Goal: Task Accomplishment & Management: Manage account settings

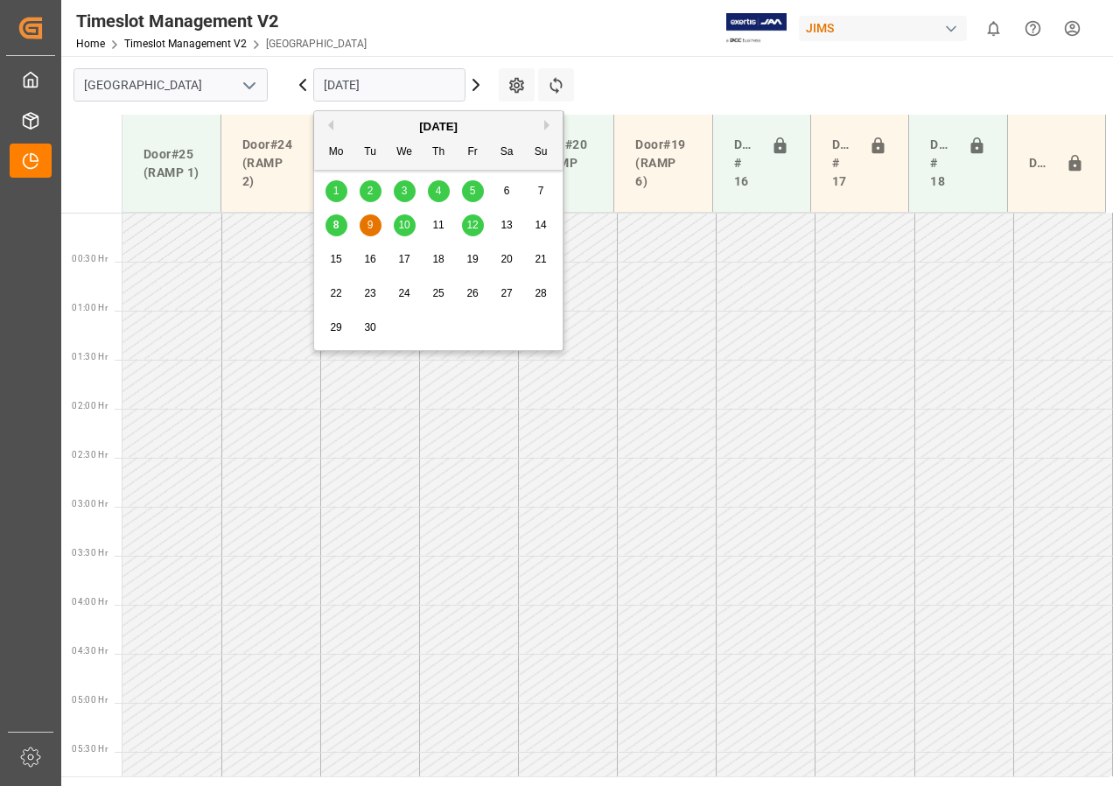
scroll to position [743, 0]
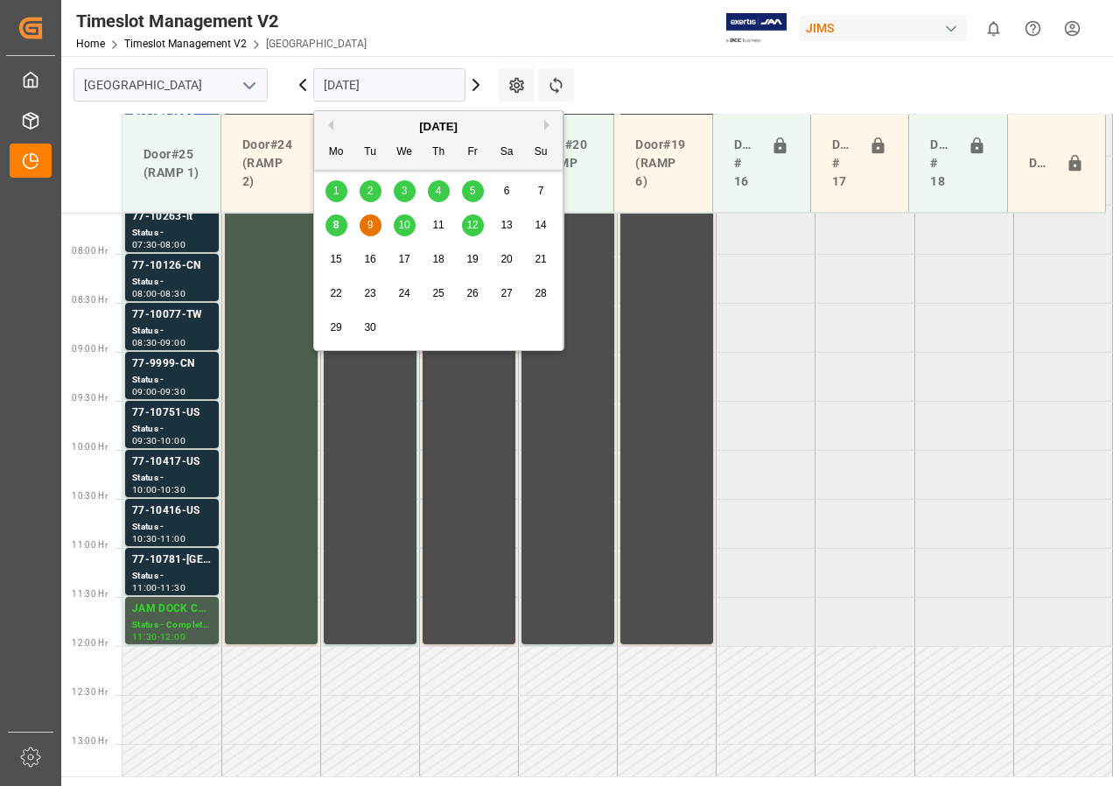
click at [473, 222] on span "12" at bounding box center [471, 225] width 11 height 12
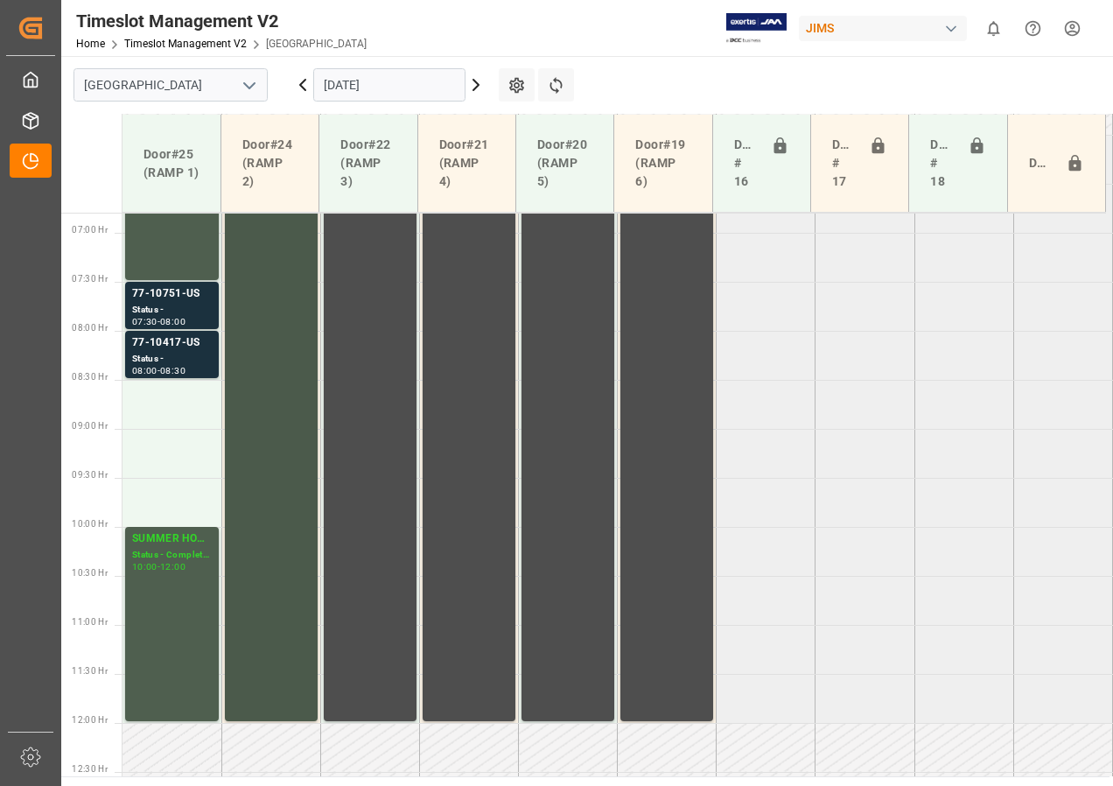
scroll to position [655, 0]
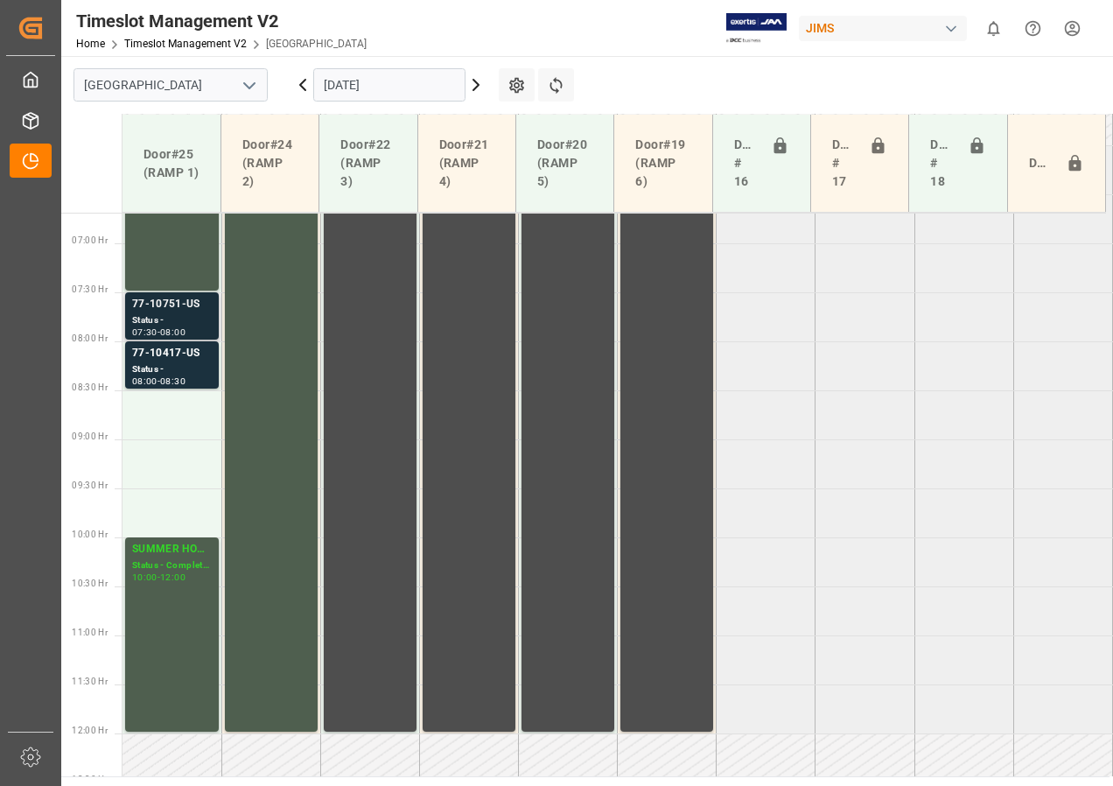
click at [178, 308] on div "77-10751-US" at bounding box center [172, 305] width 80 height 18
click at [174, 355] on div "77-10417-US" at bounding box center [172, 354] width 80 height 18
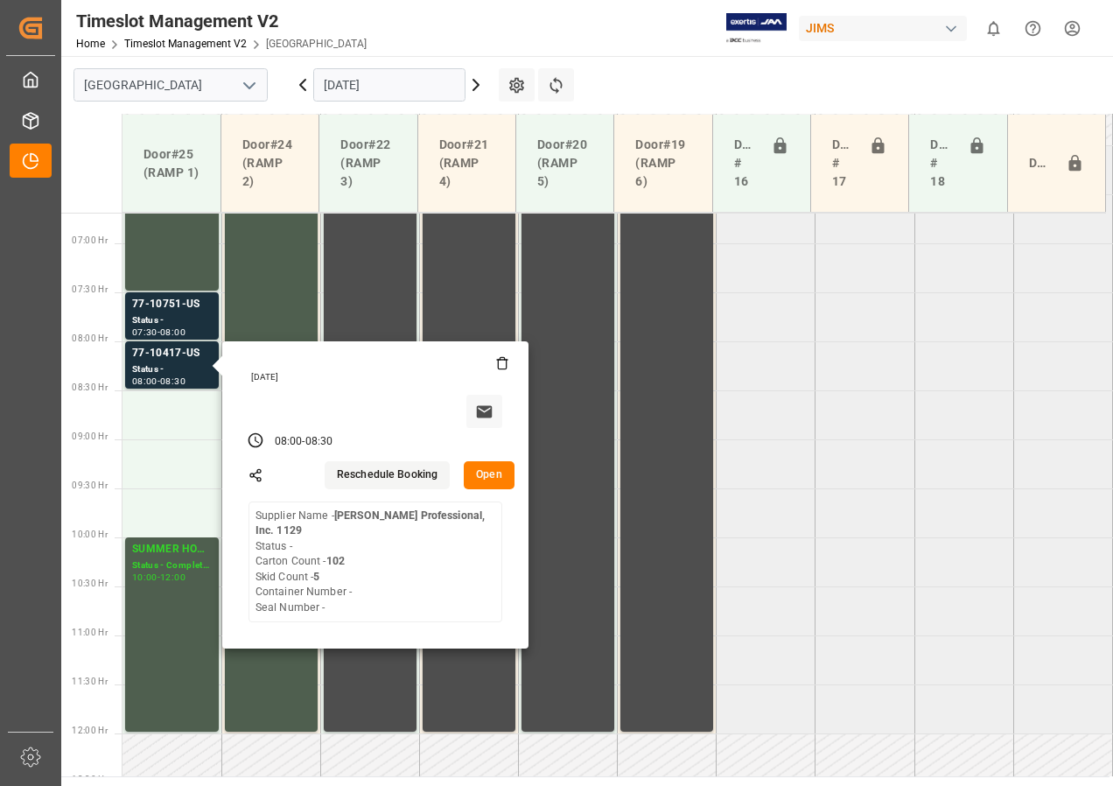
click at [326, 83] on input "[DATE]" at bounding box center [389, 84] width 152 height 33
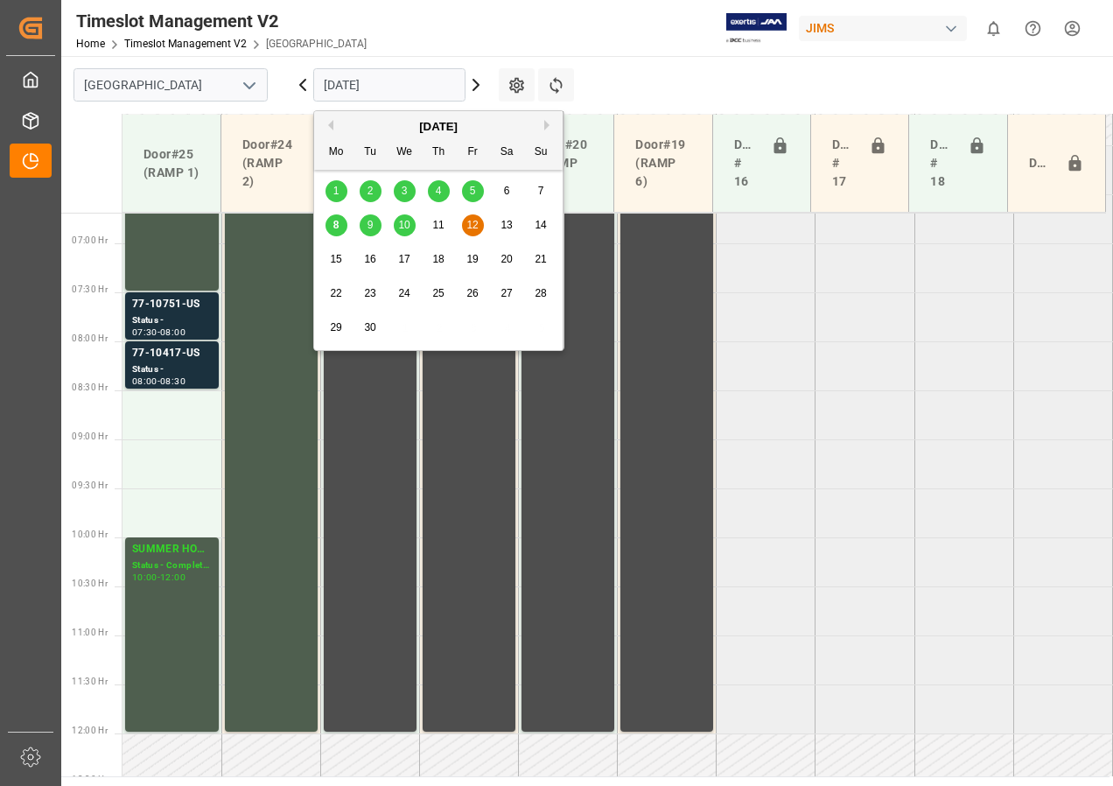
click at [331, 225] on div "8" at bounding box center [337, 225] width 22 height 21
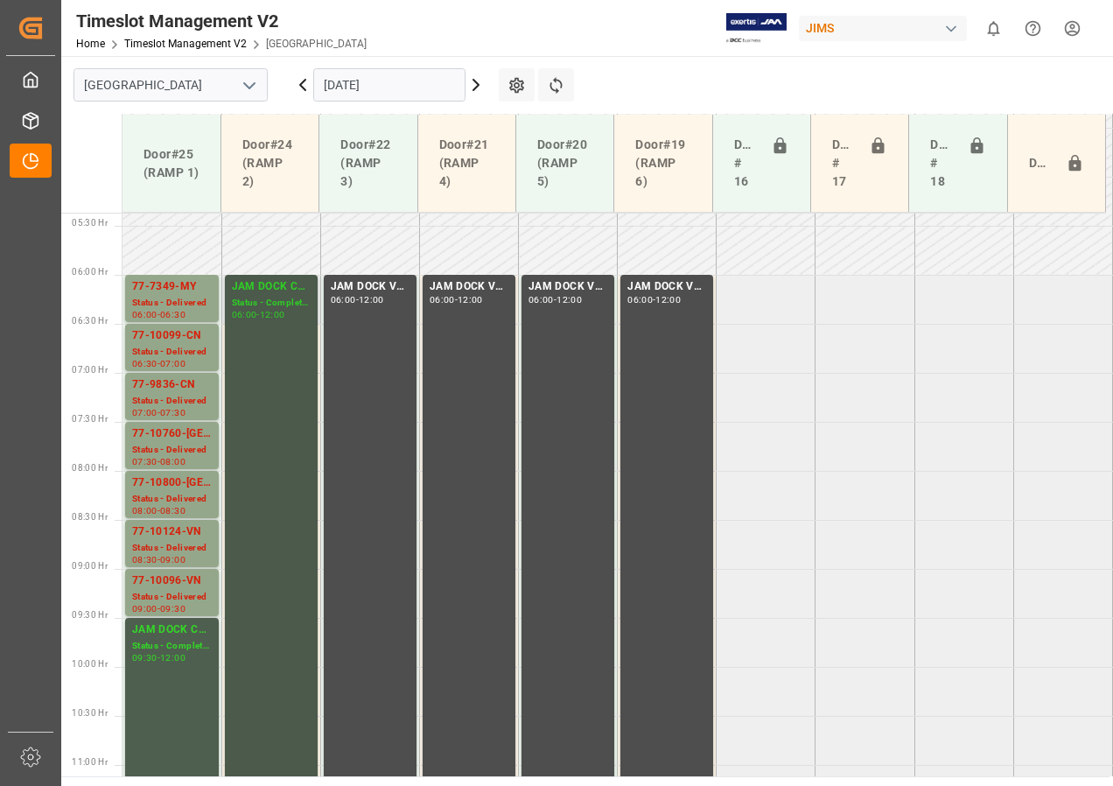
scroll to position [466, 0]
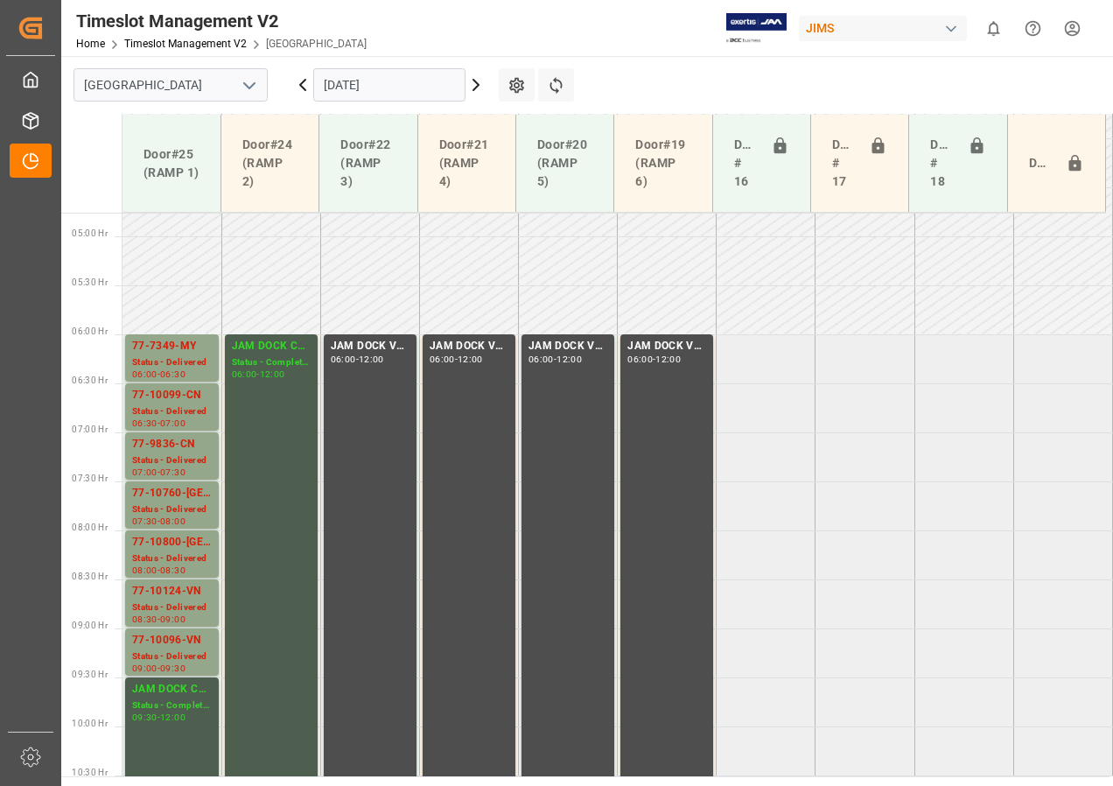
click at [473, 87] on icon at bounding box center [476, 84] width 21 height 21
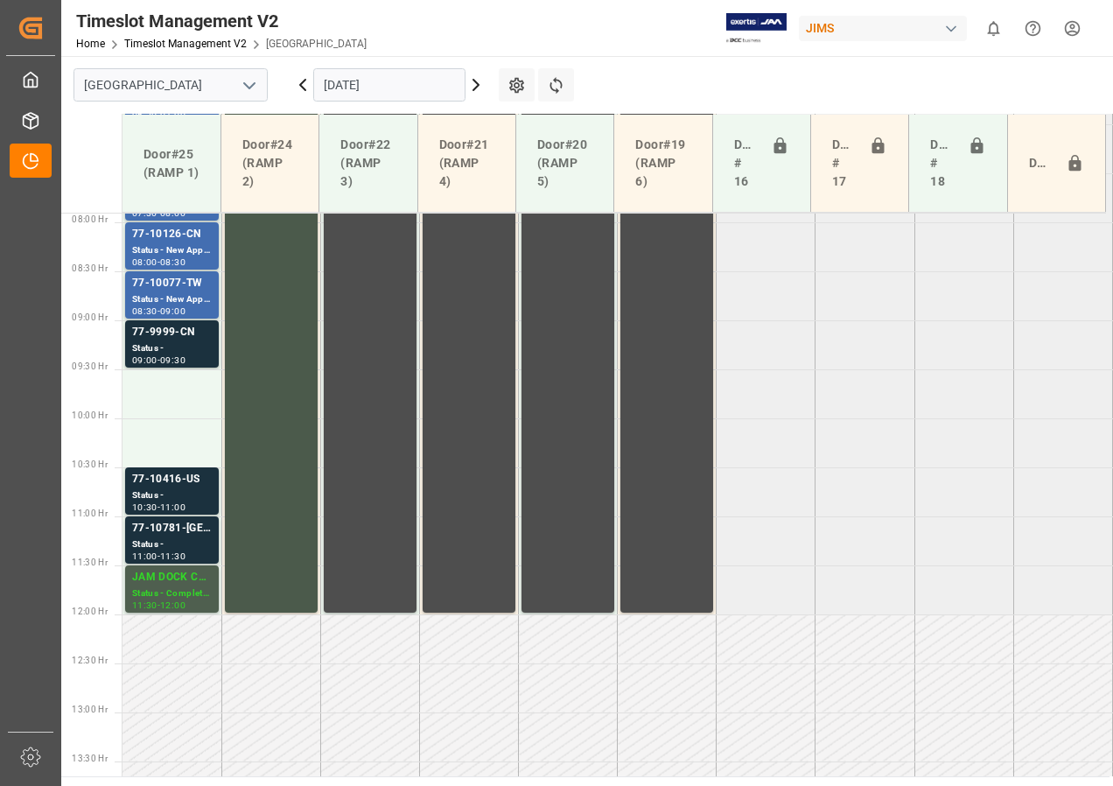
scroll to position [743, 0]
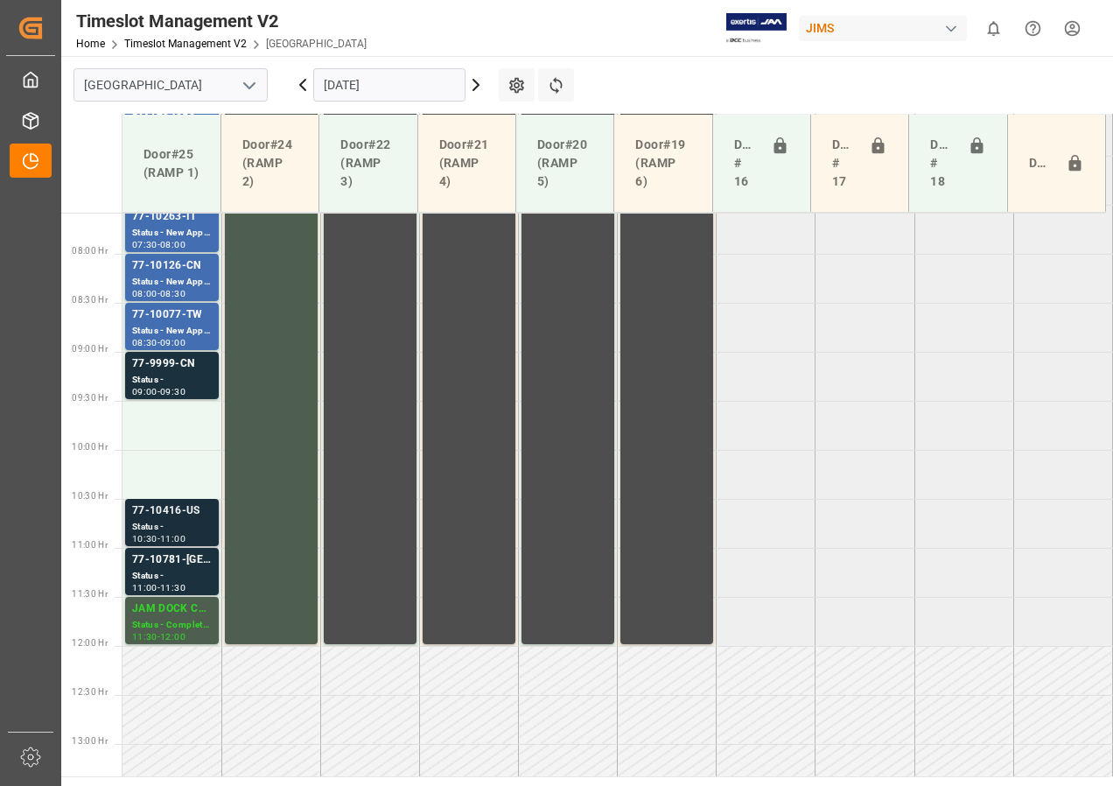
click at [174, 519] on div "77-10416-US" at bounding box center [172, 511] width 80 height 18
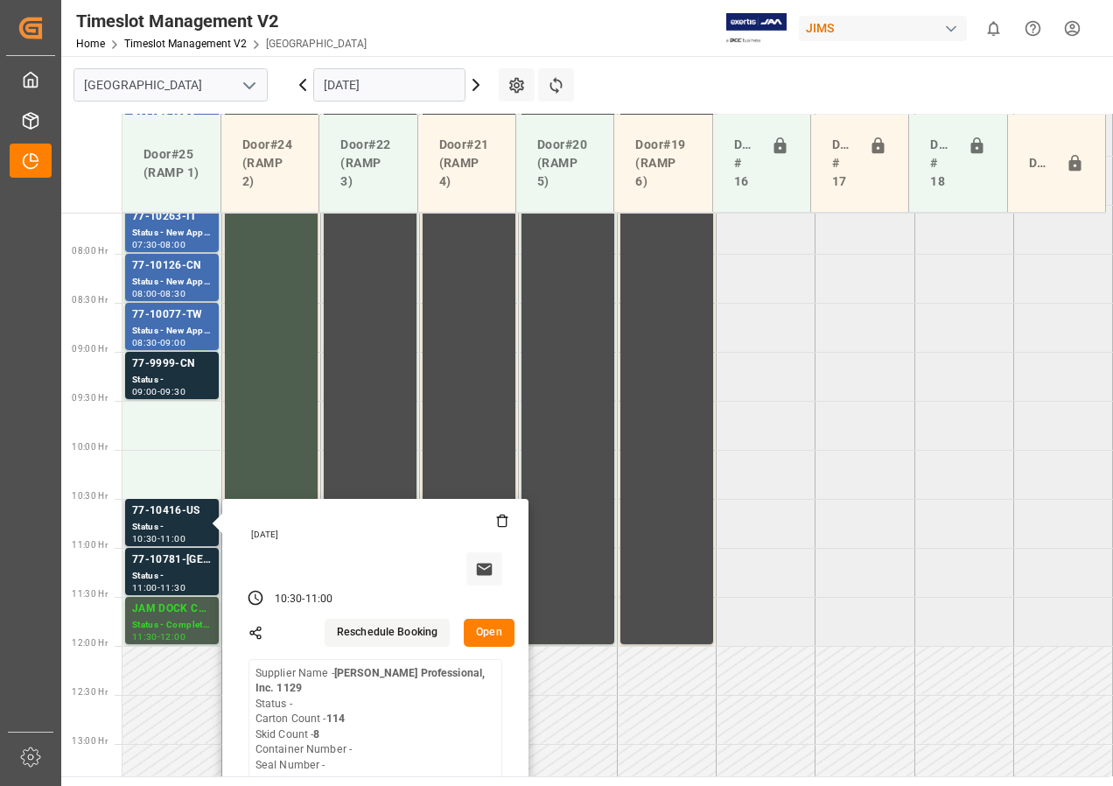
click at [501, 636] on button "Open" at bounding box center [489, 633] width 51 height 28
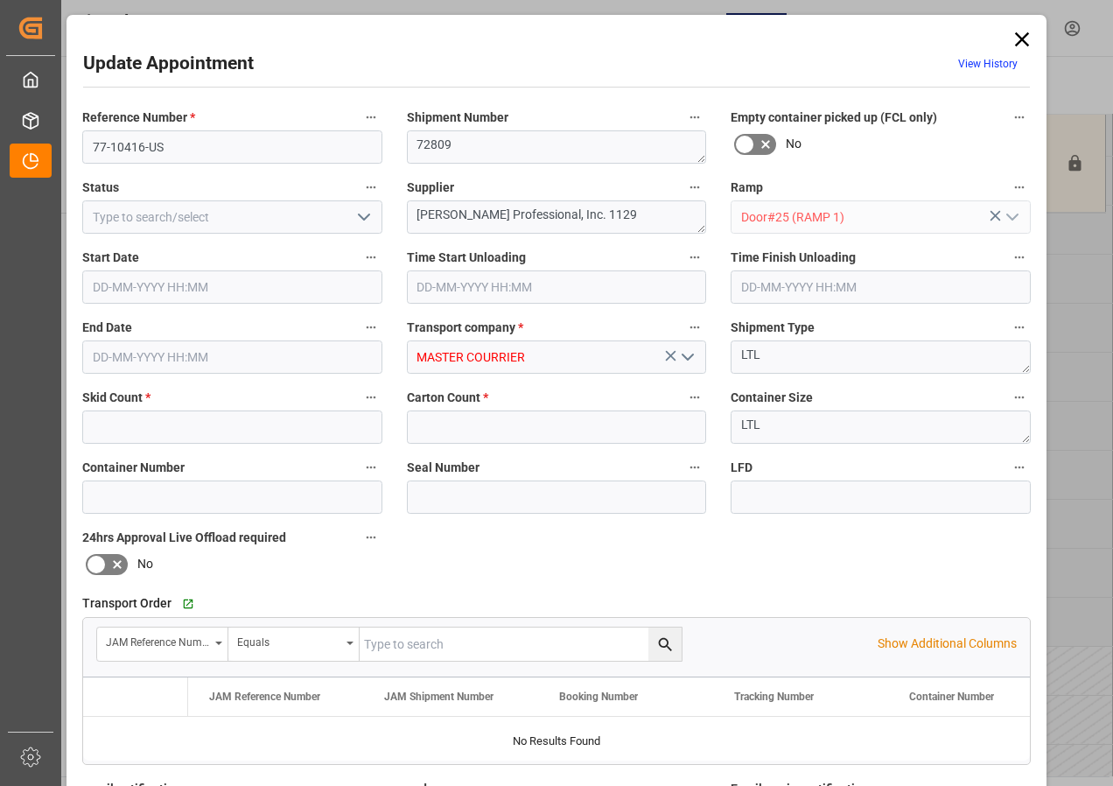
type input "8"
type input "114"
type input "[DATE] 10:30"
type input "[DATE] 11:00"
type input "[DATE] 14:39"
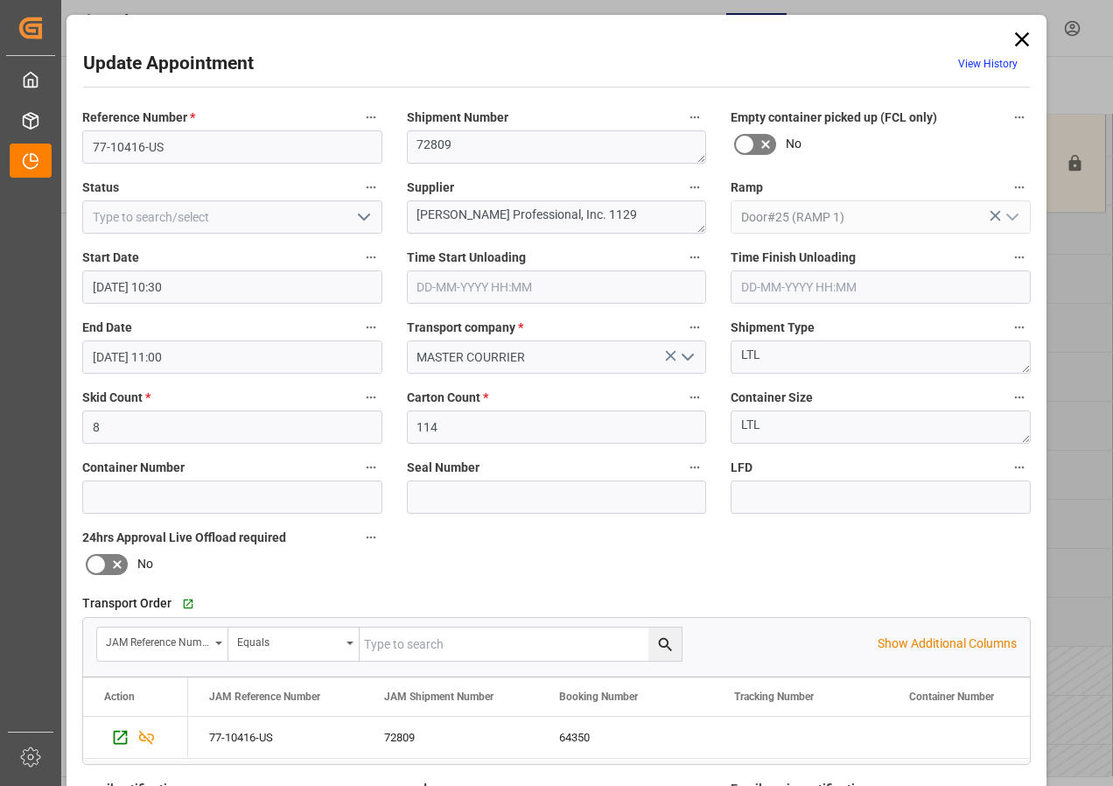
click at [144, 284] on input "[DATE] 10:30" at bounding box center [232, 286] width 300 height 33
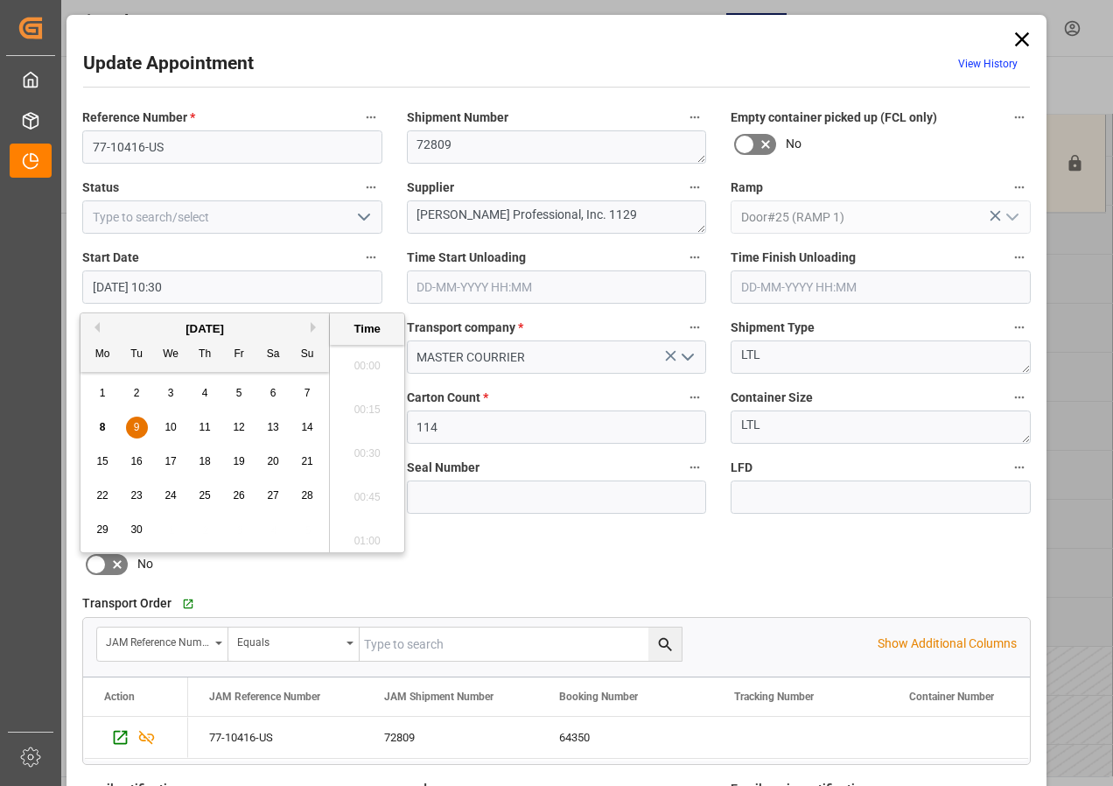
scroll to position [1756, 0]
click at [137, 424] on span "9" at bounding box center [137, 427] width 6 height 12
click at [363, 445] on li "09:30" at bounding box center [367, 448] width 74 height 44
type input "[DATE] 09:30"
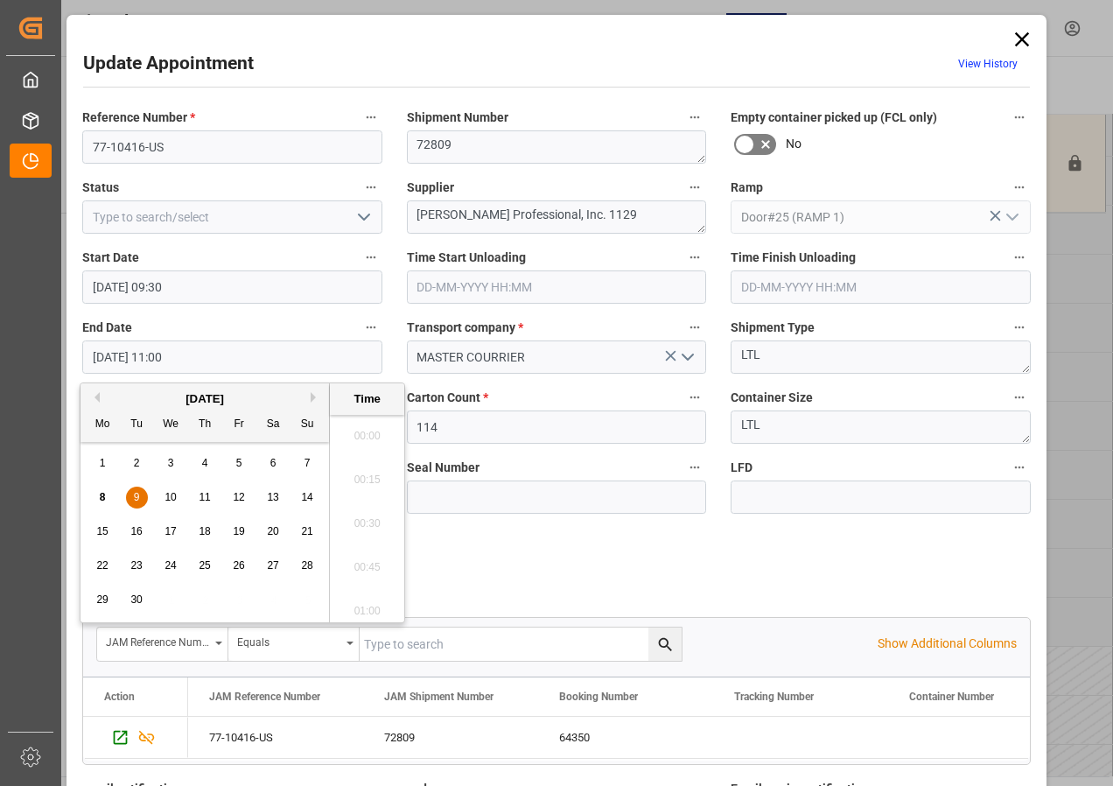
click at [109, 360] on input "[DATE] 11:00" at bounding box center [232, 356] width 300 height 33
click at [134, 497] on span "9" at bounding box center [137, 497] width 6 height 12
click at [367, 516] on li "10:00" at bounding box center [367, 518] width 74 height 44
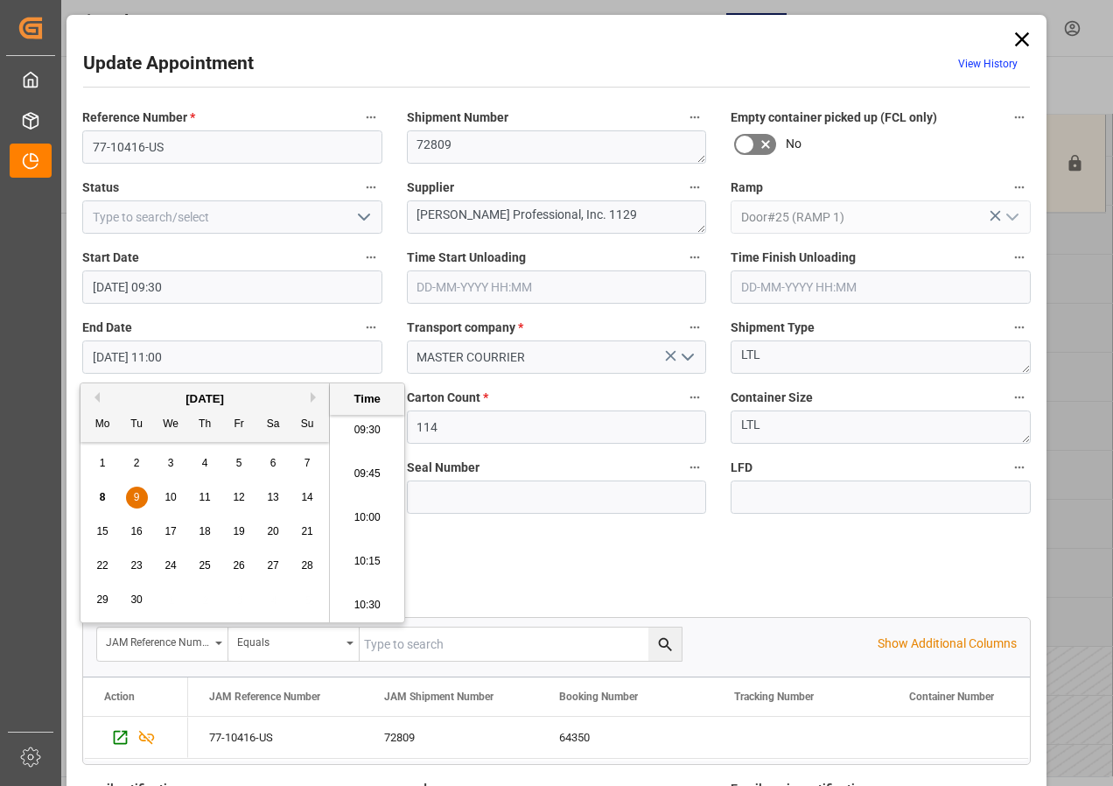
type input "[DATE] 10:00"
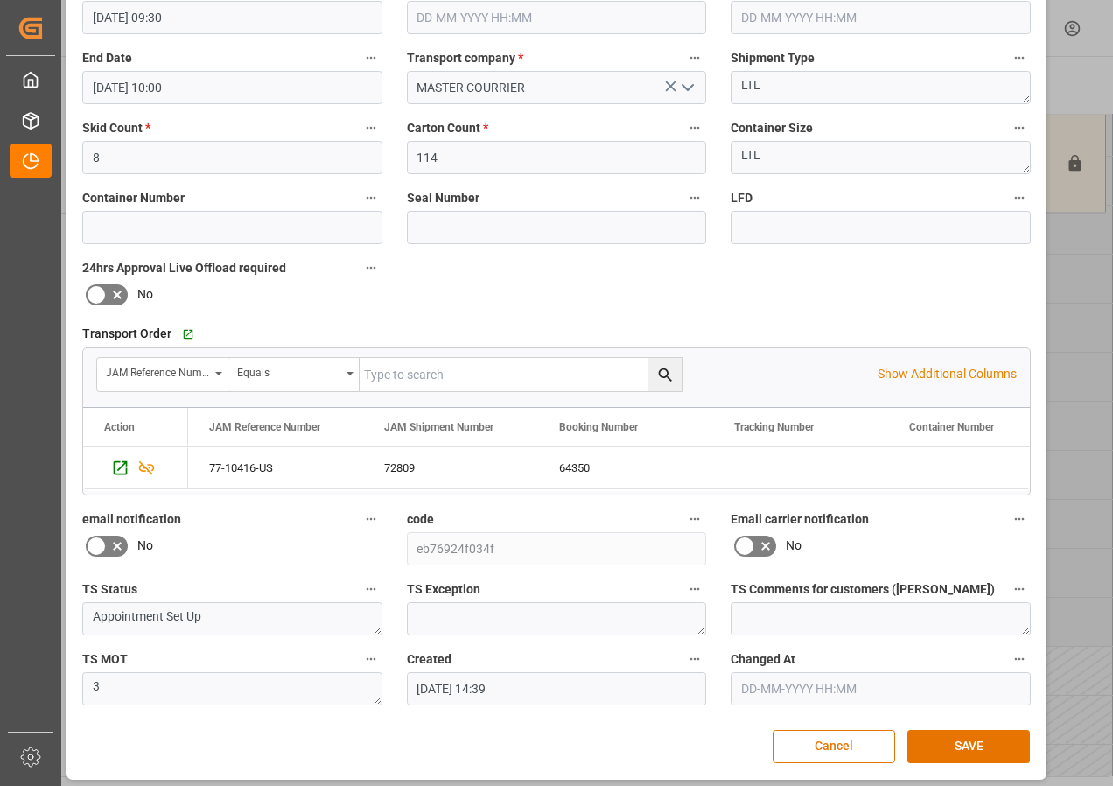
scroll to position [278, 0]
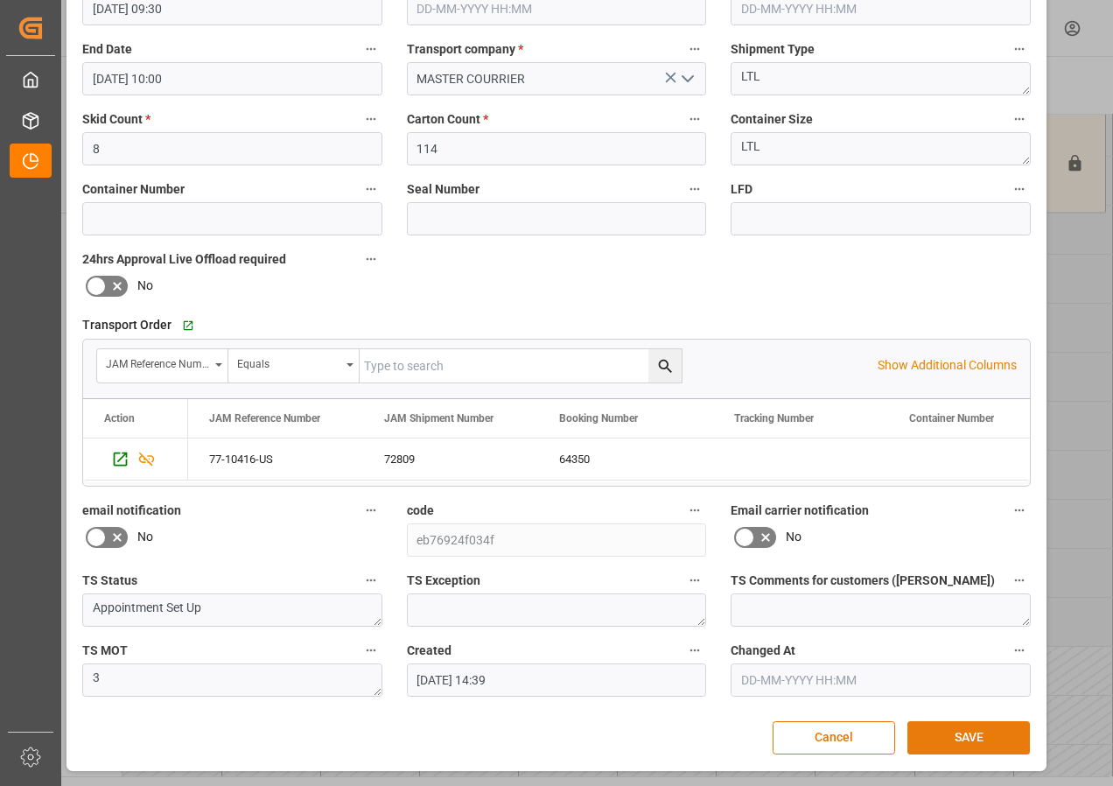
drag, startPoint x: 950, startPoint y: 737, endPoint x: 935, endPoint y: 728, distance: 17.3
click at [950, 735] on button "SAVE" at bounding box center [969, 737] width 123 height 33
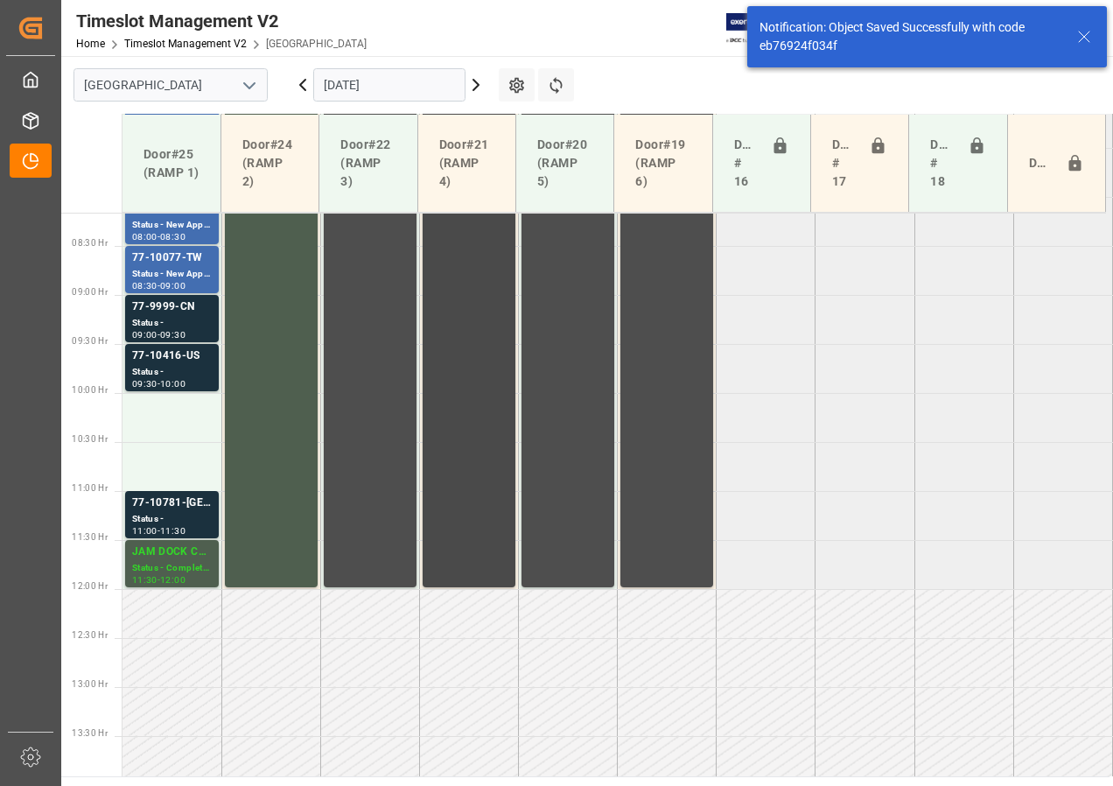
scroll to position [810, 0]
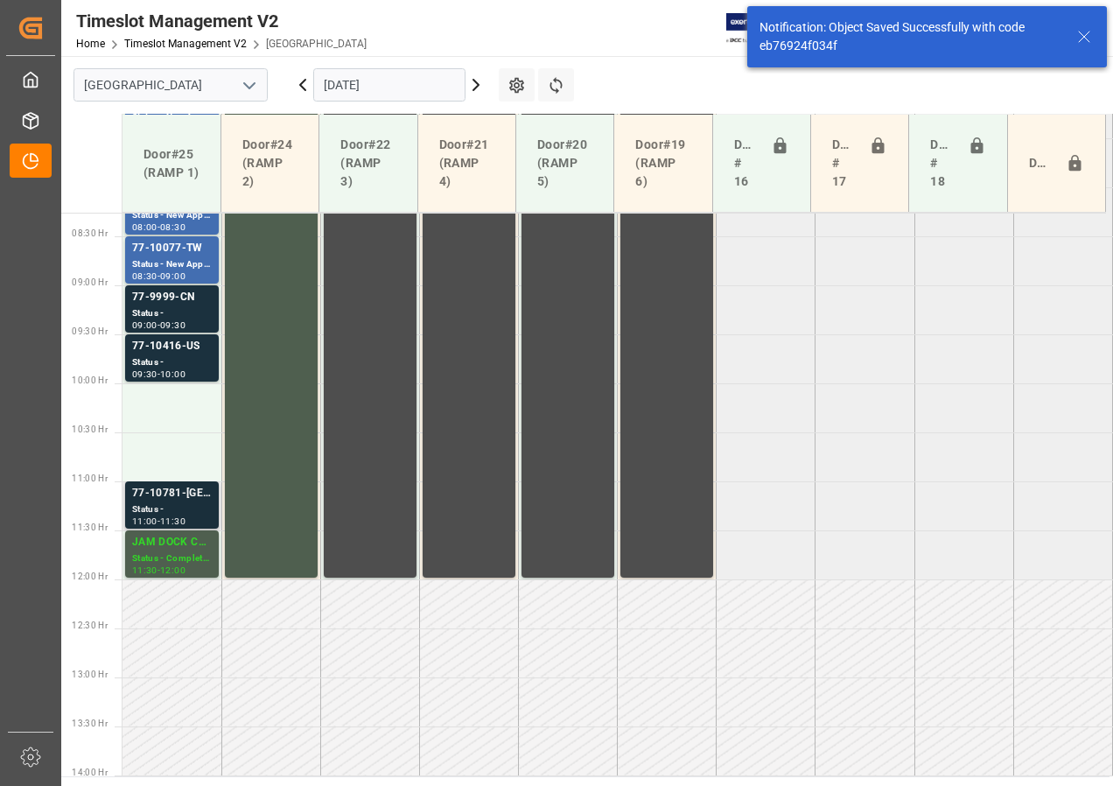
click at [158, 492] on div "77-10781-[GEOGRAPHIC_DATA]" at bounding box center [172, 494] width 80 height 18
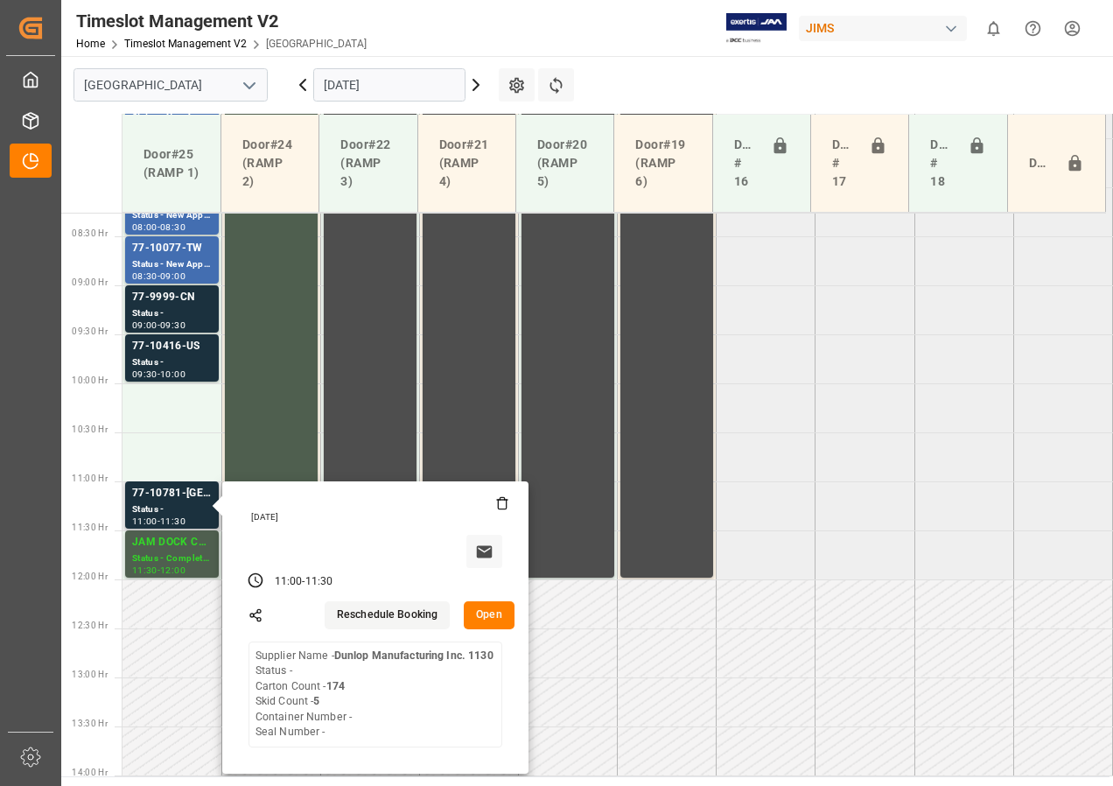
click at [482, 620] on button "Open" at bounding box center [489, 615] width 51 height 28
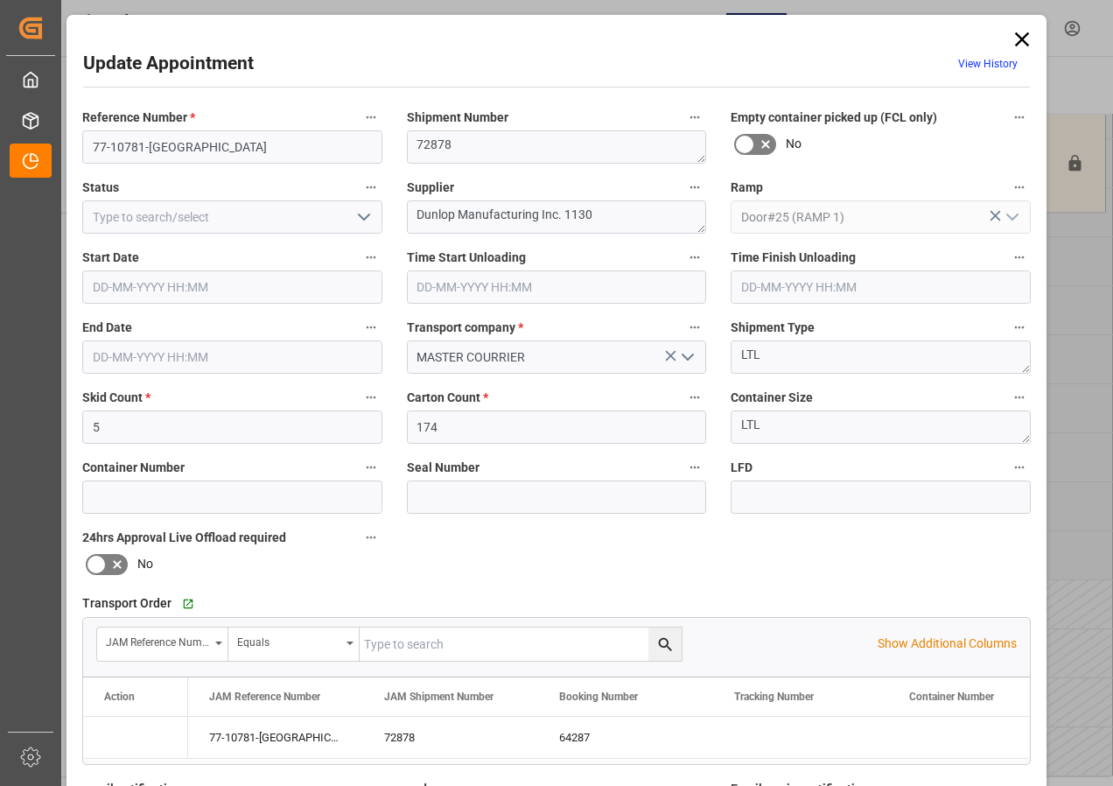
type input "[DATE] 11:00"
type input "[DATE] 11:30"
type input "[DATE] 14:40"
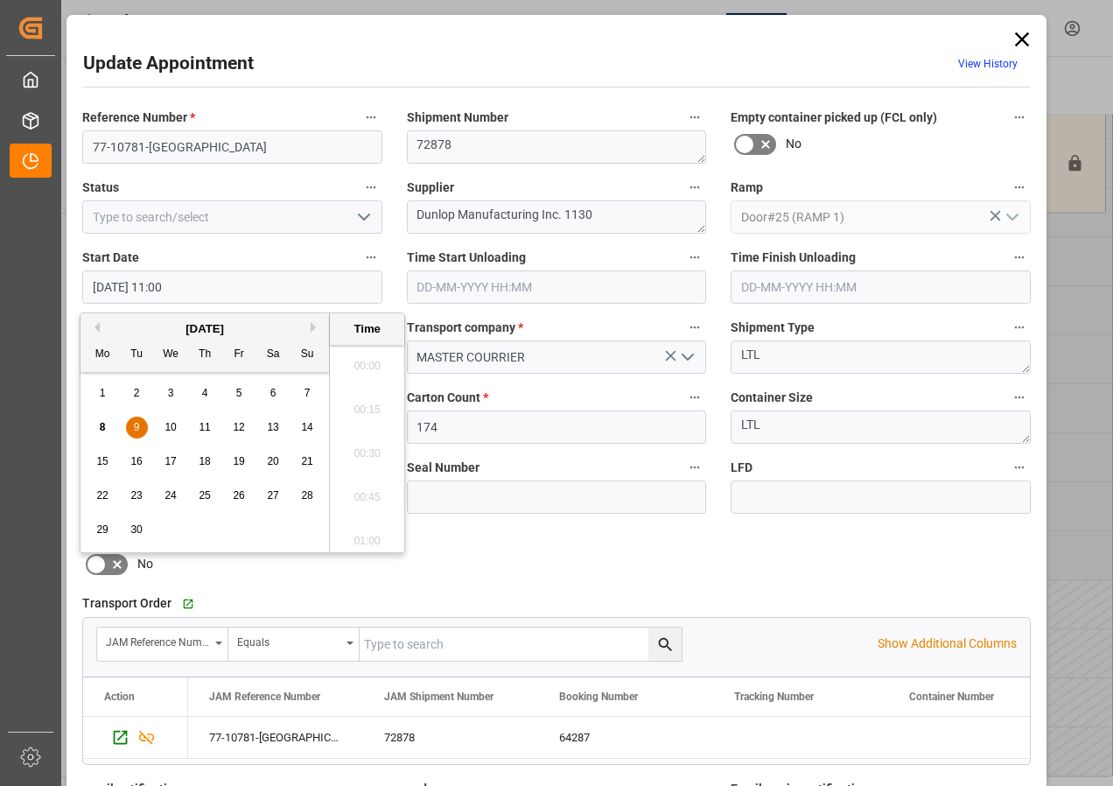
click at [114, 285] on input "[DATE] 11:00" at bounding box center [232, 286] width 300 height 33
click at [135, 426] on span "9" at bounding box center [137, 427] width 6 height 12
click at [366, 357] on li "10:00" at bounding box center [367, 361] width 74 height 44
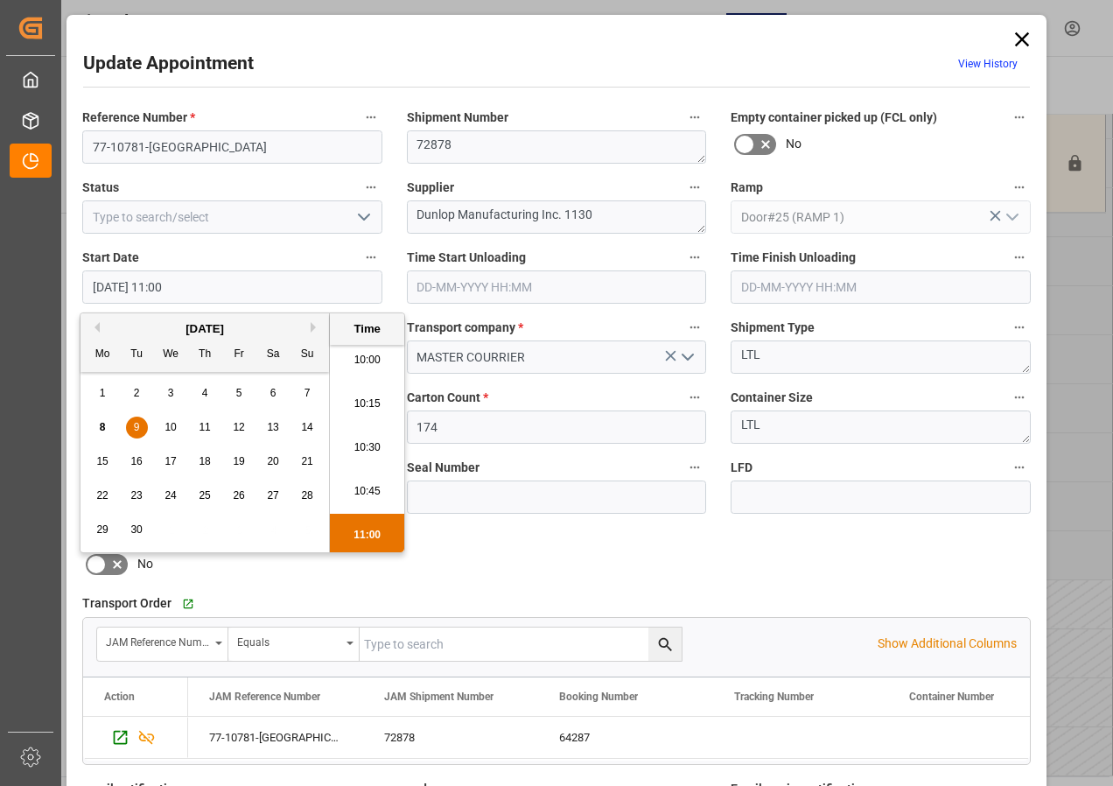
type input "[DATE] 10:00"
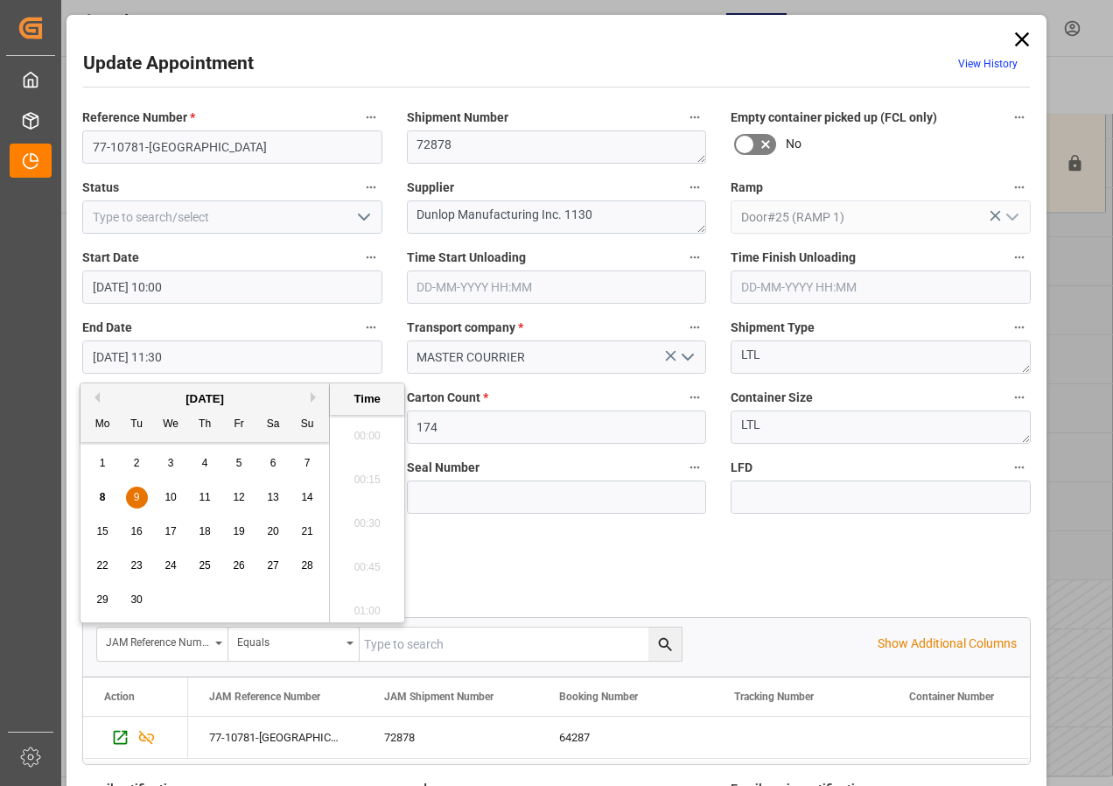
click at [90, 360] on input "[DATE] 11:30" at bounding box center [232, 356] width 300 height 33
drag, startPoint x: 135, startPoint y: 499, endPoint x: 359, endPoint y: 477, distance: 225.1
click at [135, 500] on span "9" at bounding box center [137, 497] width 6 height 12
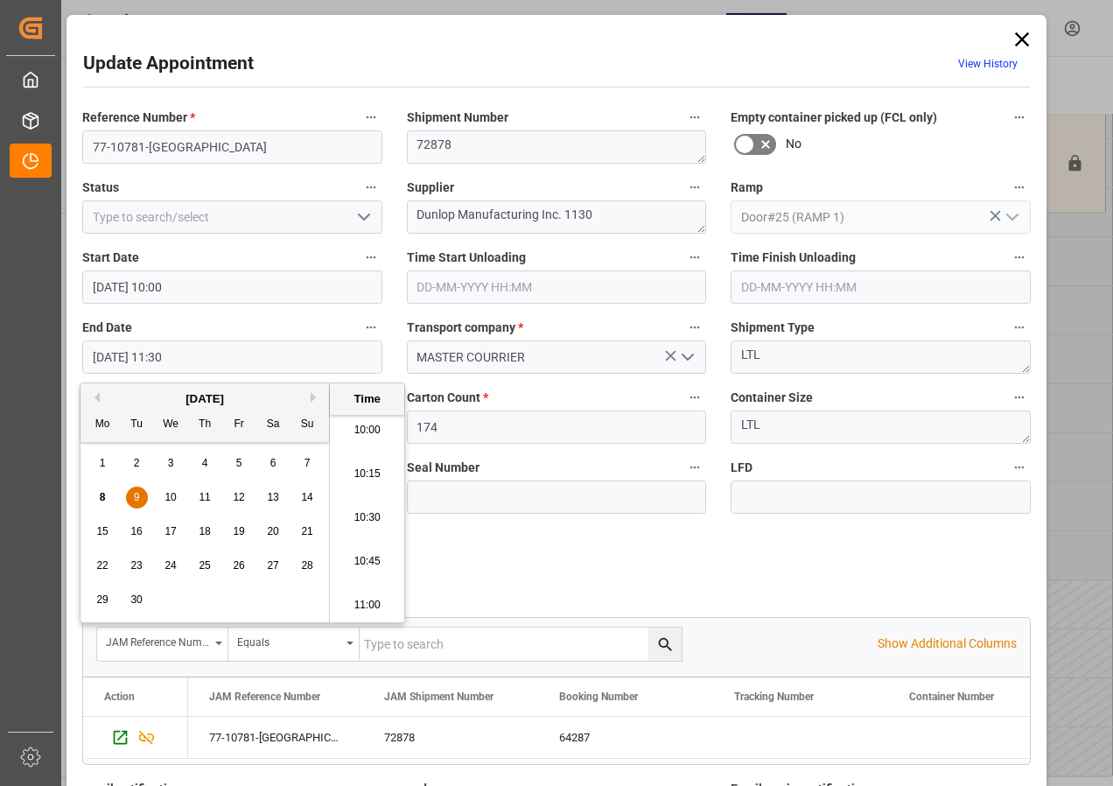
click at [372, 521] on li "10:30" at bounding box center [367, 518] width 74 height 44
type input "[DATE] 10:30"
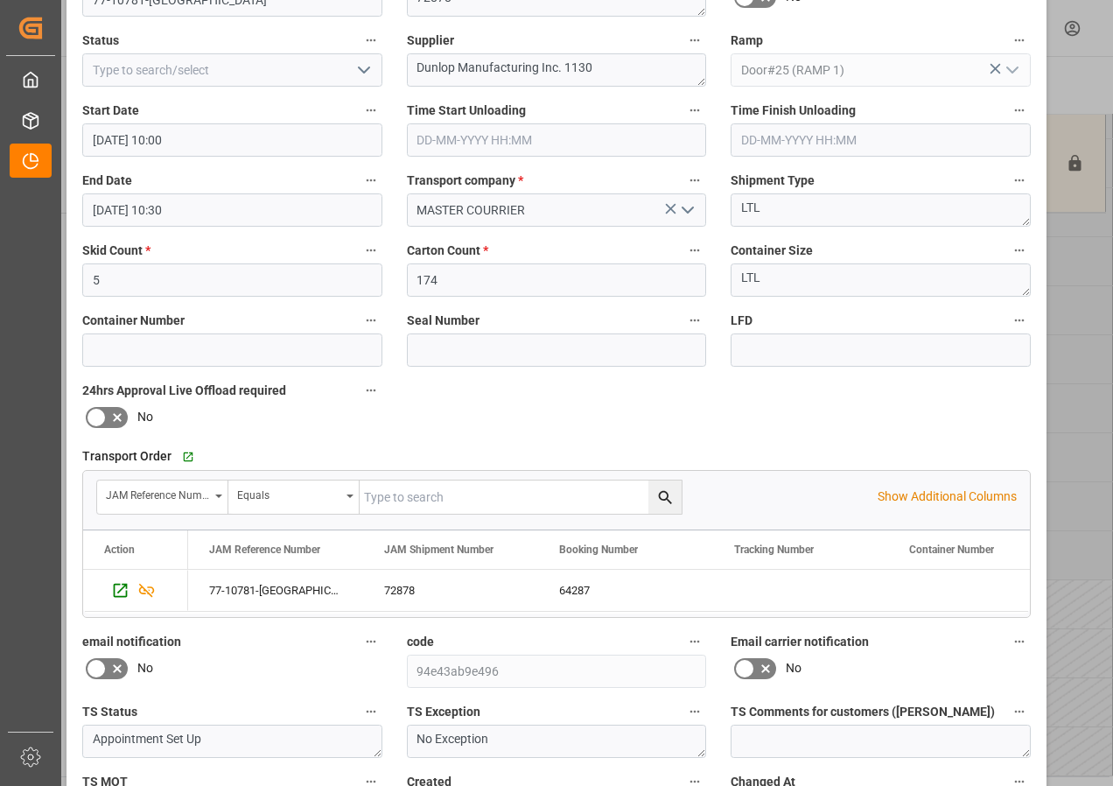
scroll to position [263, 0]
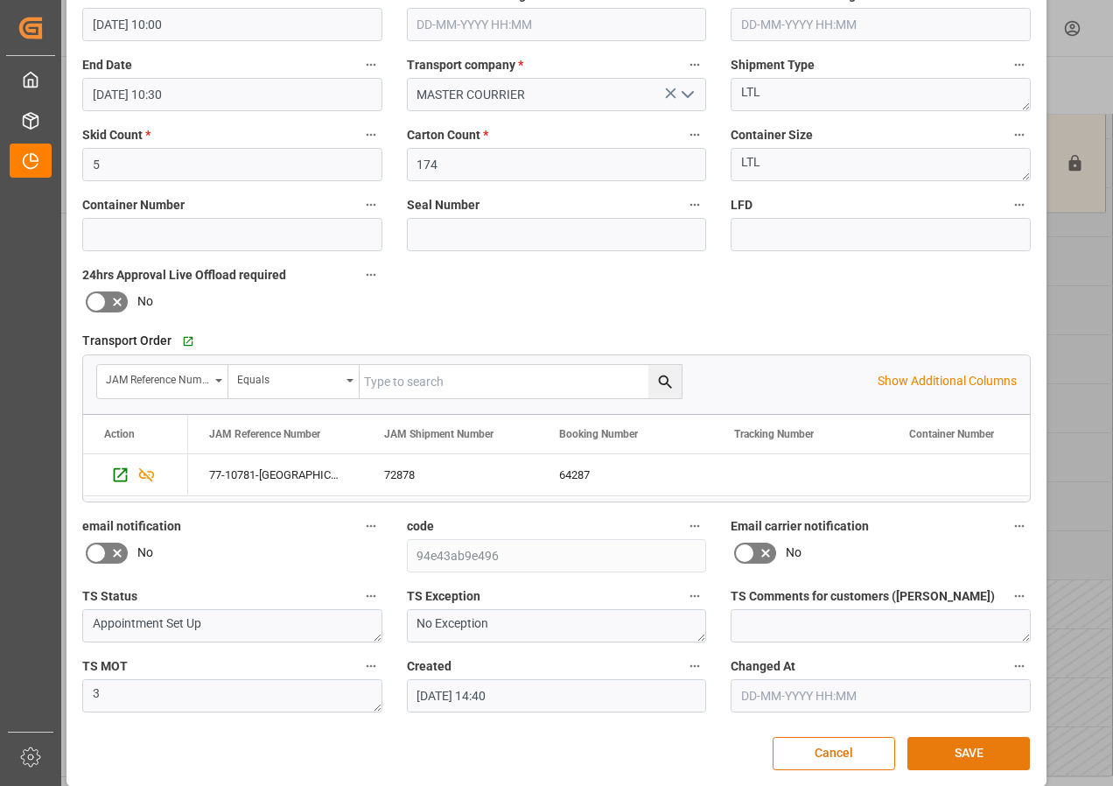
click at [997, 754] on button "SAVE" at bounding box center [969, 753] width 123 height 33
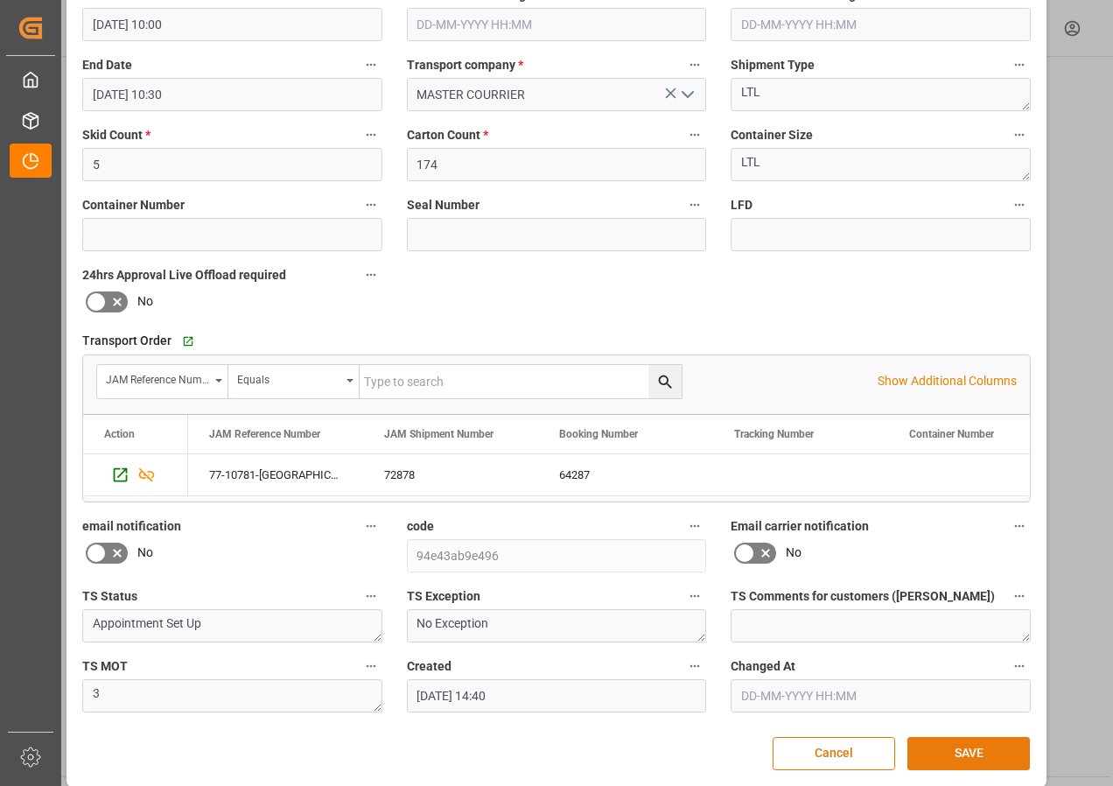
click at [957, 752] on button "SAVE" at bounding box center [969, 753] width 123 height 33
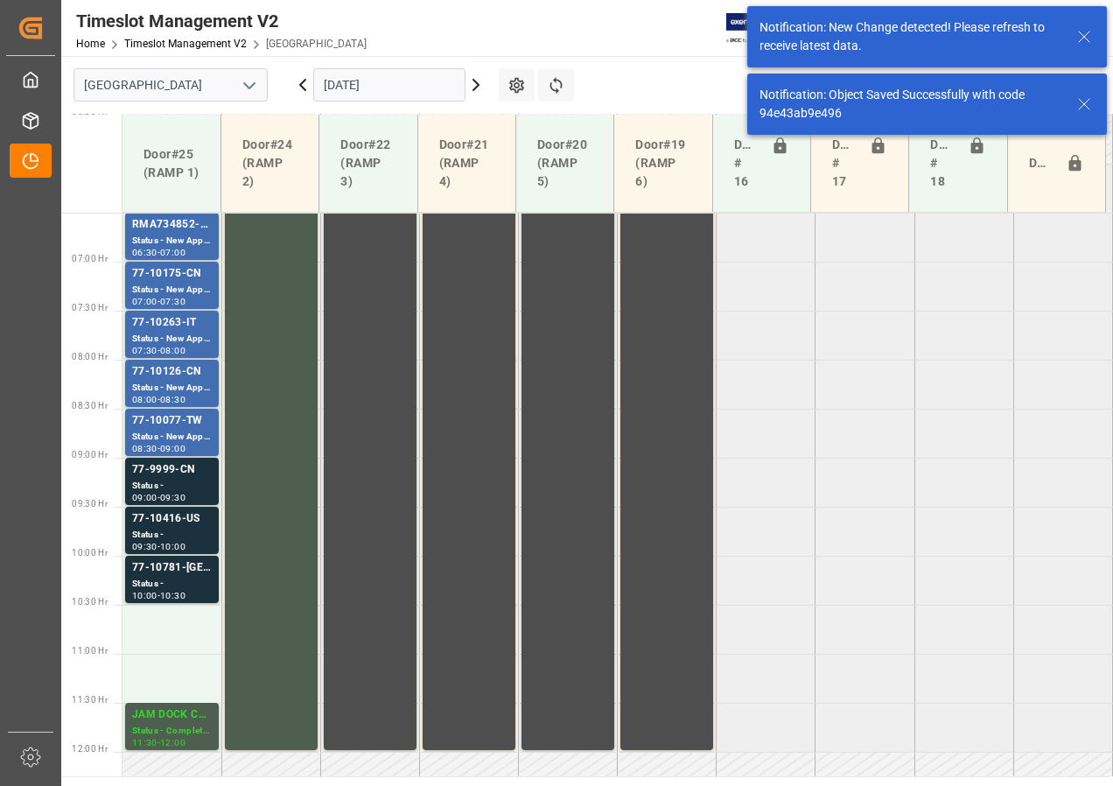
scroll to position [908, 0]
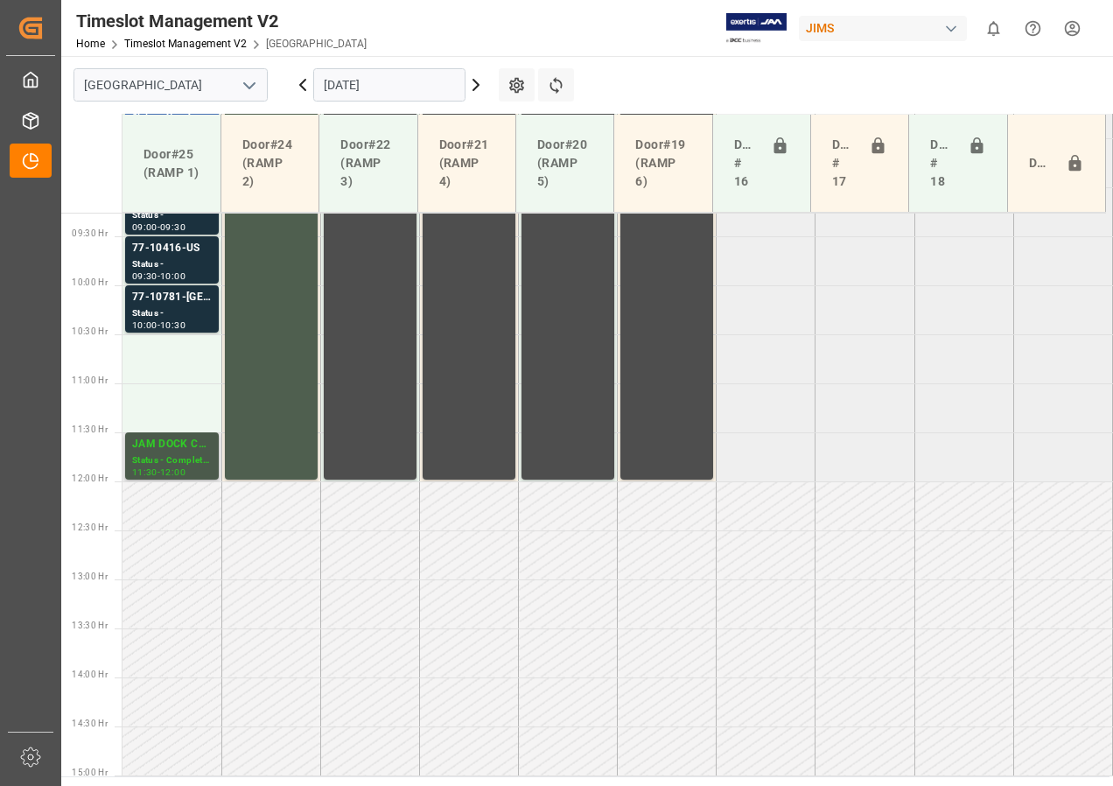
click at [172, 452] on div "JAM DOCK CONTROL" at bounding box center [172, 445] width 80 height 18
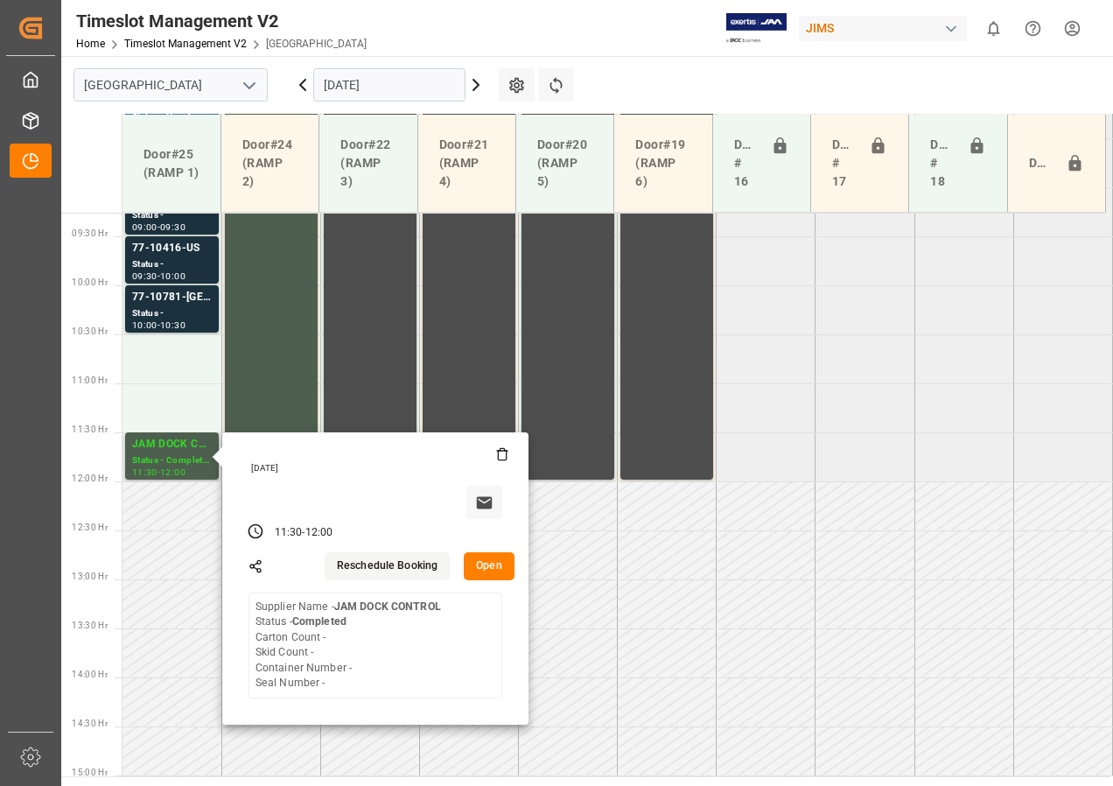
click at [482, 561] on button "Open" at bounding box center [489, 566] width 51 height 28
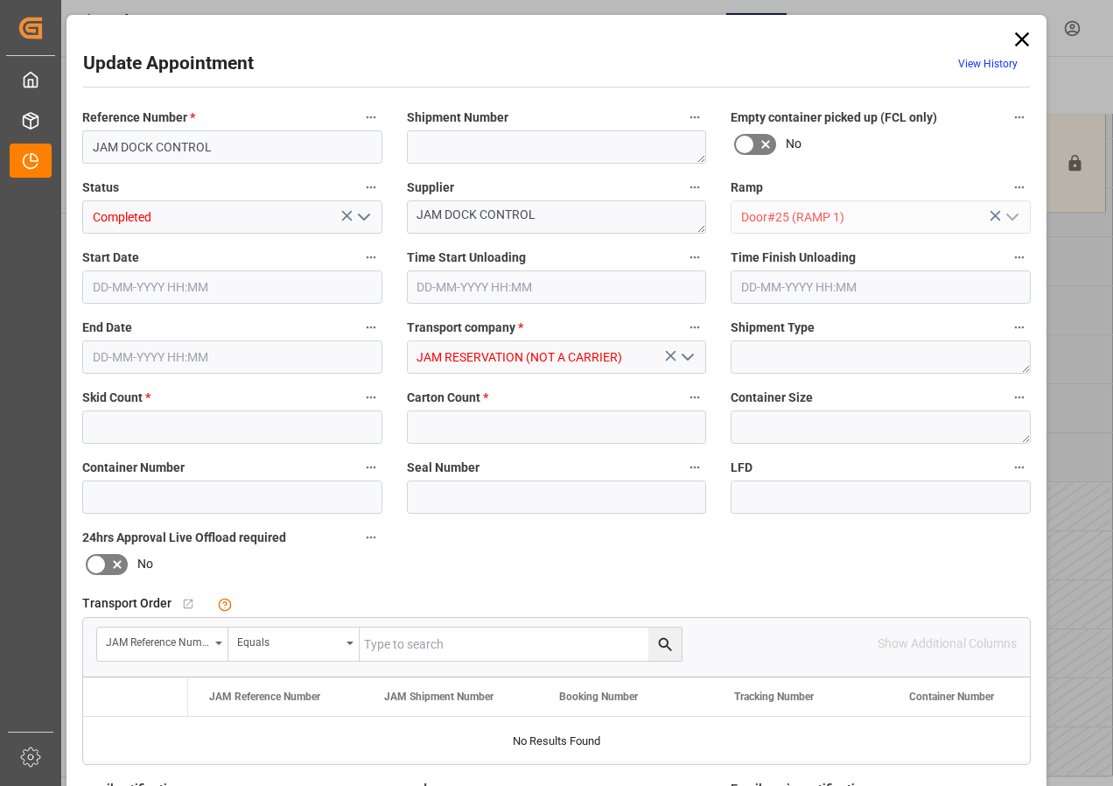
type input "0"
type input "[DATE] 11:30"
type input "[DATE] 12:00"
type input "[DATE] 14:47"
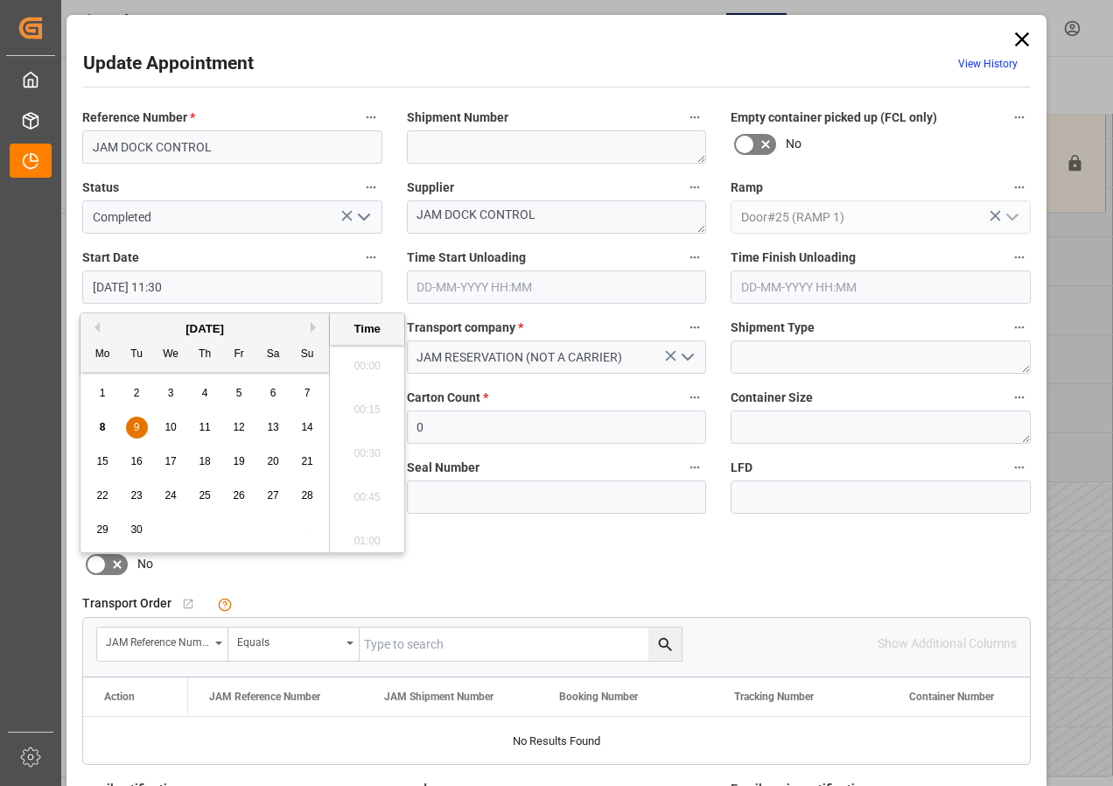
click at [172, 289] on input "[DATE] 11:30" at bounding box center [232, 286] width 300 height 33
click at [130, 427] on div "9" at bounding box center [137, 427] width 22 height 21
click at [366, 362] on li "10:30" at bounding box center [367, 361] width 74 height 44
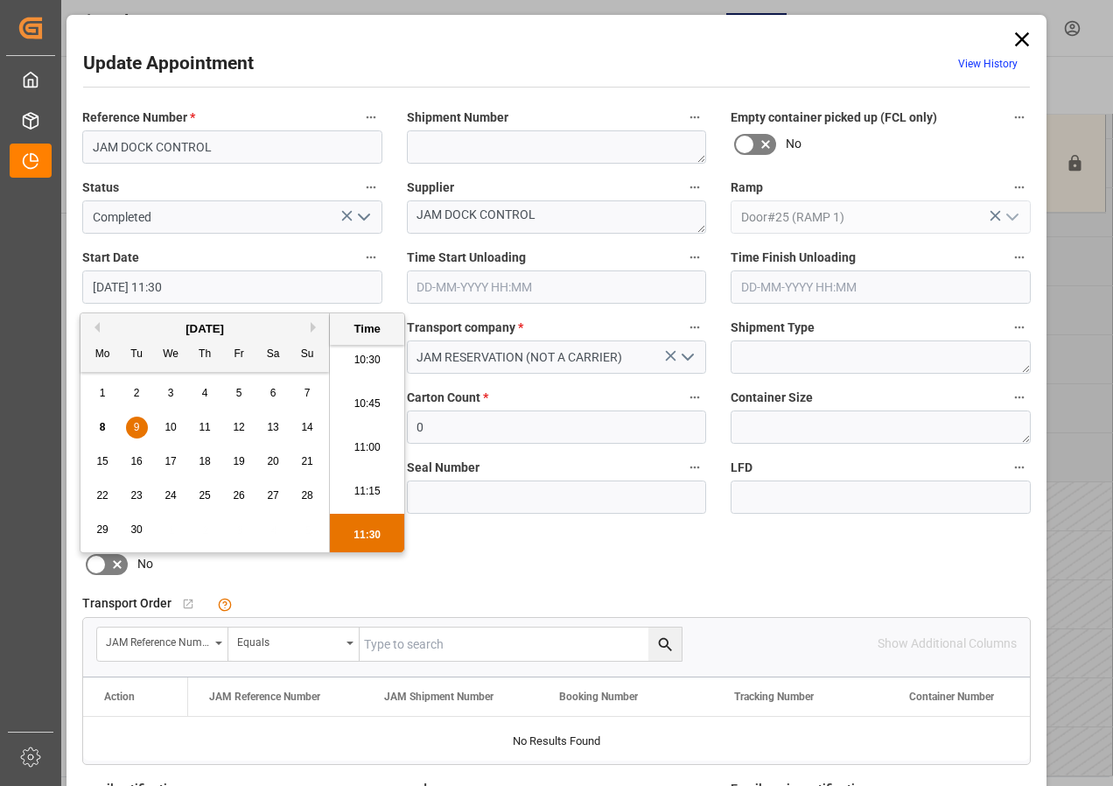
type input "[DATE] 10:30"
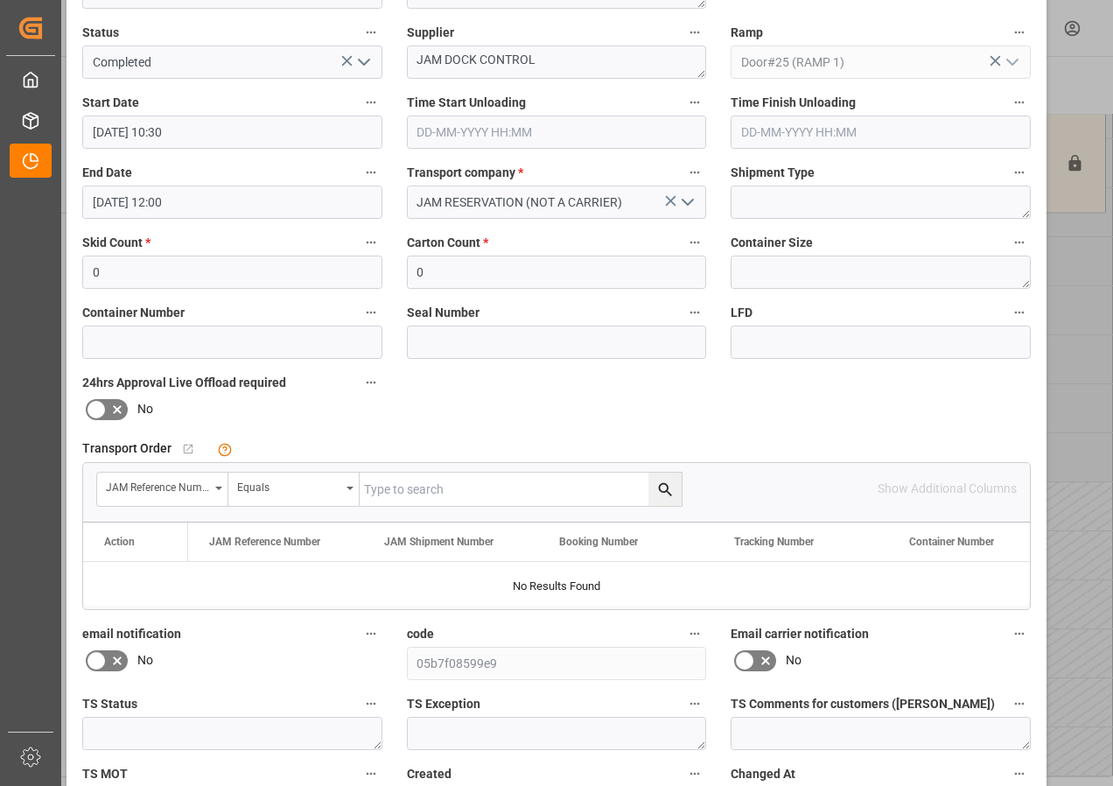
scroll to position [278, 0]
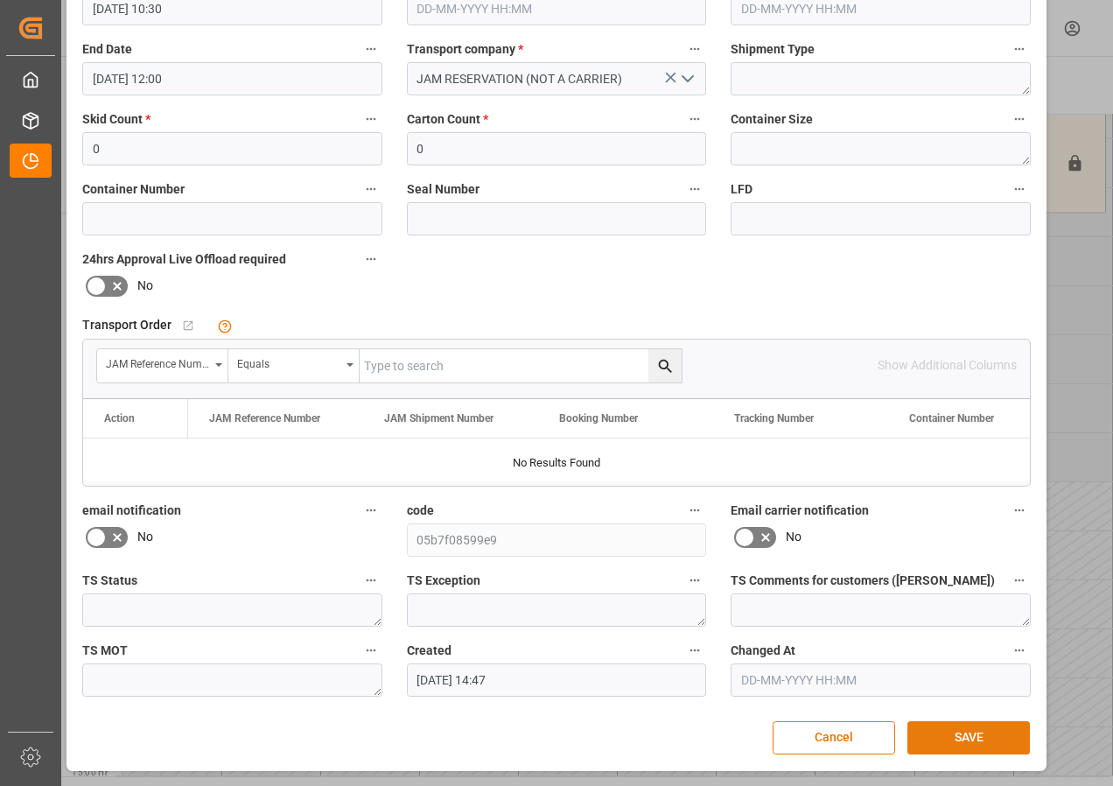
click at [949, 736] on button "SAVE" at bounding box center [969, 737] width 123 height 33
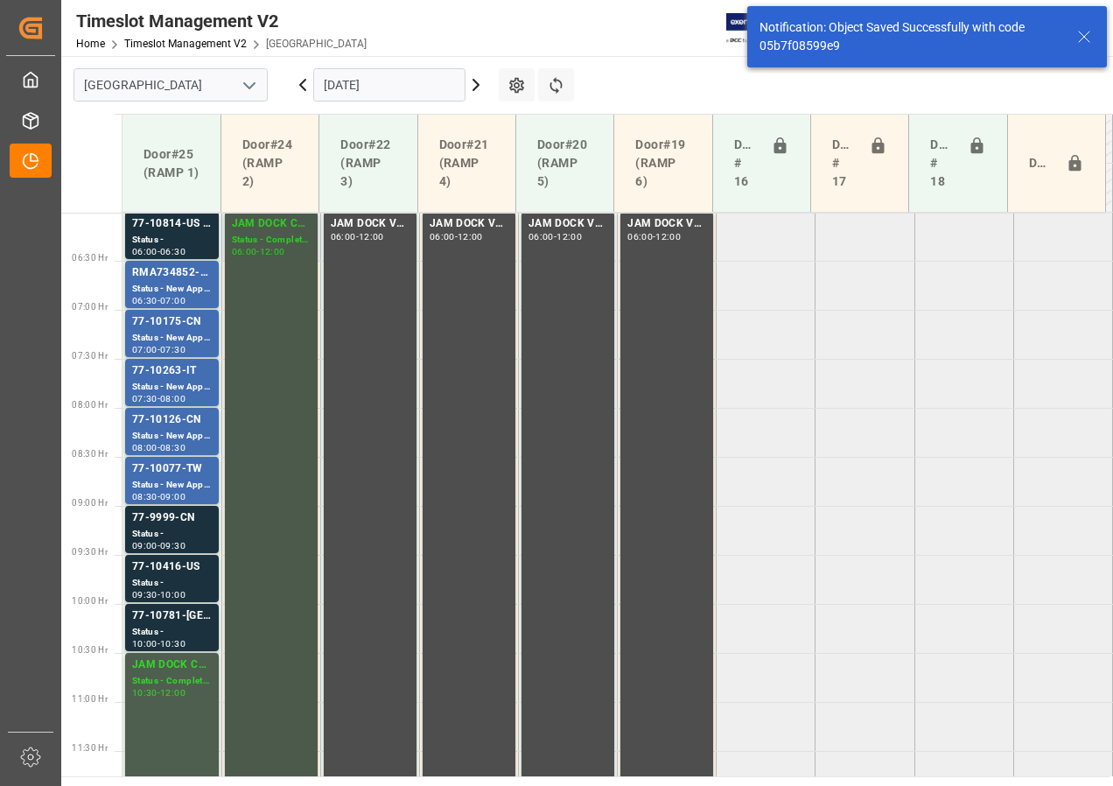
scroll to position [557, 0]
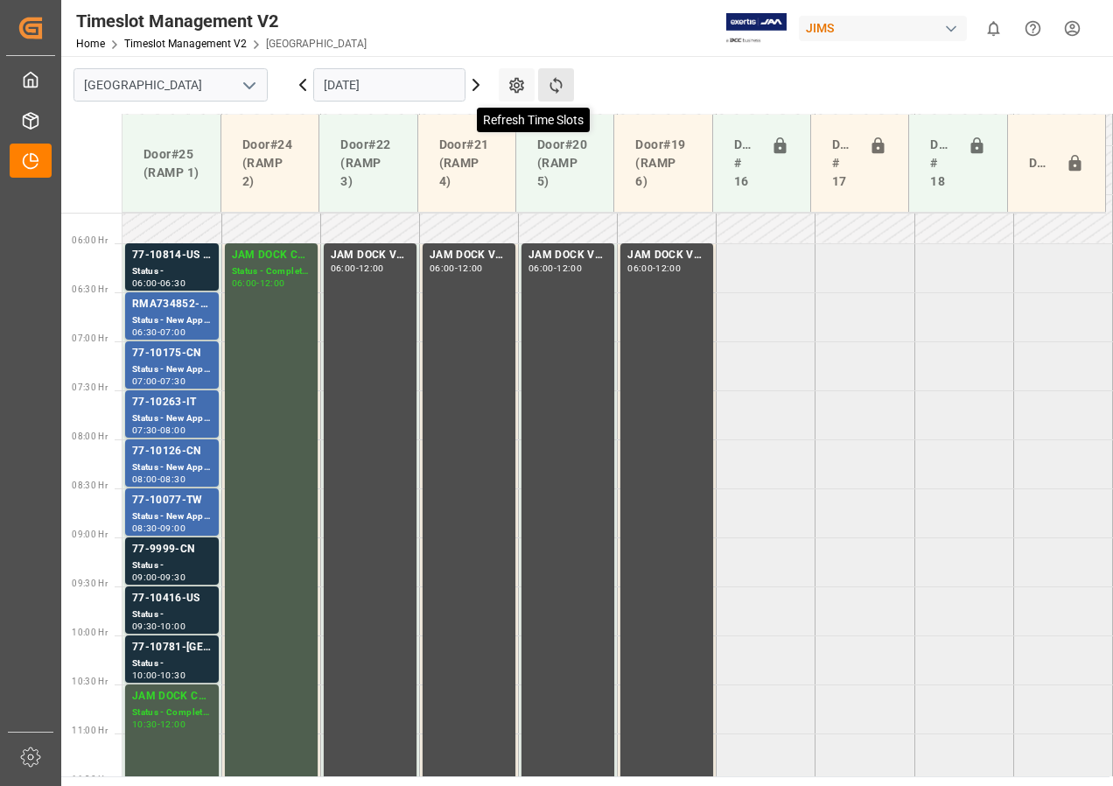
click at [555, 82] on icon at bounding box center [556, 85] width 18 height 18
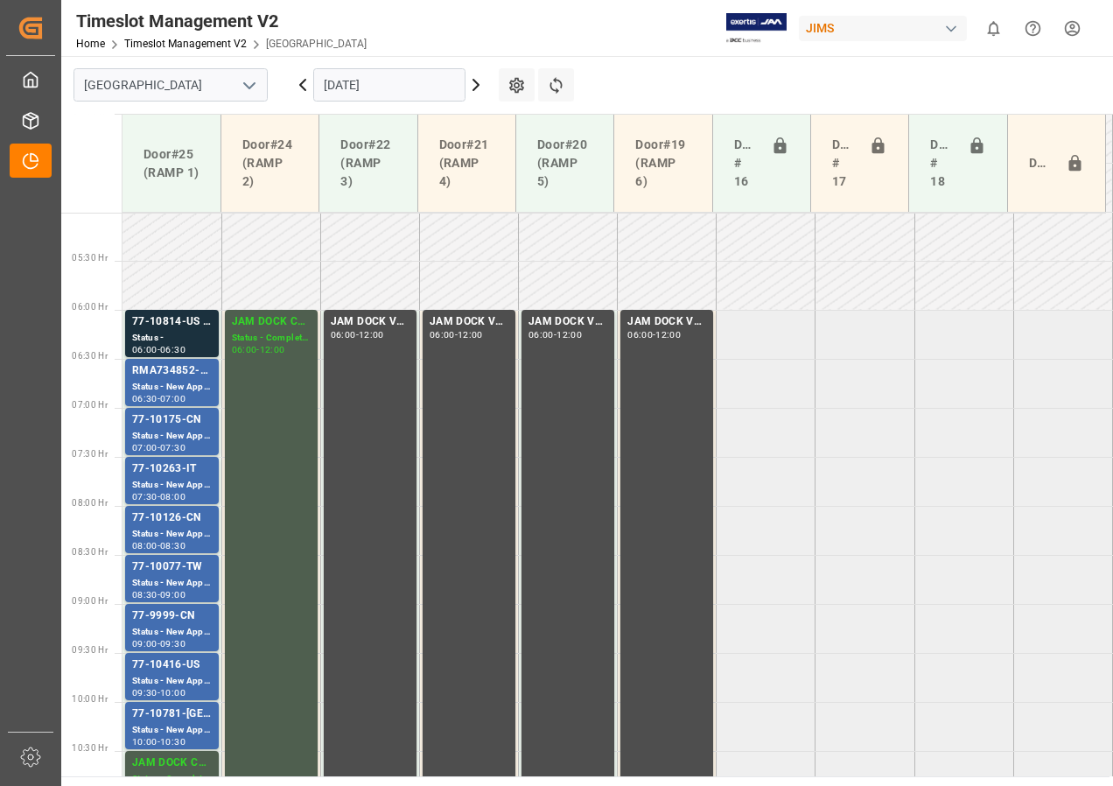
scroll to position [578, 0]
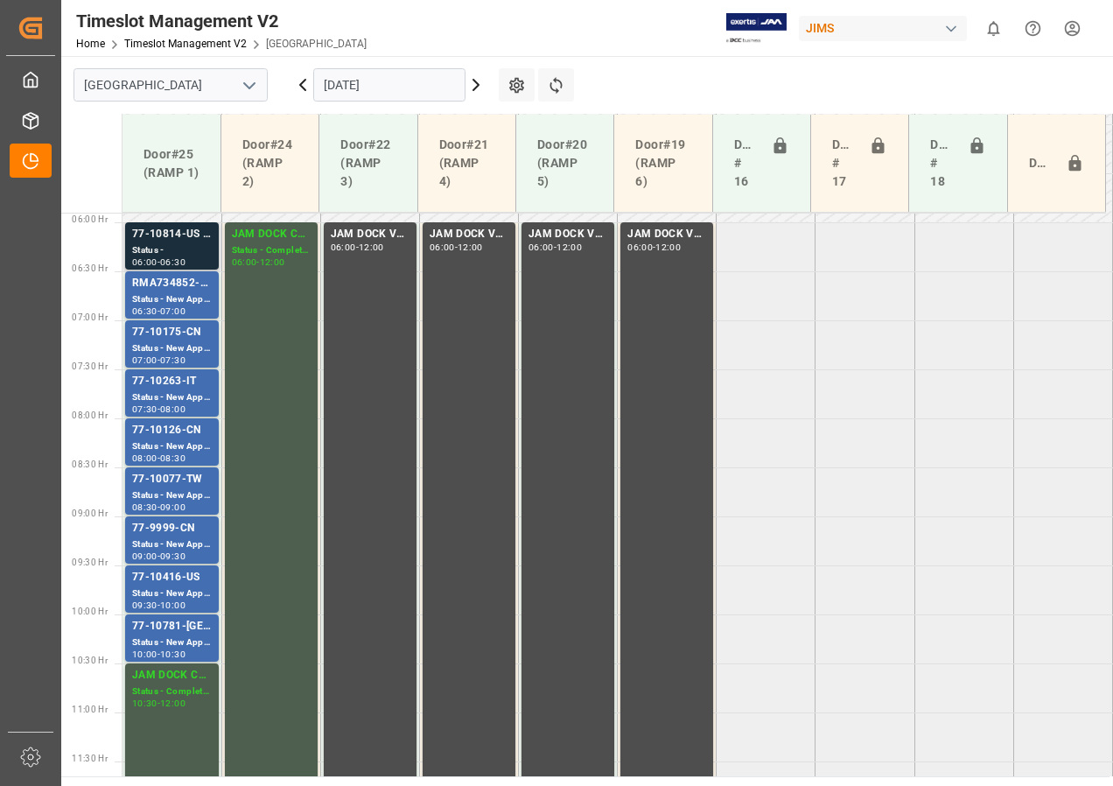
click at [182, 238] on div "77-10814-US SHIP#/M" at bounding box center [172, 235] width 80 height 18
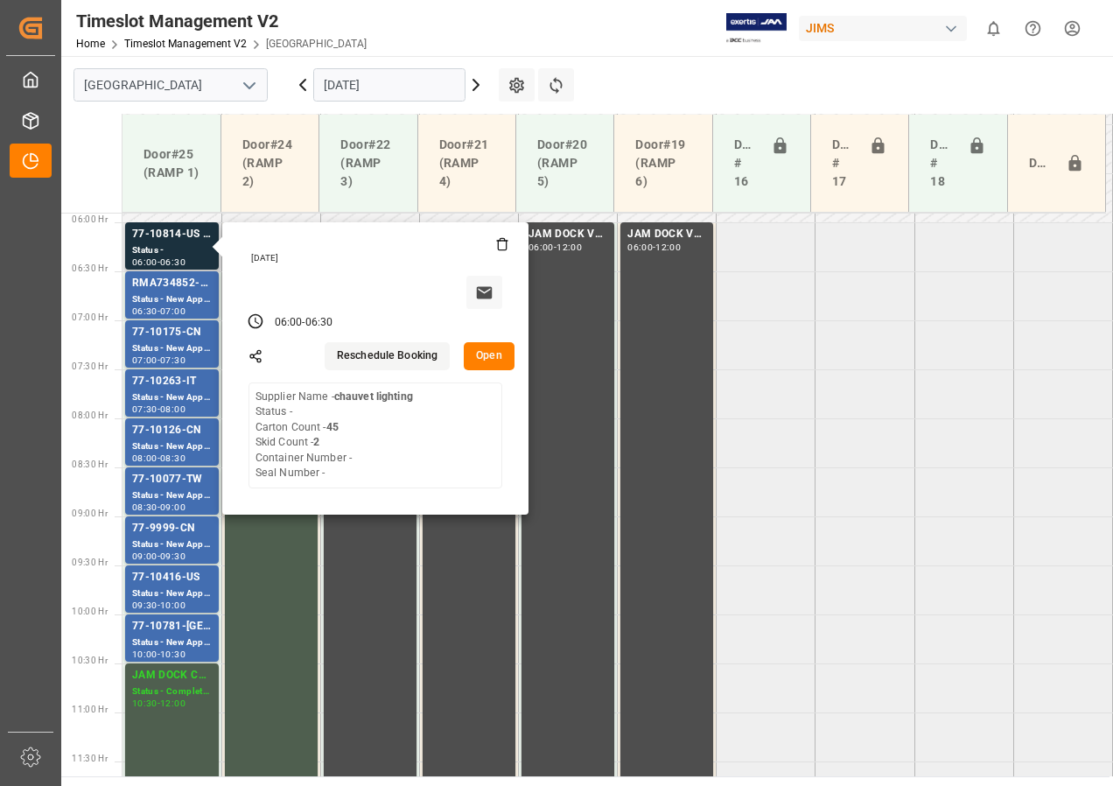
click at [486, 359] on button "Open" at bounding box center [489, 356] width 51 height 28
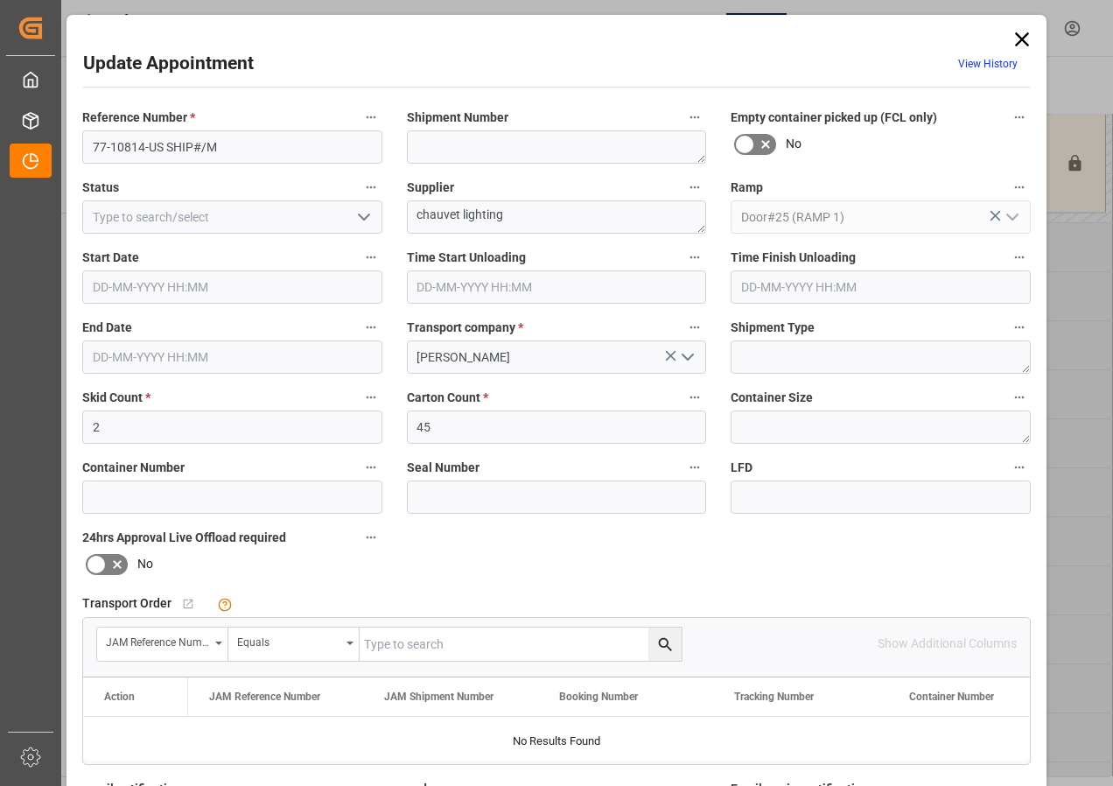
type input "[DATE] 06:00"
type input "[DATE] 06:30"
type input "[DATE] 16:26"
drag, startPoint x: 417, startPoint y: 214, endPoint x: 508, endPoint y: 219, distance: 91.1
click at [508, 219] on textarea "chauvet lighting" at bounding box center [557, 216] width 300 height 33
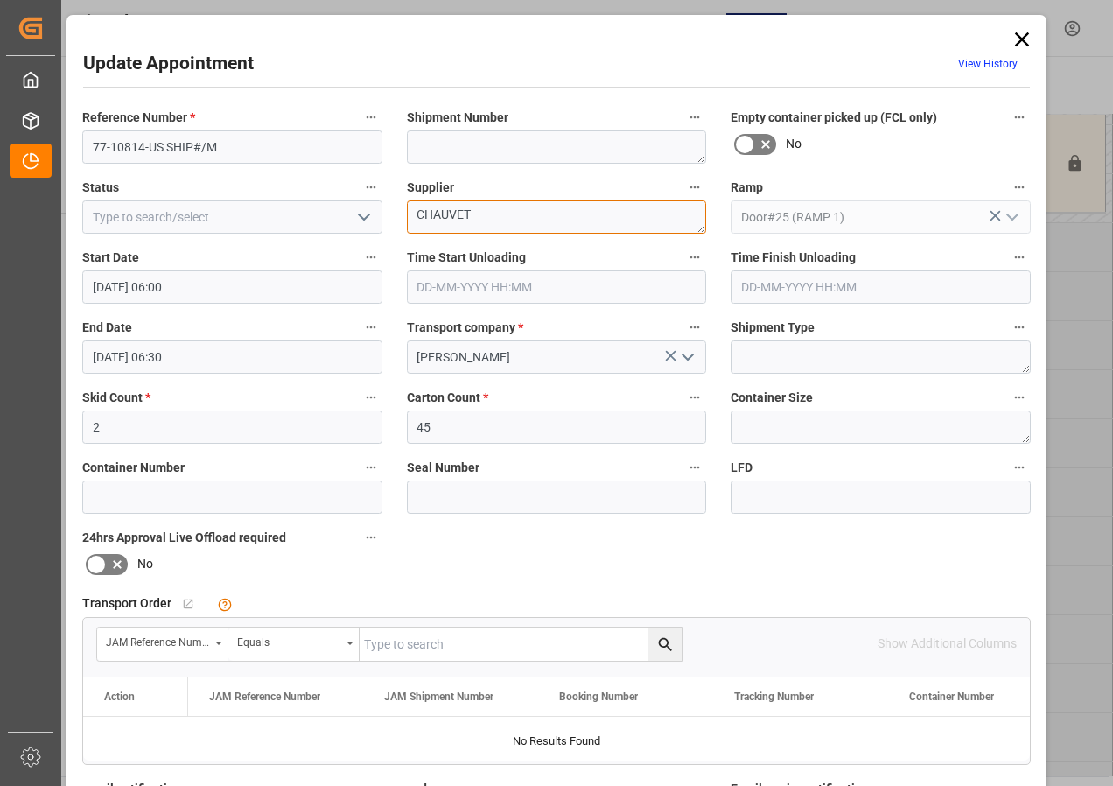
type textarea "CHAUVET"
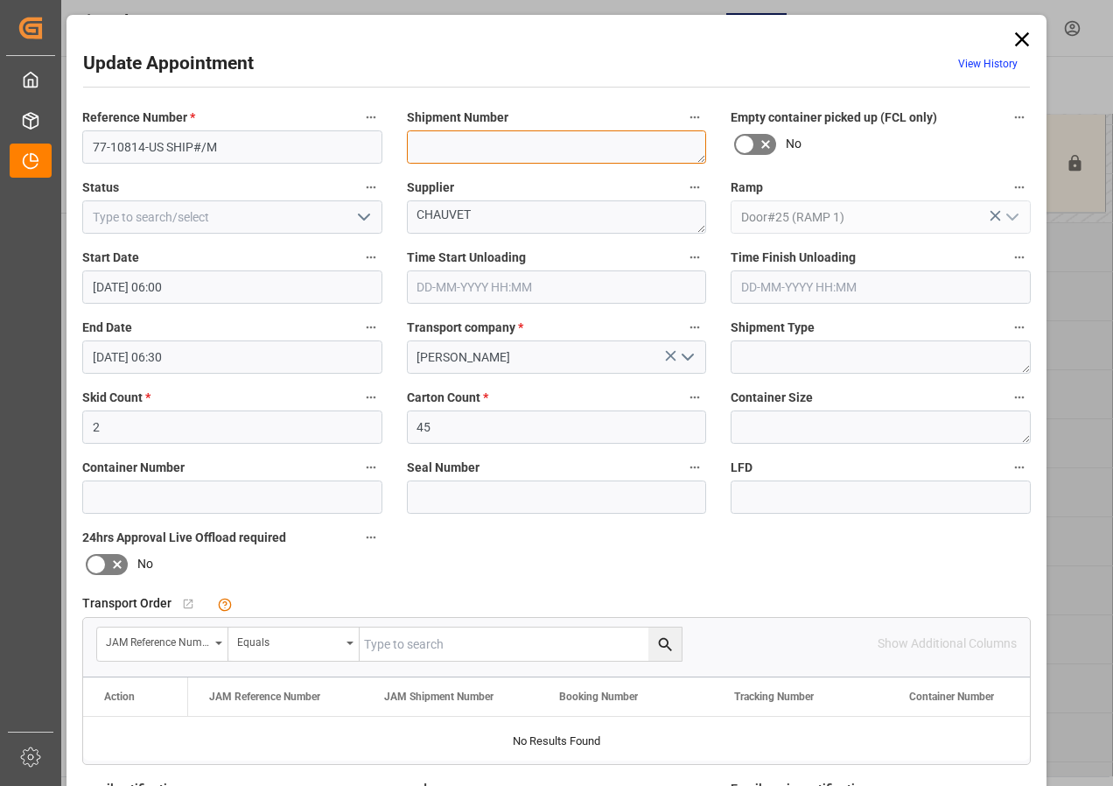
click at [451, 144] on textarea at bounding box center [557, 146] width 300 height 33
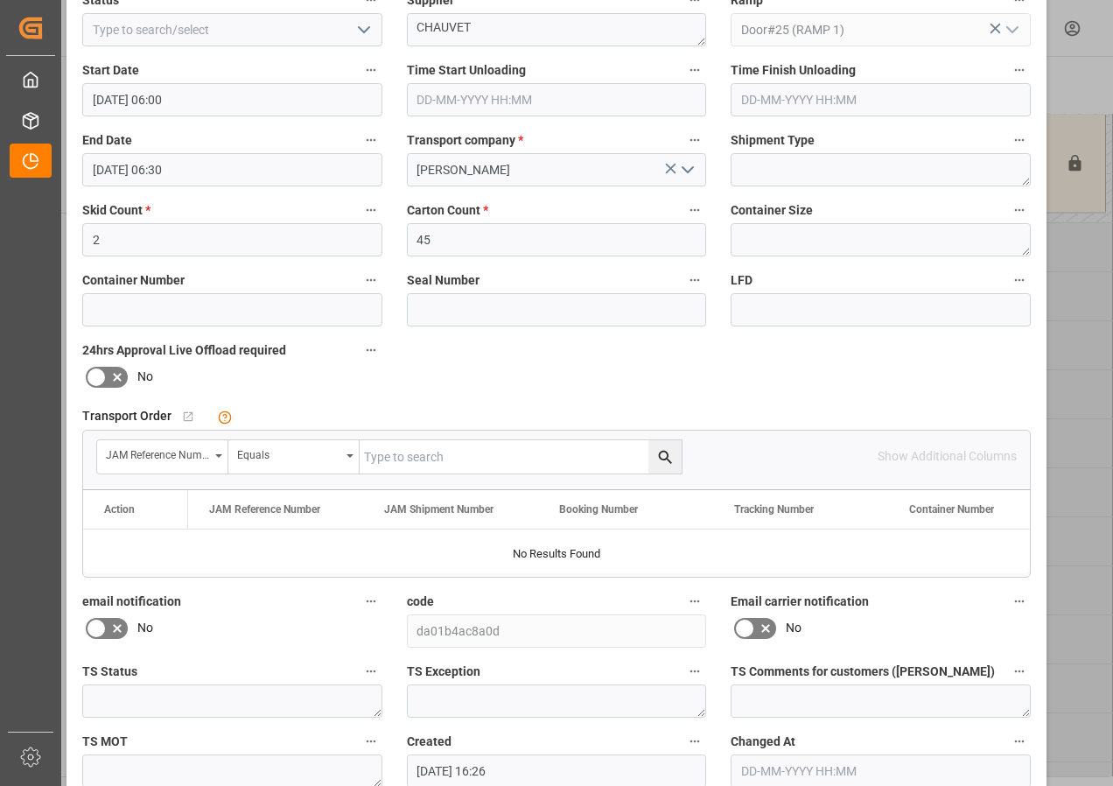
scroll to position [278, 0]
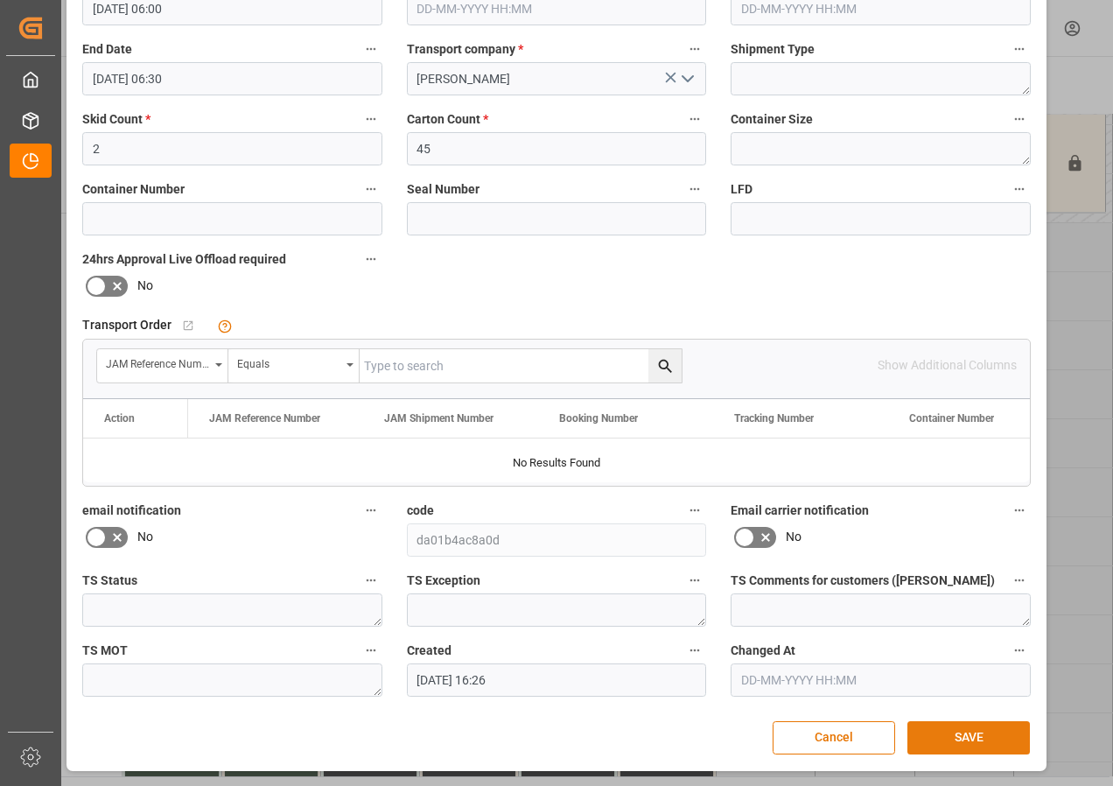
type textarea "TBA BY LOGISTICS"
click at [948, 738] on button "SAVE" at bounding box center [969, 737] width 123 height 33
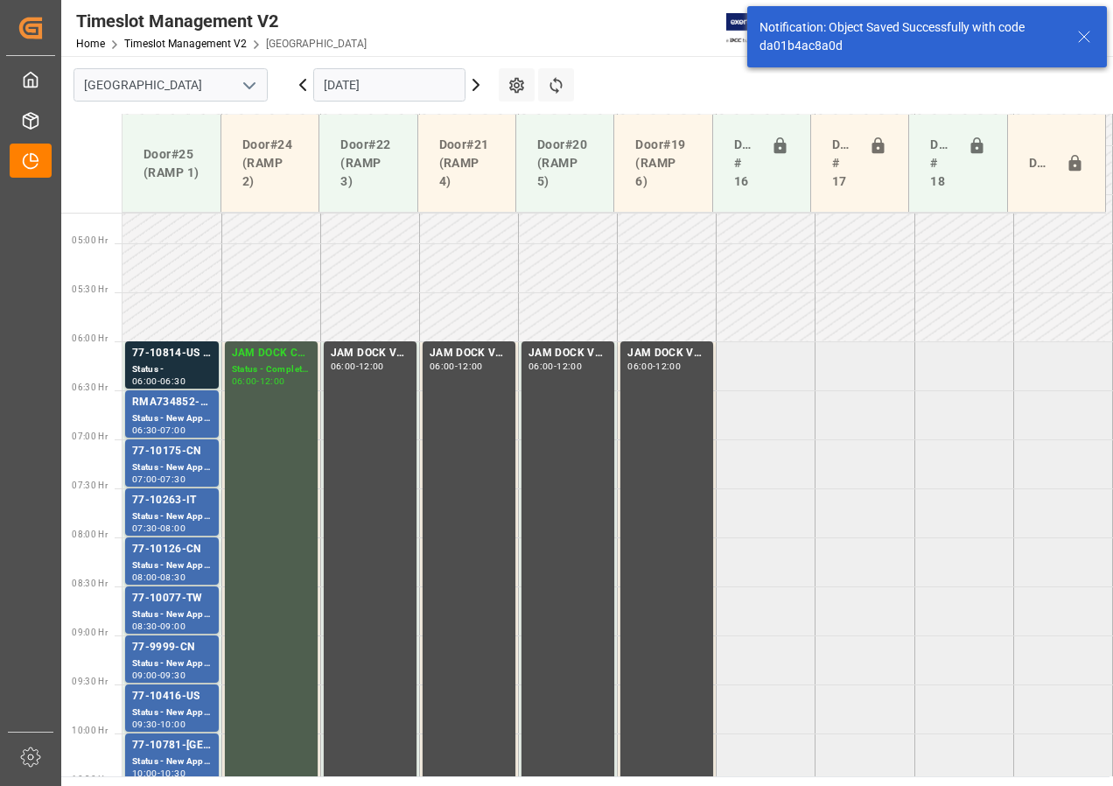
scroll to position [428, 0]
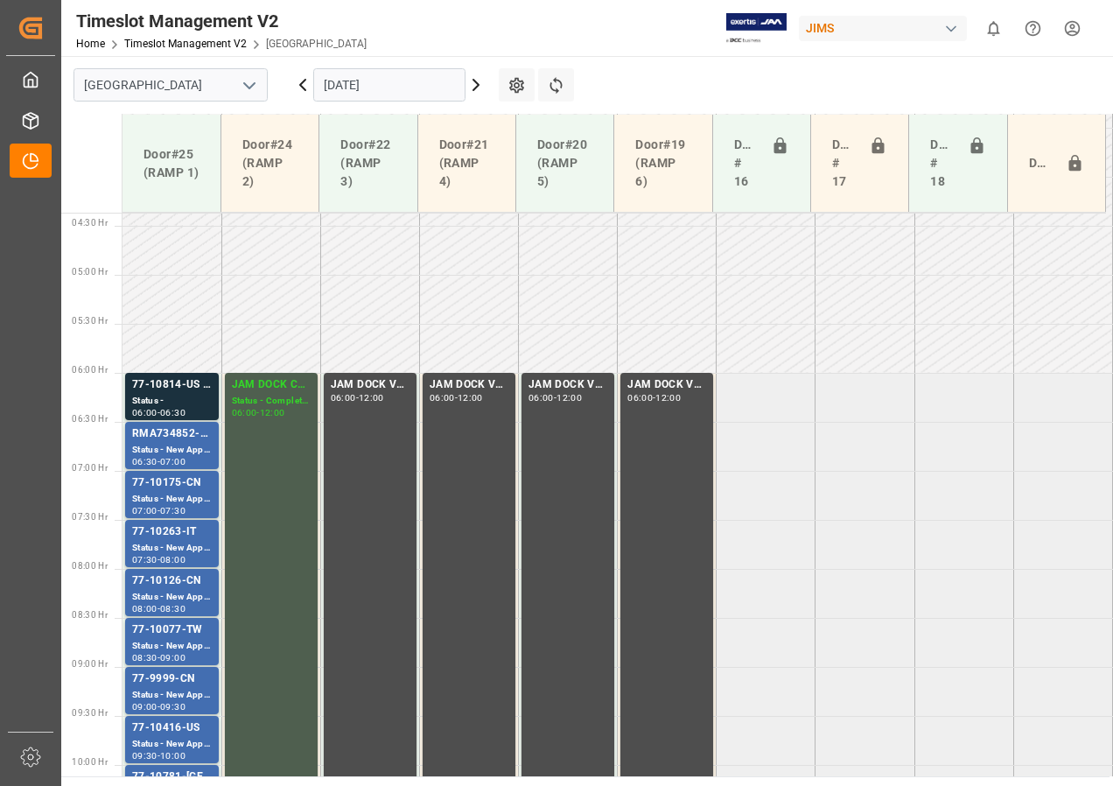
click at [472, 83] on icon at bounding box center [476, 84] width 21 height 21
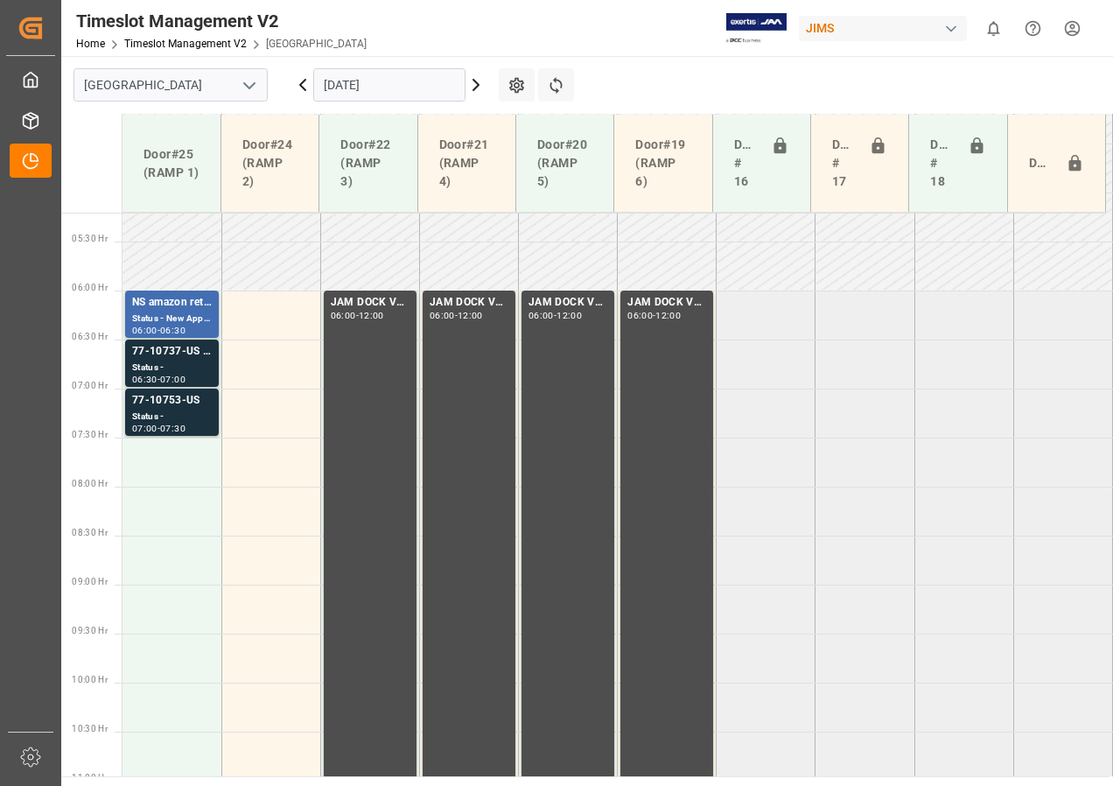
scroll to position [491, 0]
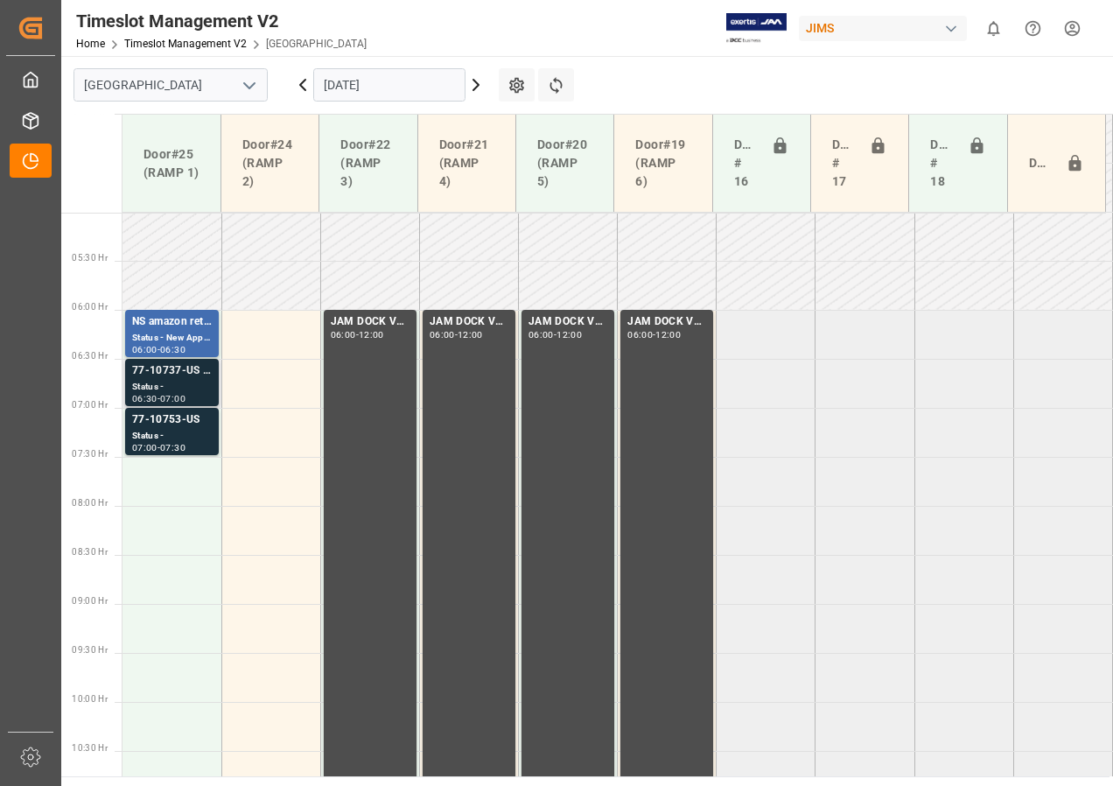
click at [179, 380] on div "Status -" at bounding box center [172, 387] width 80 height 15
click at [172, 427] on div "77-10753-US" at bounding box center [172, 420] width 80 height 18
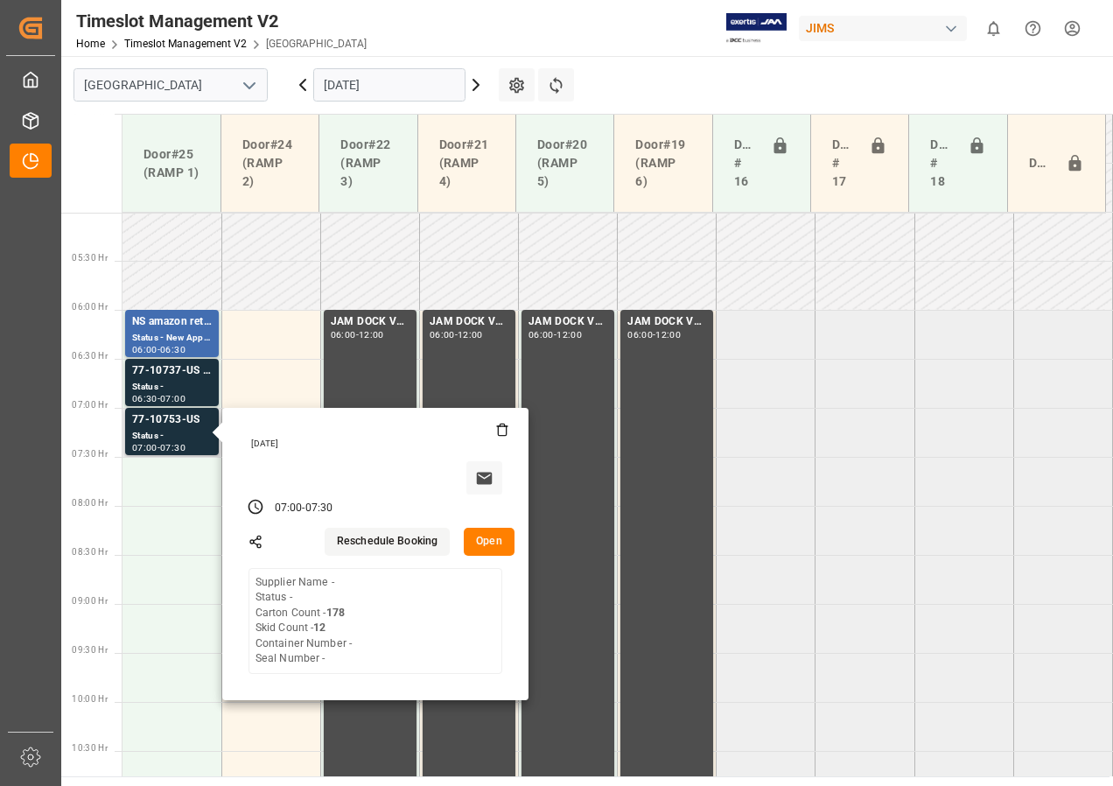
click at [490, 544] on button "Open" at bounding box center [489, 542] width 51 height 28
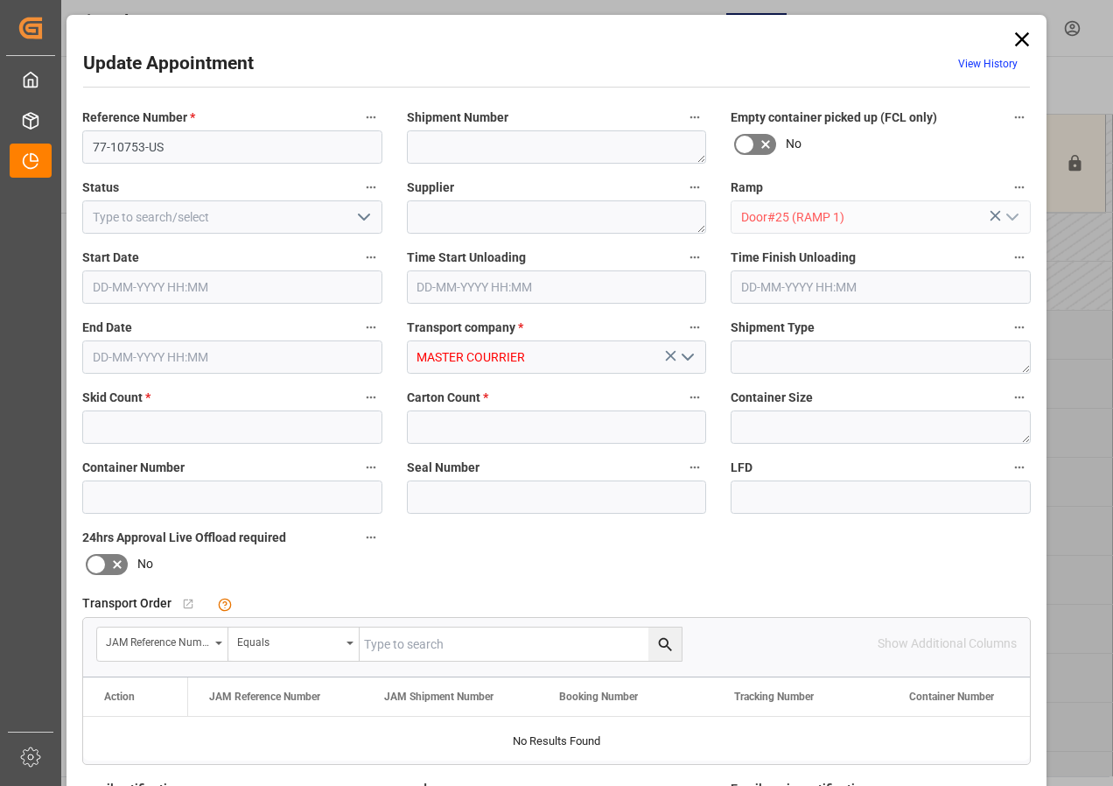
type input "12"
type input "178"
type input "[DATE] 07:00"
type input "[DATE] 07:30"
type input "[DATE] 14:34"
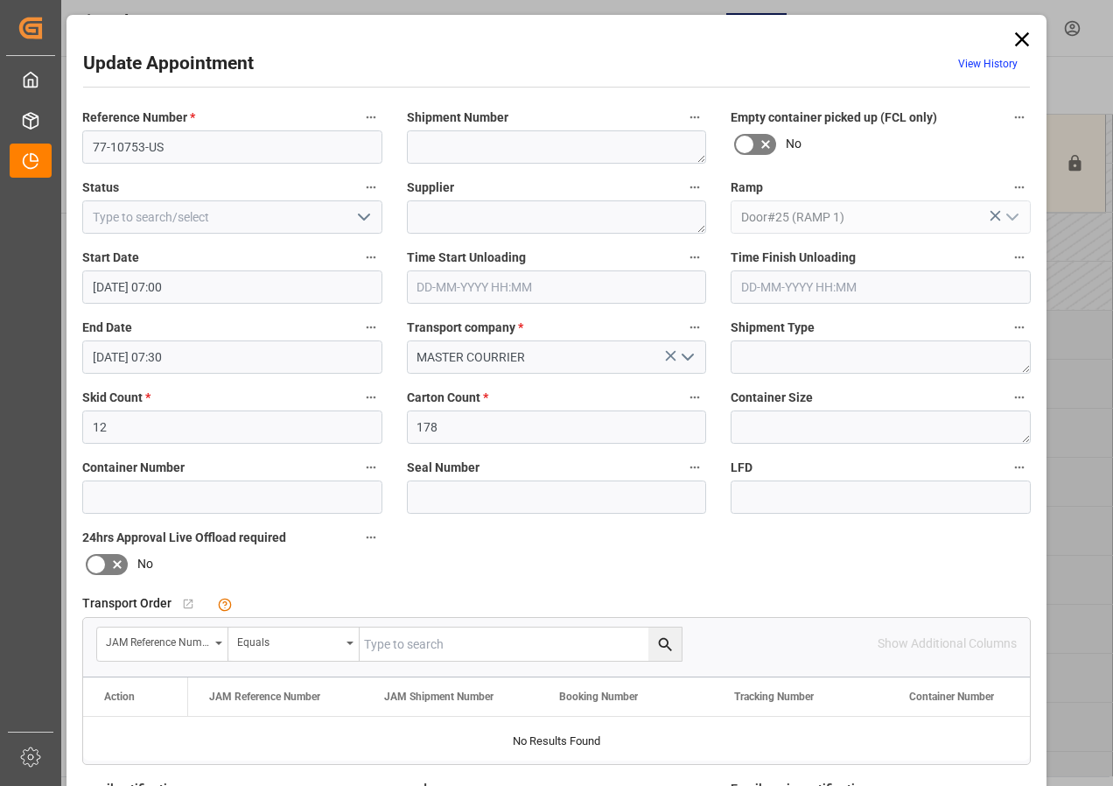
click at [381, 639] on input "text" at bounding box center [521, 643] width 322 height 33
type input "77-10753-us"
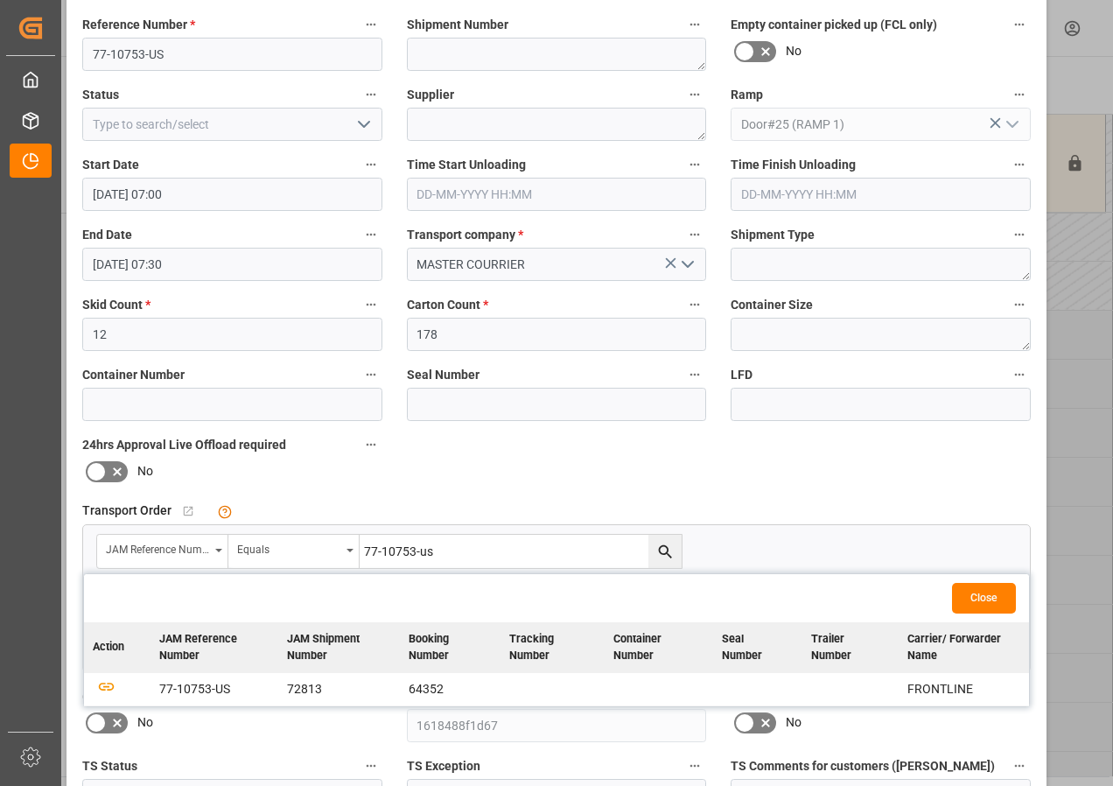
scroll to position [175, 0]
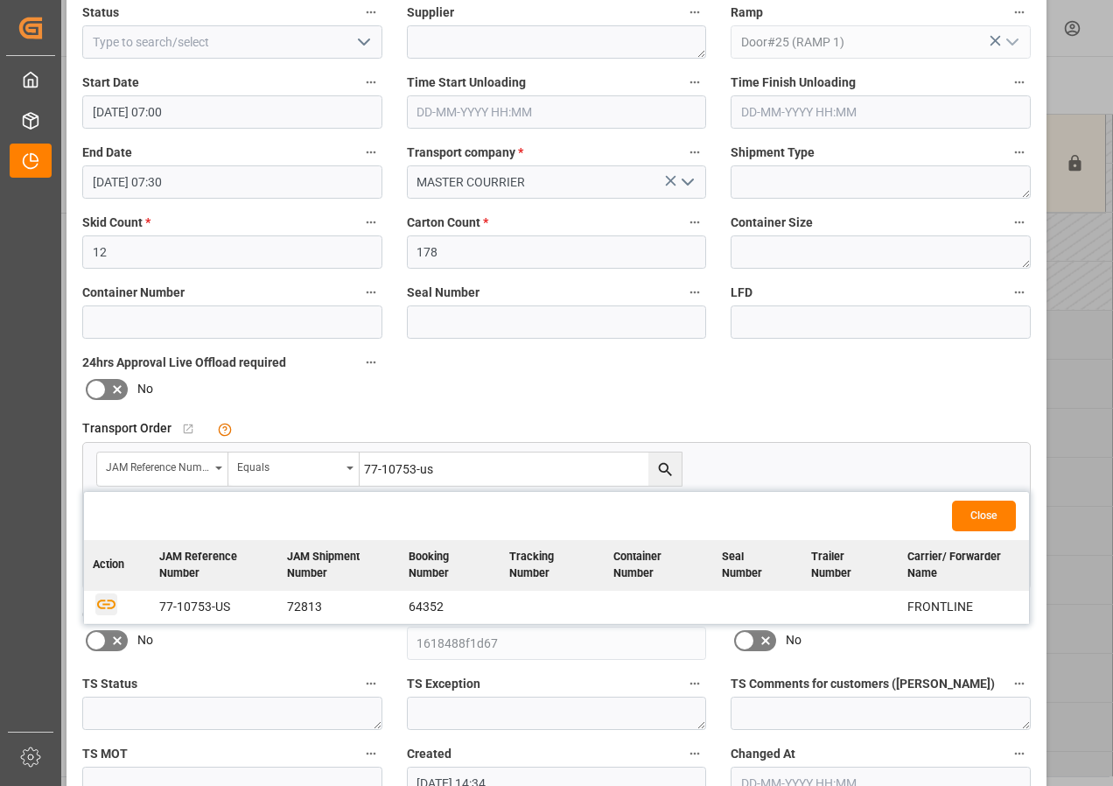
click at [102, 603] on icon "button" at bounding box center [106, 603] width 22 height 22
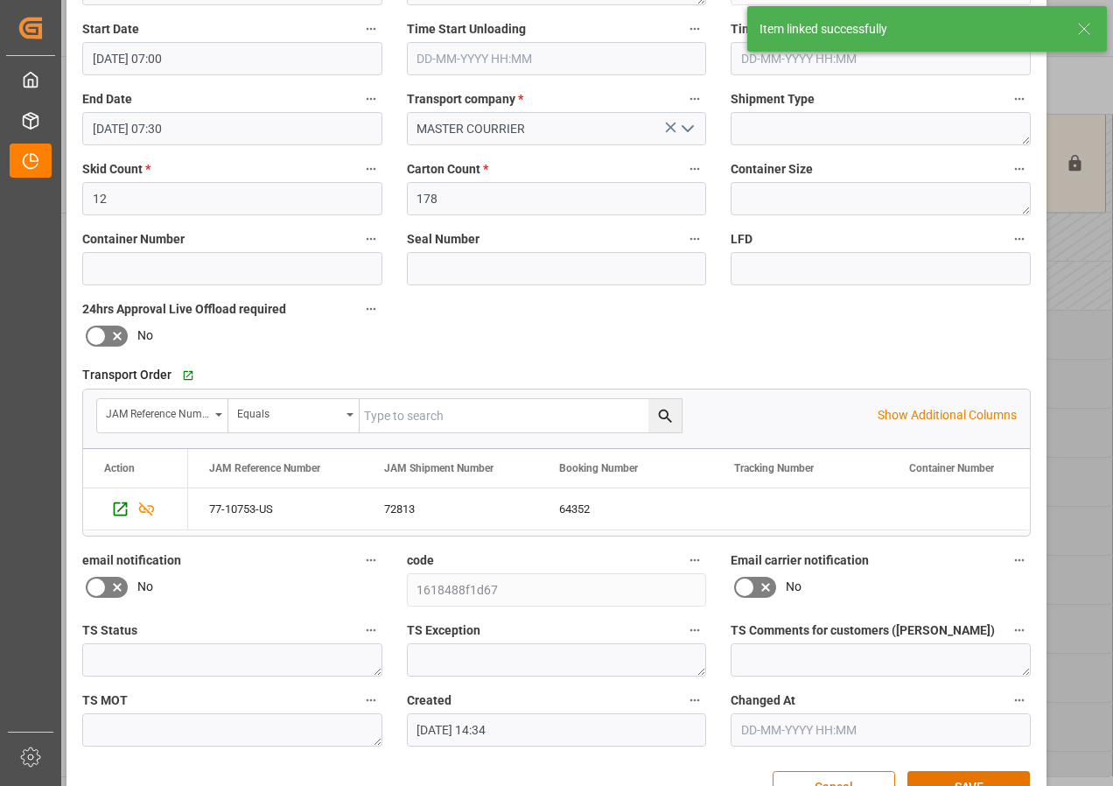
scroll to position [278, 0]
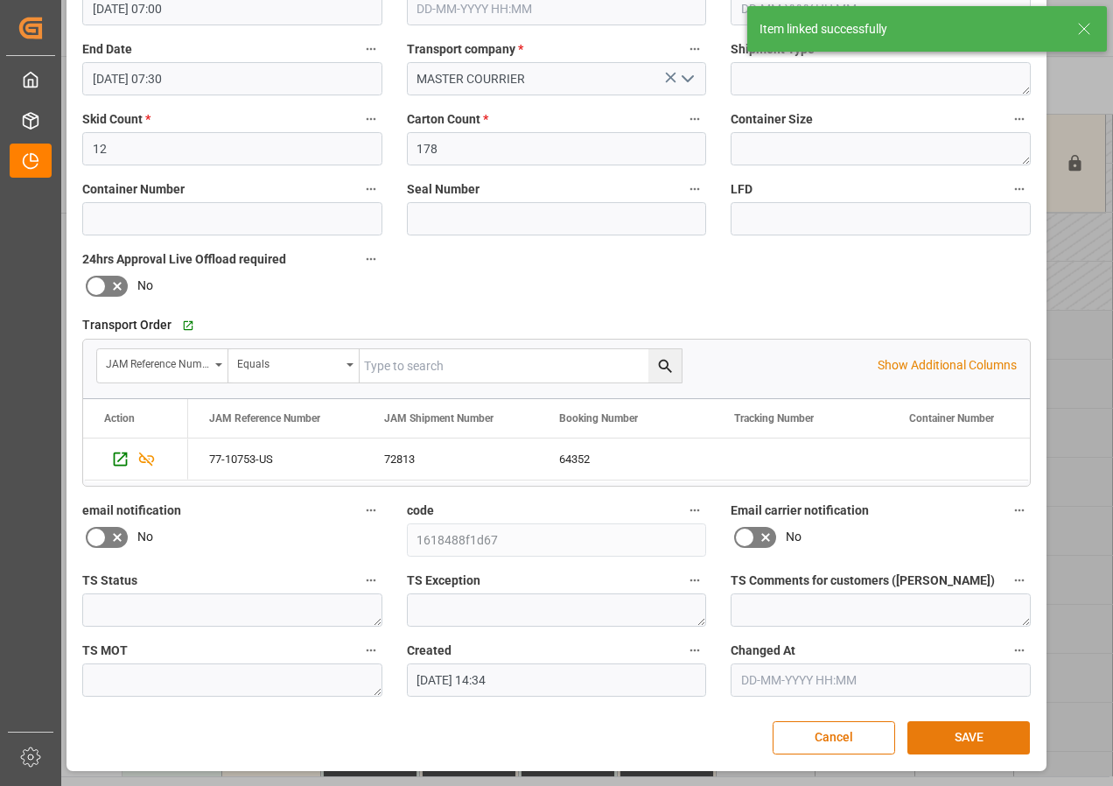
click at [956, 746] on button "SAVE" at bounding box center [969, 737] width 123 height 33
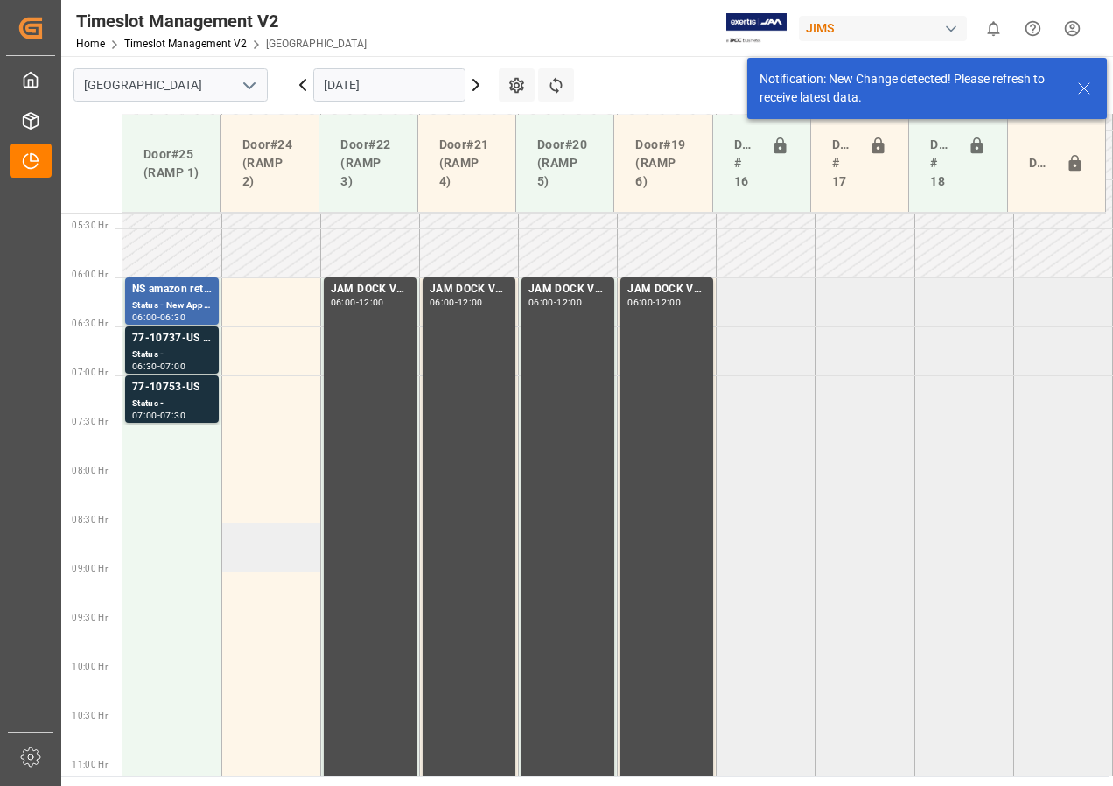
scroll to position [438, 0]
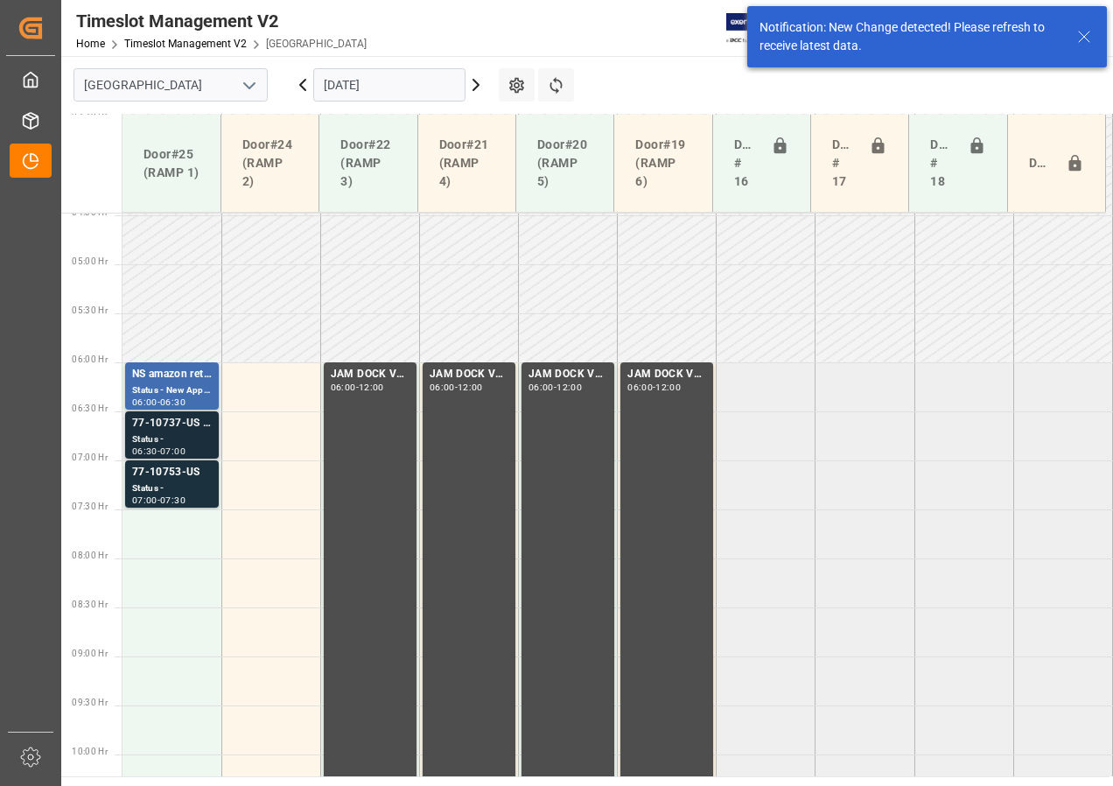
click at [169, 431] on div "77-10737-US SHIPM#/M" at bounding box center [172, 424] width 80 height 18
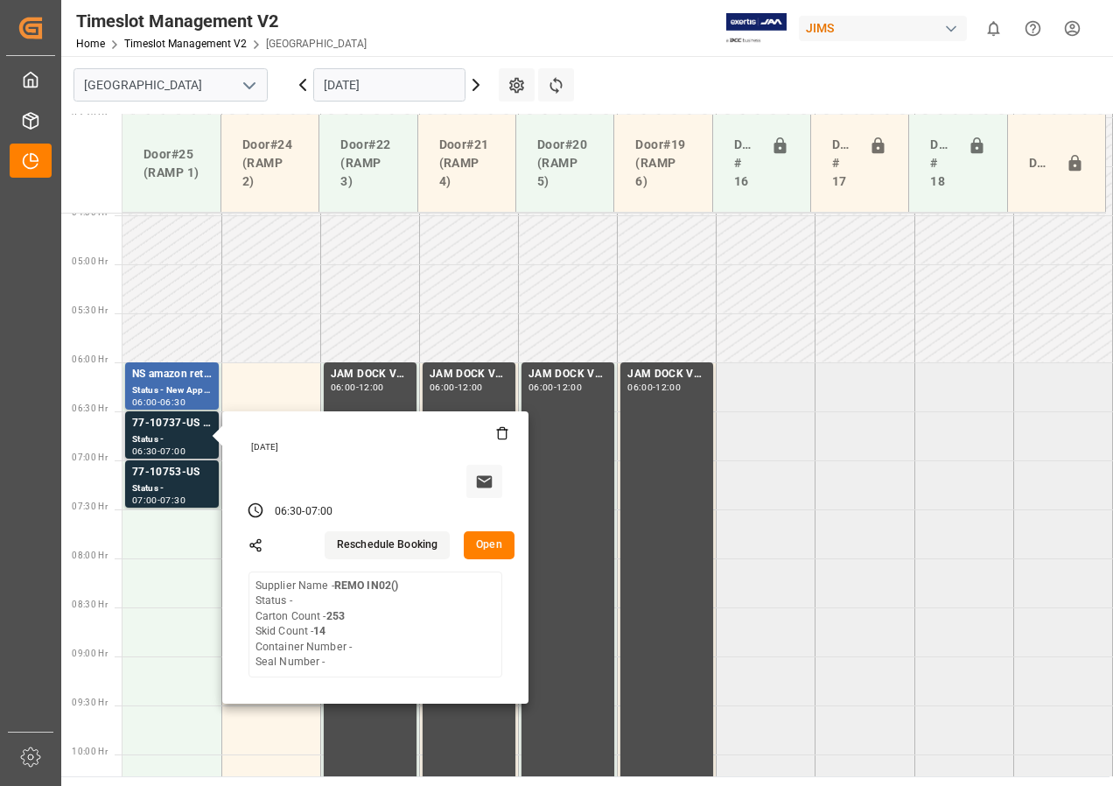
click at [502, 552] on button "Open" at bounding box center [489, 545] width 51 height 28
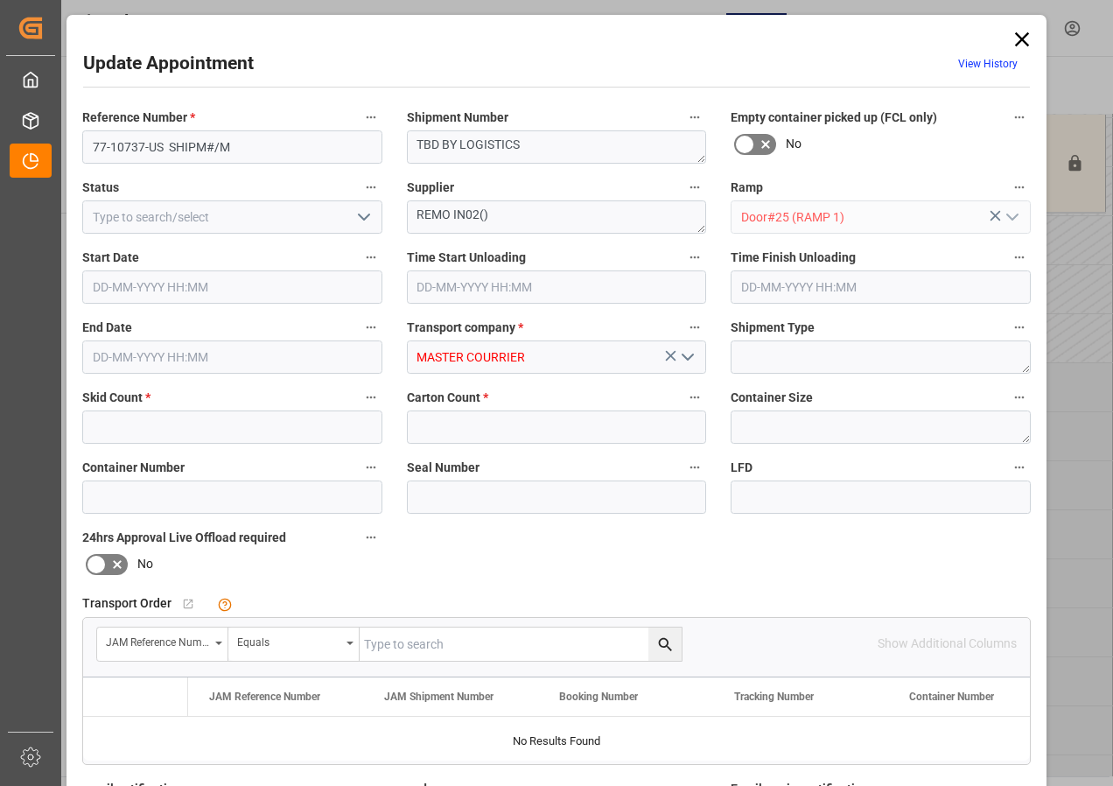
type input "14"
type input "253"
type input "[DATE] 06:30"
type input "[DATE] 07:00"
type input "[DATE] 14:40"
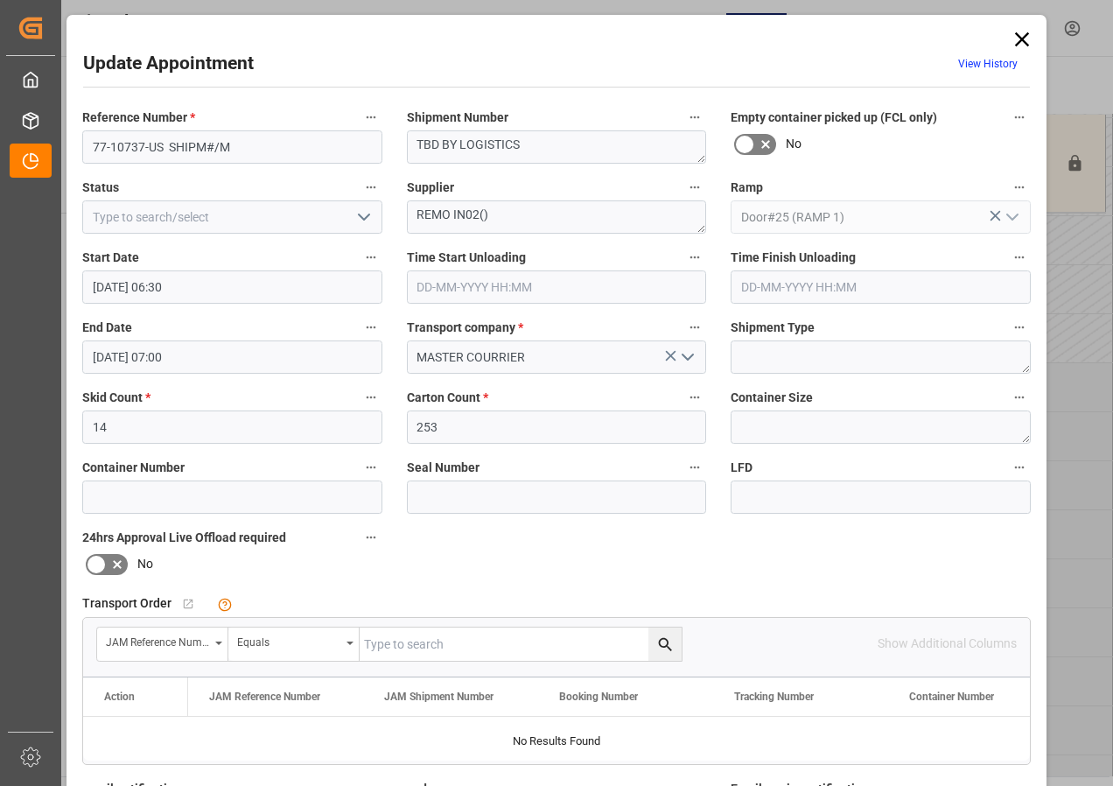
click at [434, 649] on input "text" at bounding box center [521, 643] width 322 height 33
type input "77-10737-us"
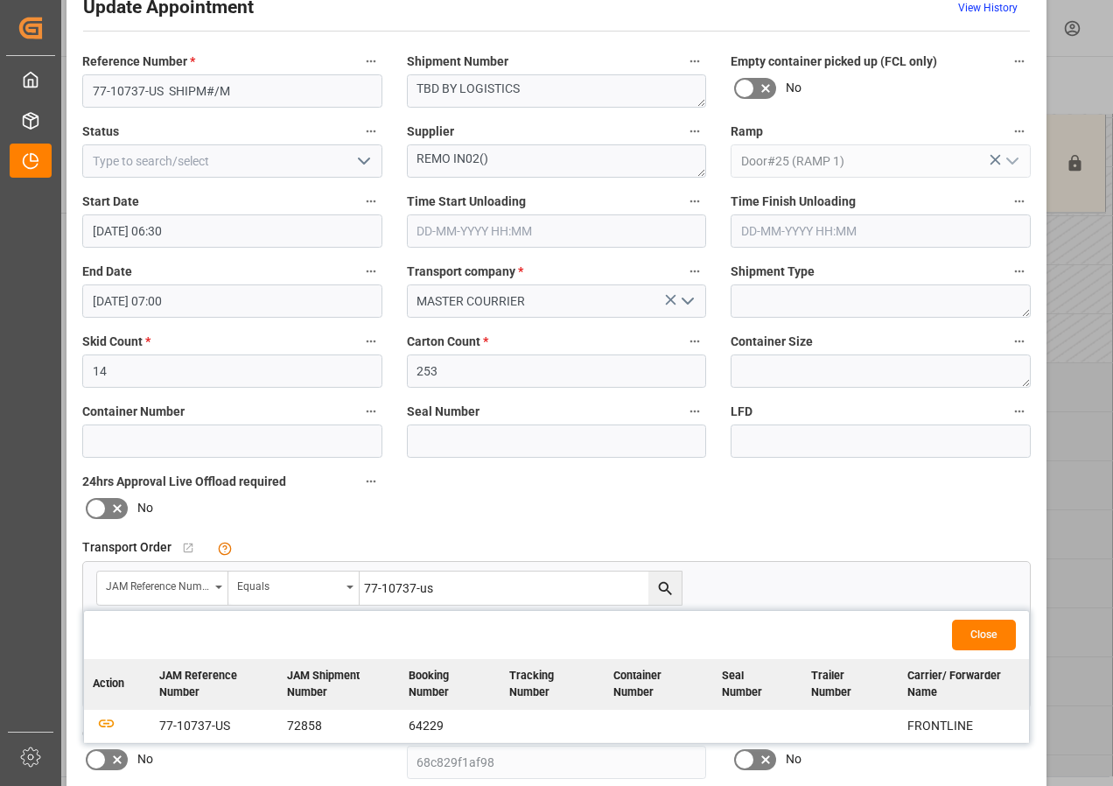
scroll to position [88, 0]
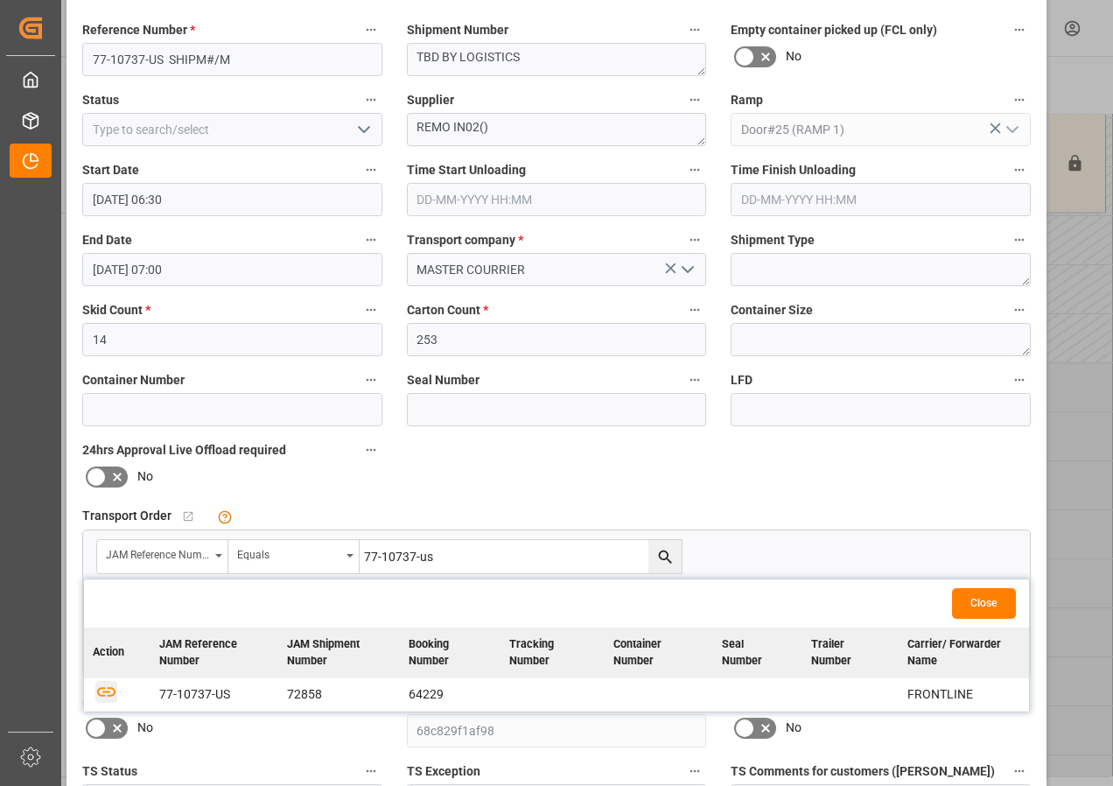
click at [108, 689] on icon "button" at bounding box center [106, 692] width 18 height 10
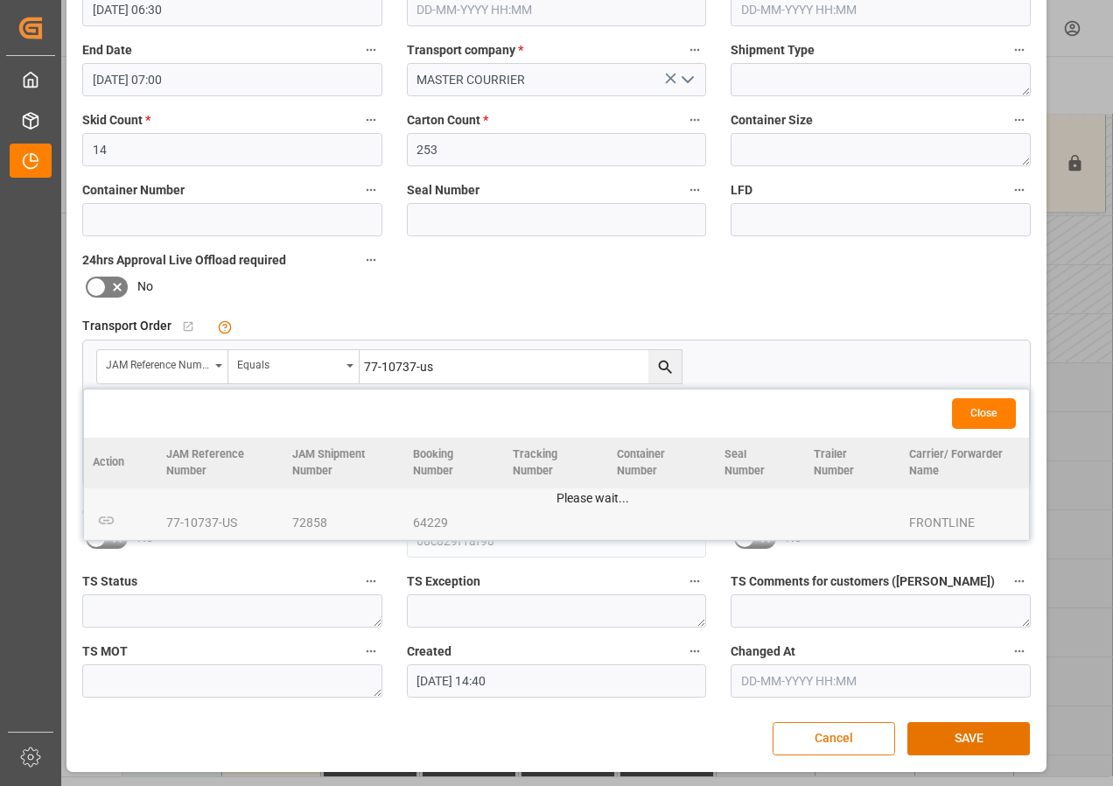
scroll to position [278, 0]
click at [950, 733] on button "SAVE" at bounding box center [969, 737] width 123 height 33
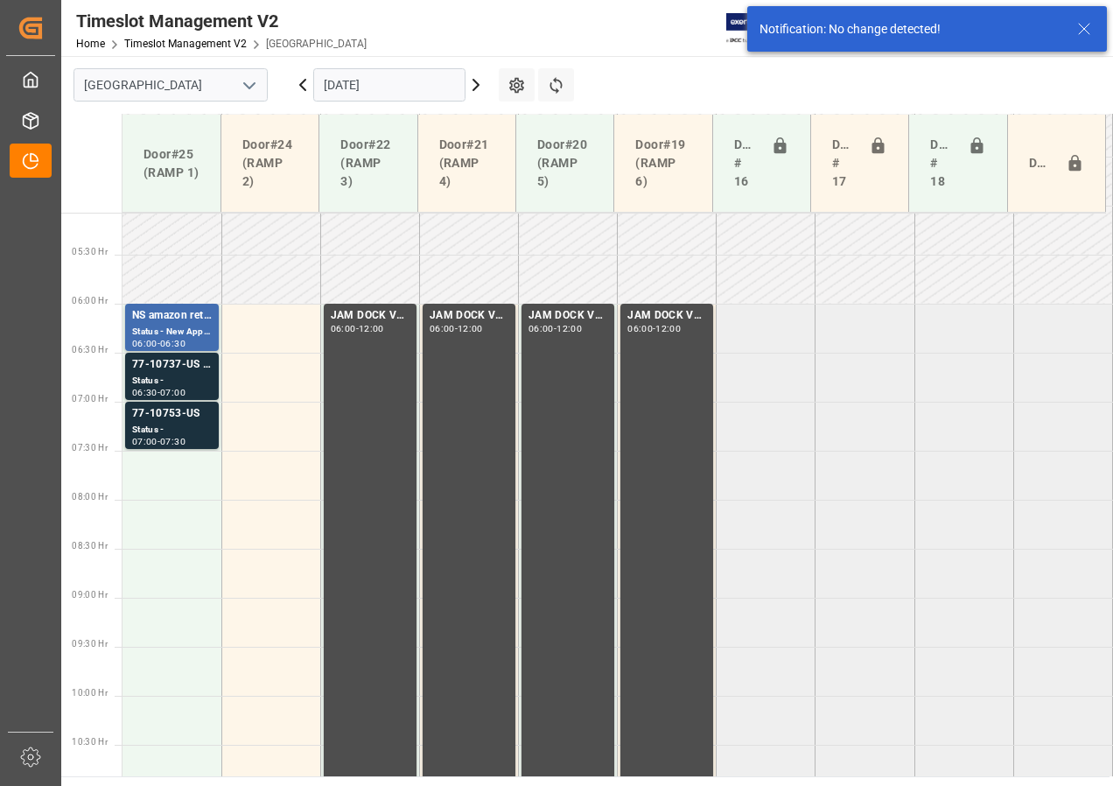
scroll to position [515, 0]
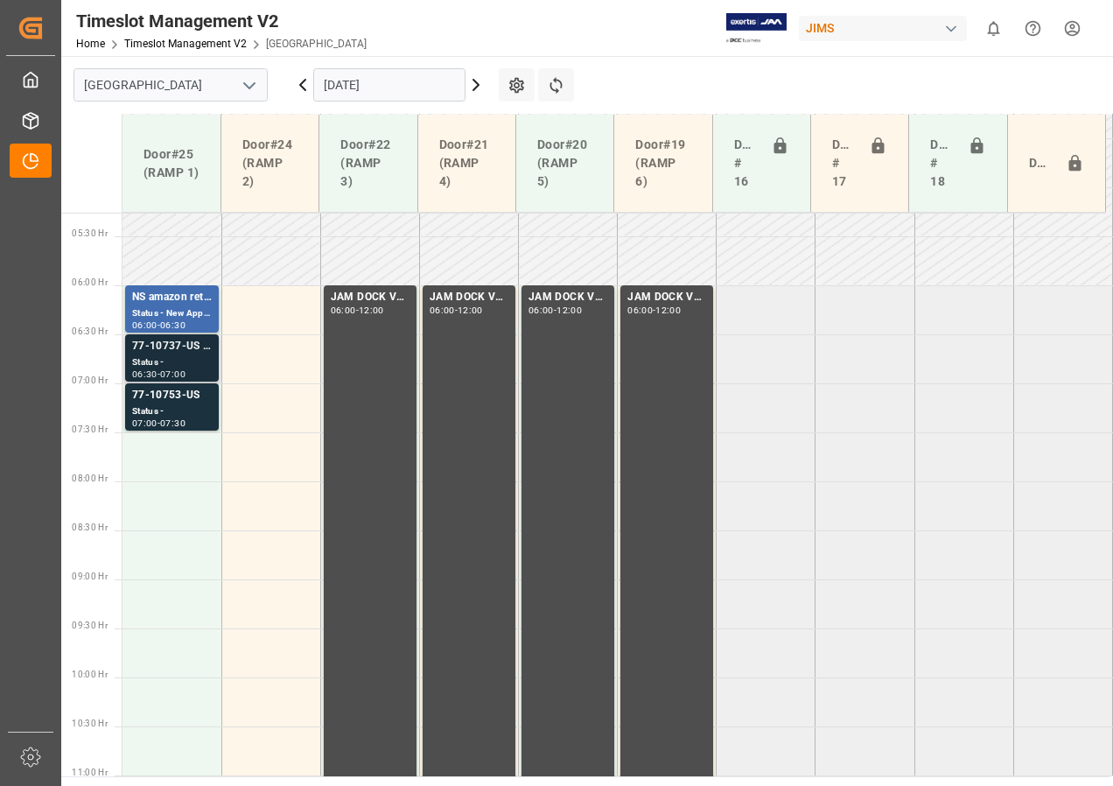
click at [177, 357] on div "Status -" at bounding box center [172, 362] width 80 height 15
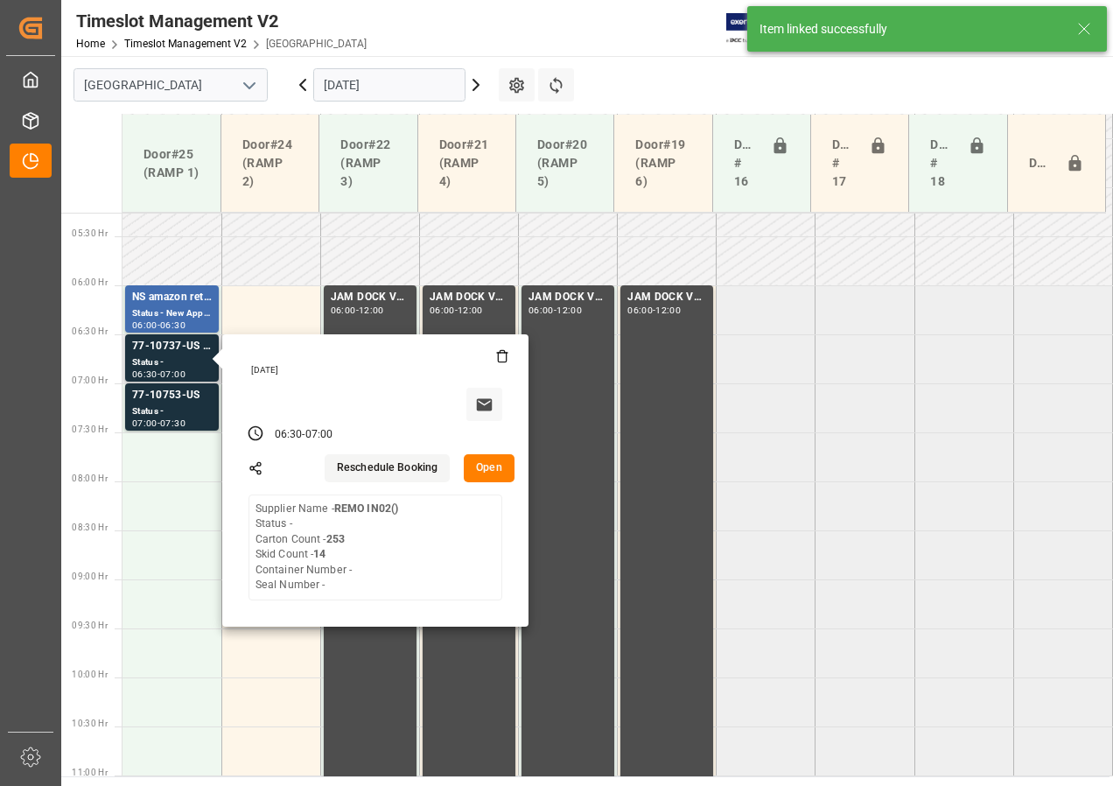
click at [495, 468] on button "Open" at bounding box center [489, 468] width 51 height 28
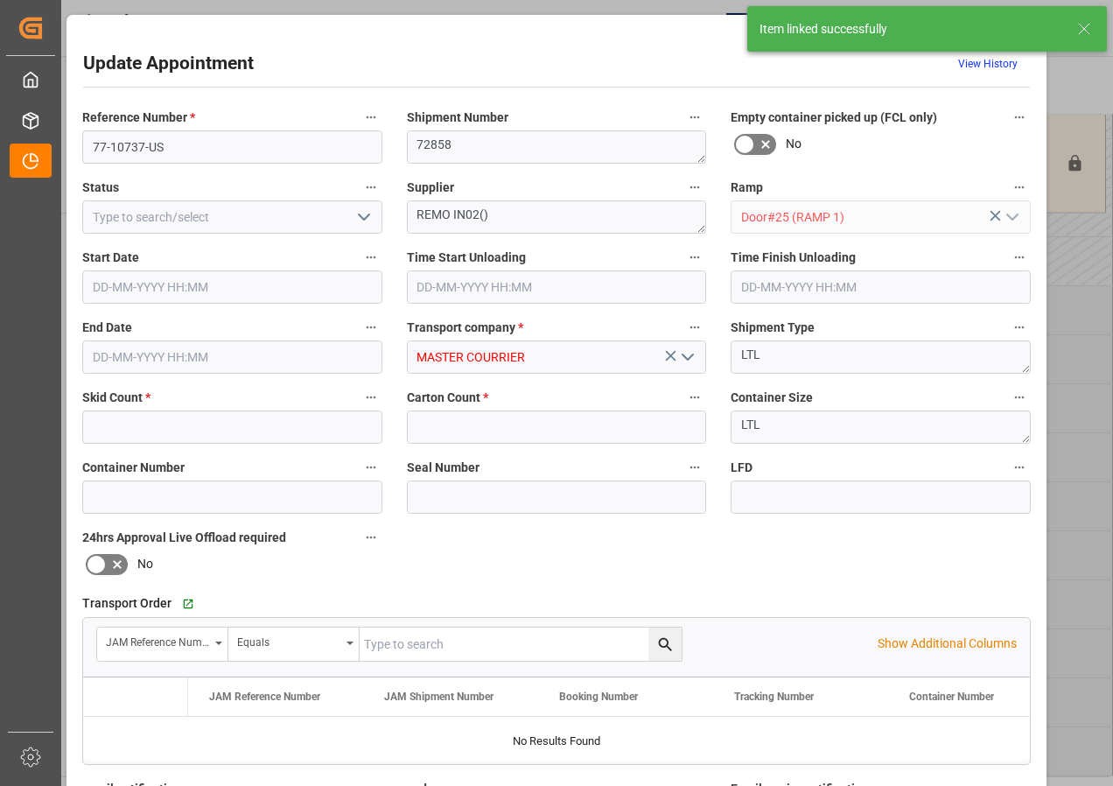
type input "14"
type input "253"
type input "[DATE] 06:30"
type input "[DATE] 07:00"
type input "[DATE] 14:40"
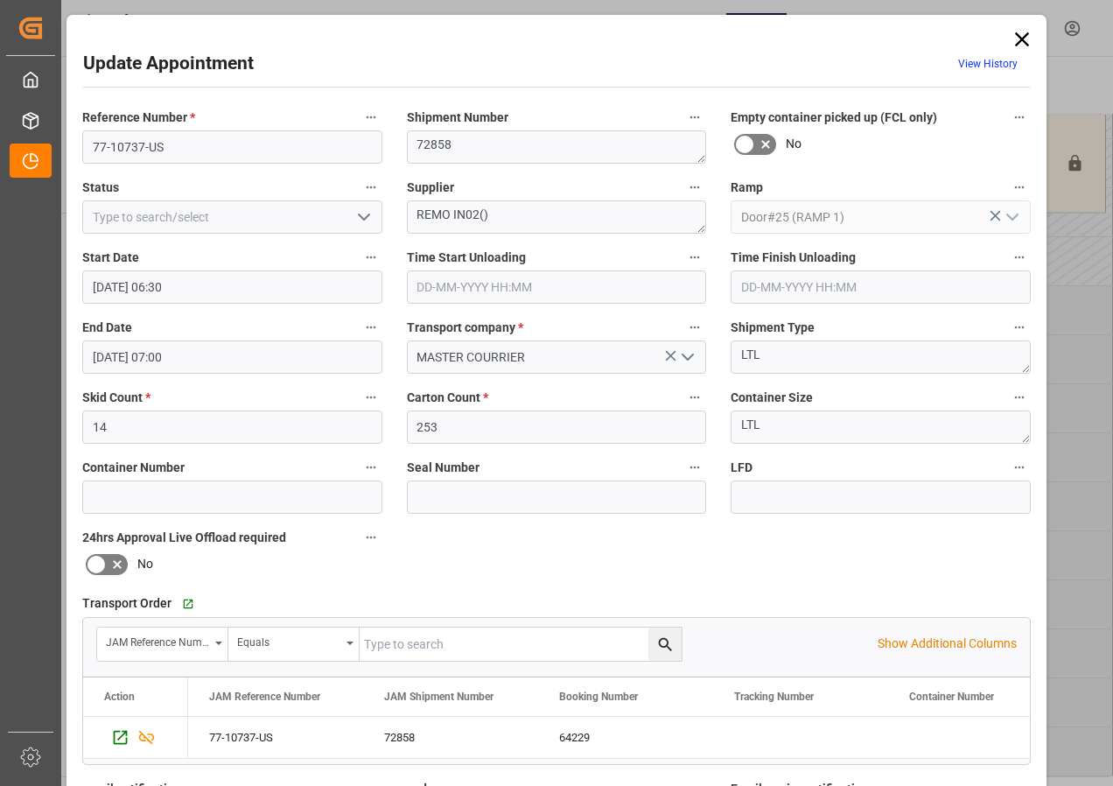
click at [1018, 38] on icon at bounding box center [1022, 39] width 14 height 14
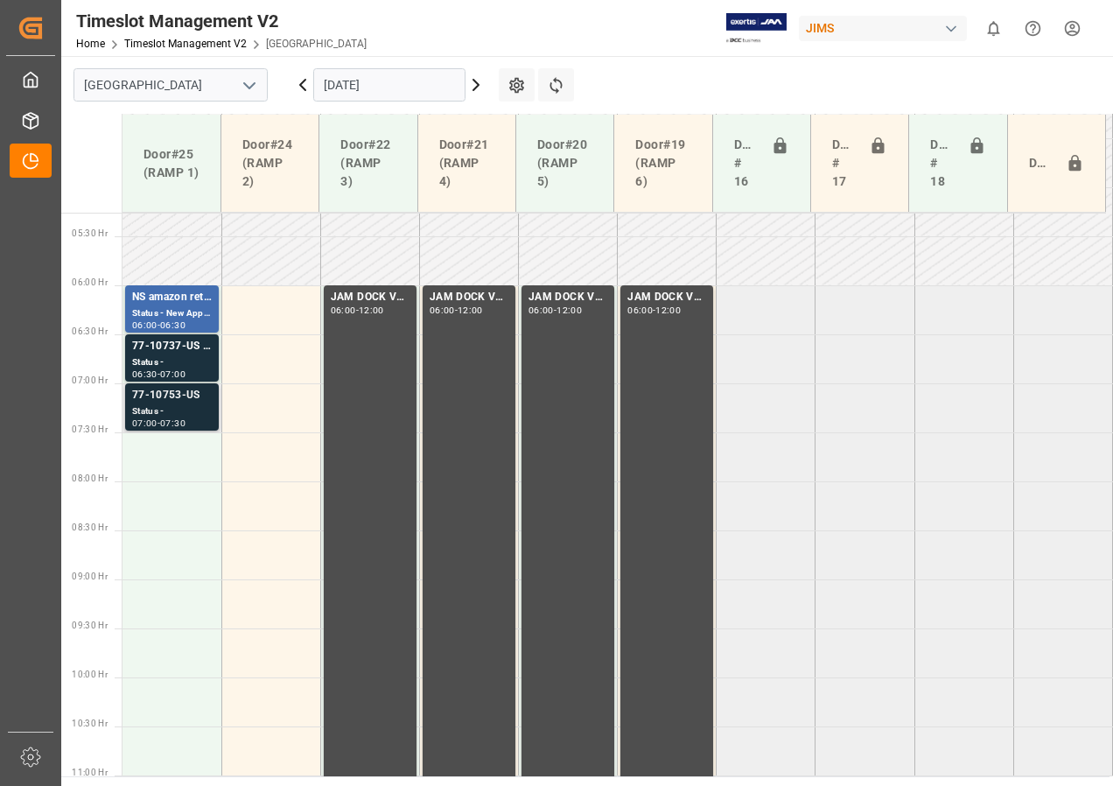
click at [157, 417] on div "Status -" at bounding box center [172, 411] width 80 height 15
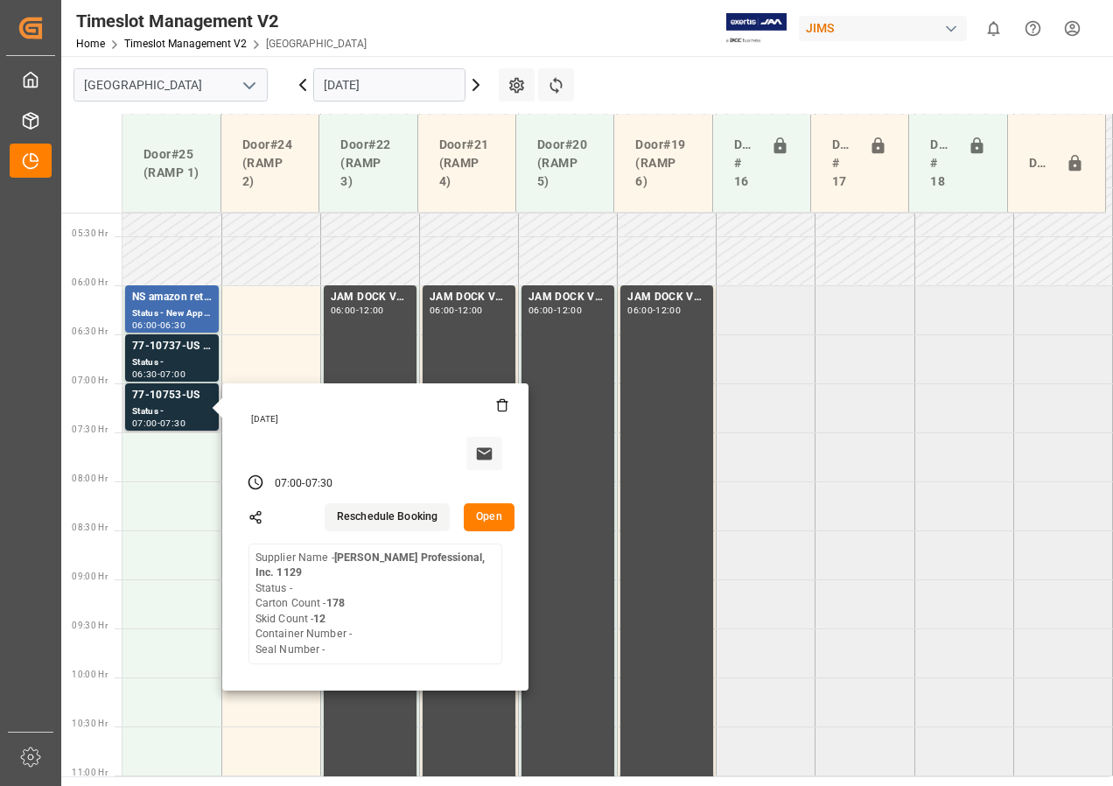
click at [512, 523] on button "Open" at bounding box center [489, 517] width 51 height 28
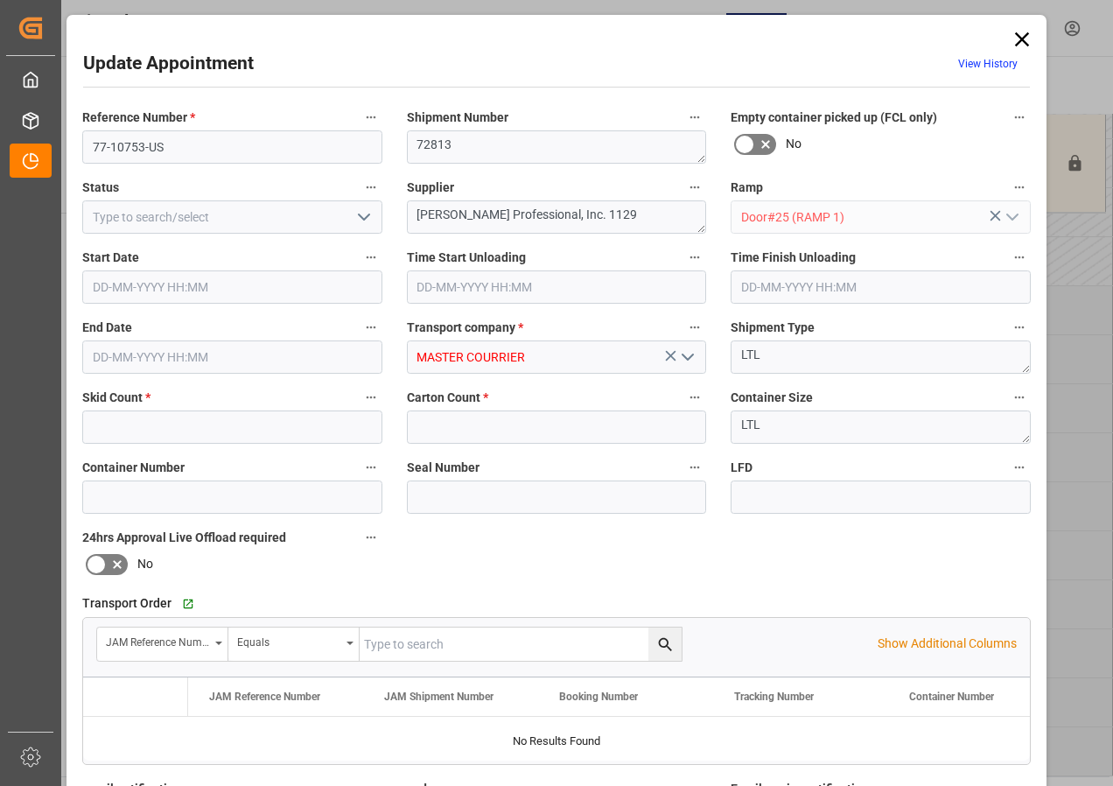
type input "12"
type input "178"
type input "[DATE] 07:00"
type input "[DATE] 07:30"
type input "[DATE] 14:34"
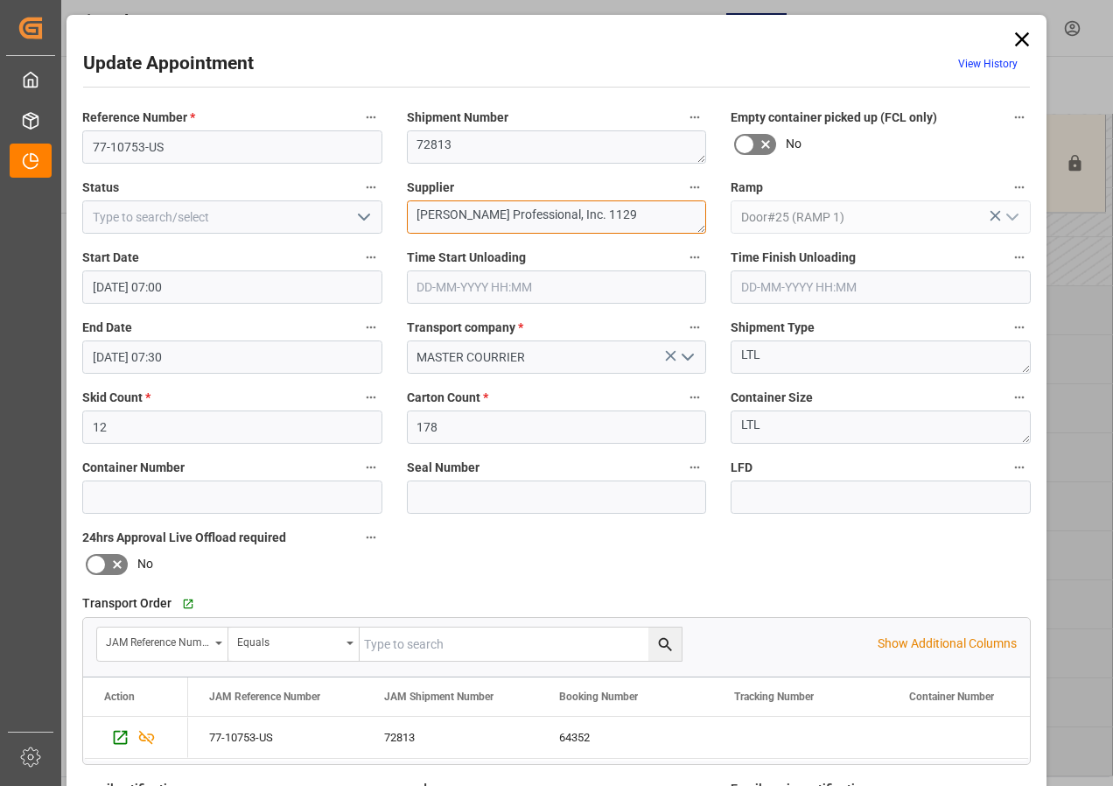
drag, startPoint x: 414, startPoint y: 216, endPoint x: 702, endPoint y: 240, distance: 288.9
click at [702, 240] on div "Reference Number * 77-10753-US Shipment Number 72813 Empty container picked up …" at bounding box center [556, 540] width 973 height 881
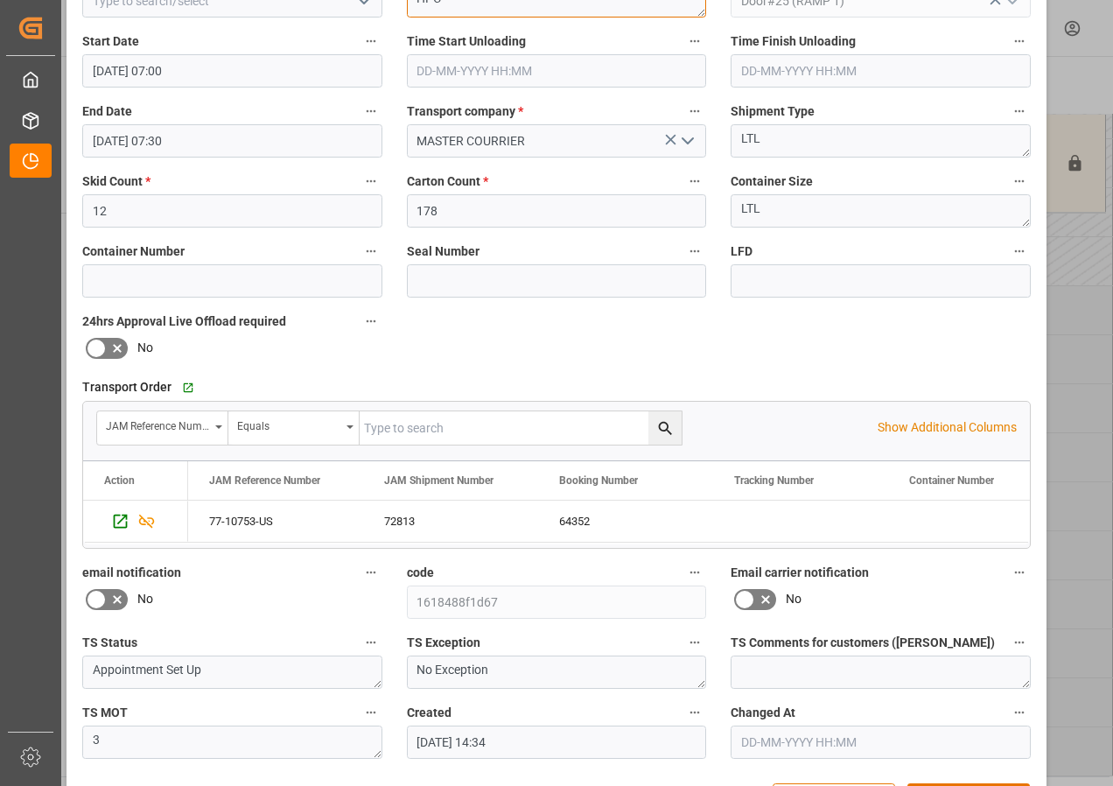
scroll to position [278, 0]
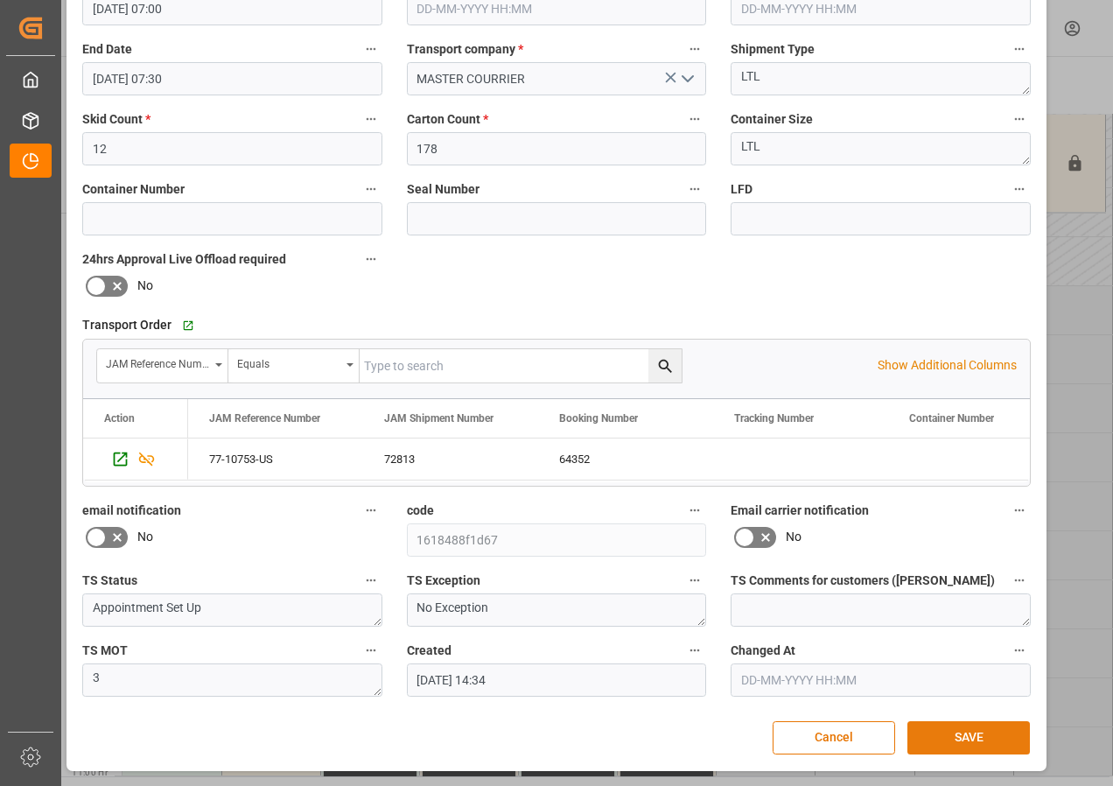
type textarea "HPC"
click at [958, 738] on button "SAVE" at bounding box center [969, 737] width 123 height 33
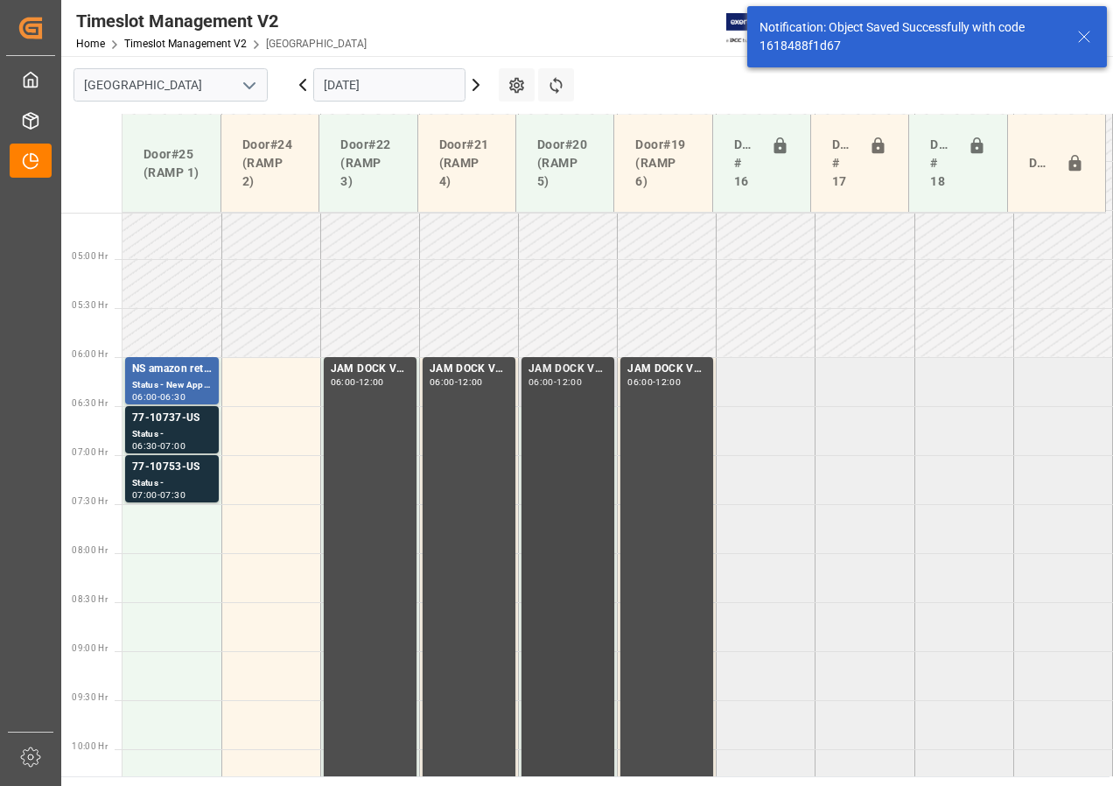
scroll to position [515, 0]
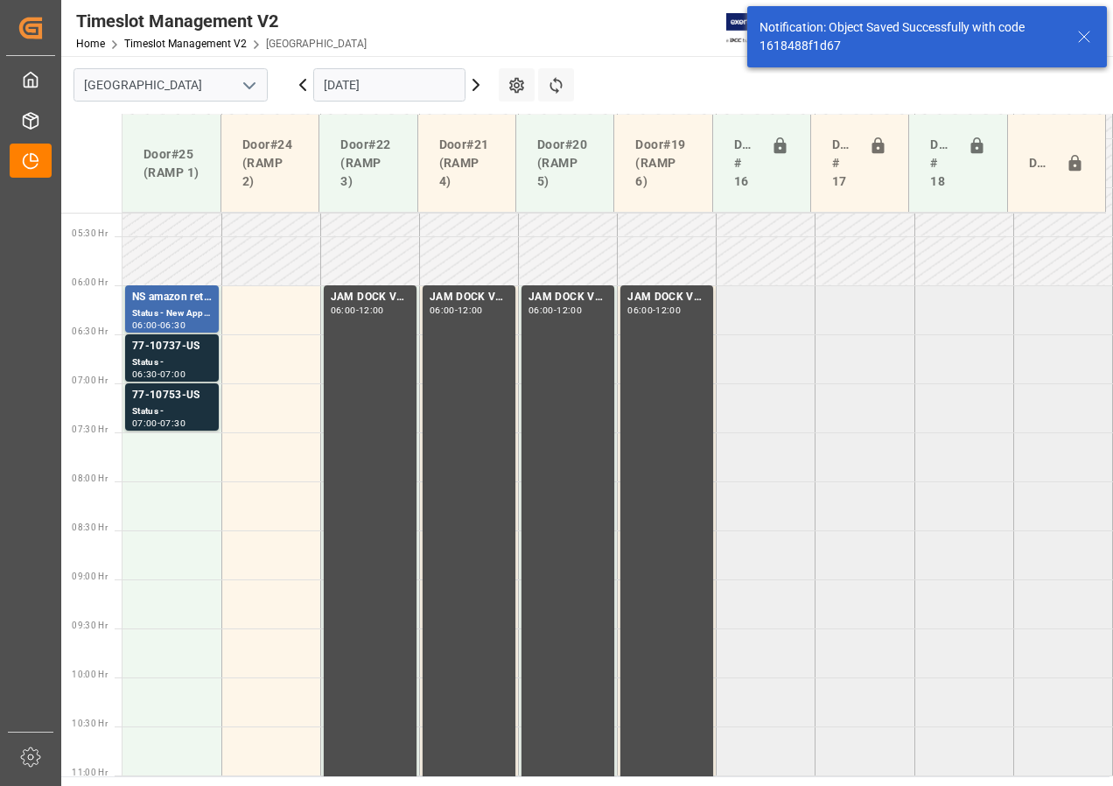
click at [473, 86] on icon at bounding box center [476, 84] width 21 height 21
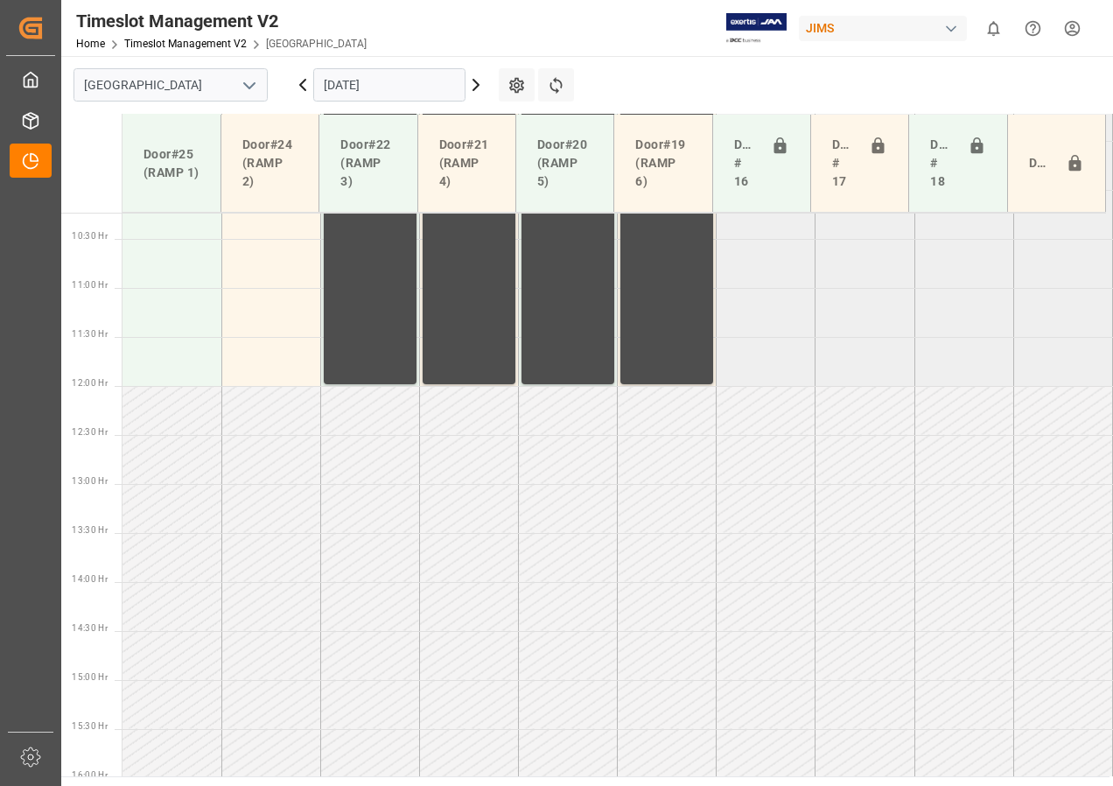
scroll to position [1104, 0]
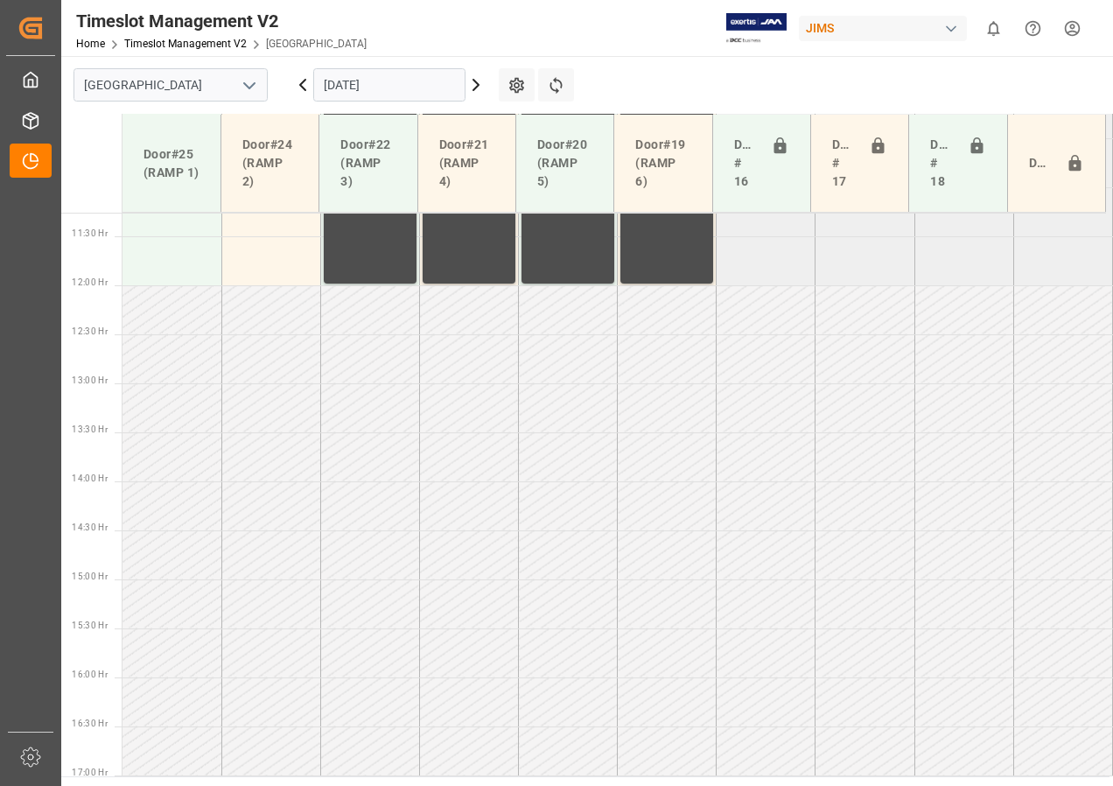
click at [473, 86] on icon at bounding box center [476, 84] width 21 height 21
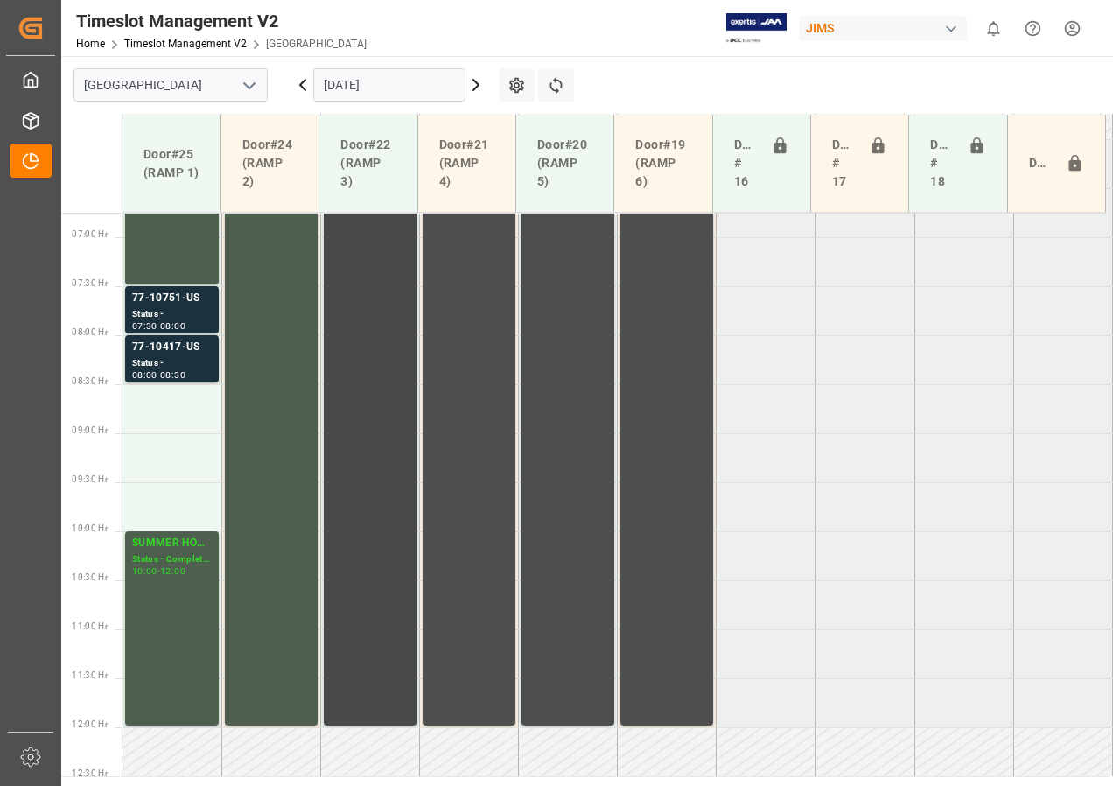
scroll to position [663, 0]
click at [195, 299] on div "77-10751-US" at bounding box center [172, 298] width 80 height 18
click at [169, 354] on div "77-10417-US" at bounding box center [172, 347] width 80 height 18
click at [169, 549] on div "SUMMER HOURS FINAL" at bounding box center [172, 543] width 80 height 18
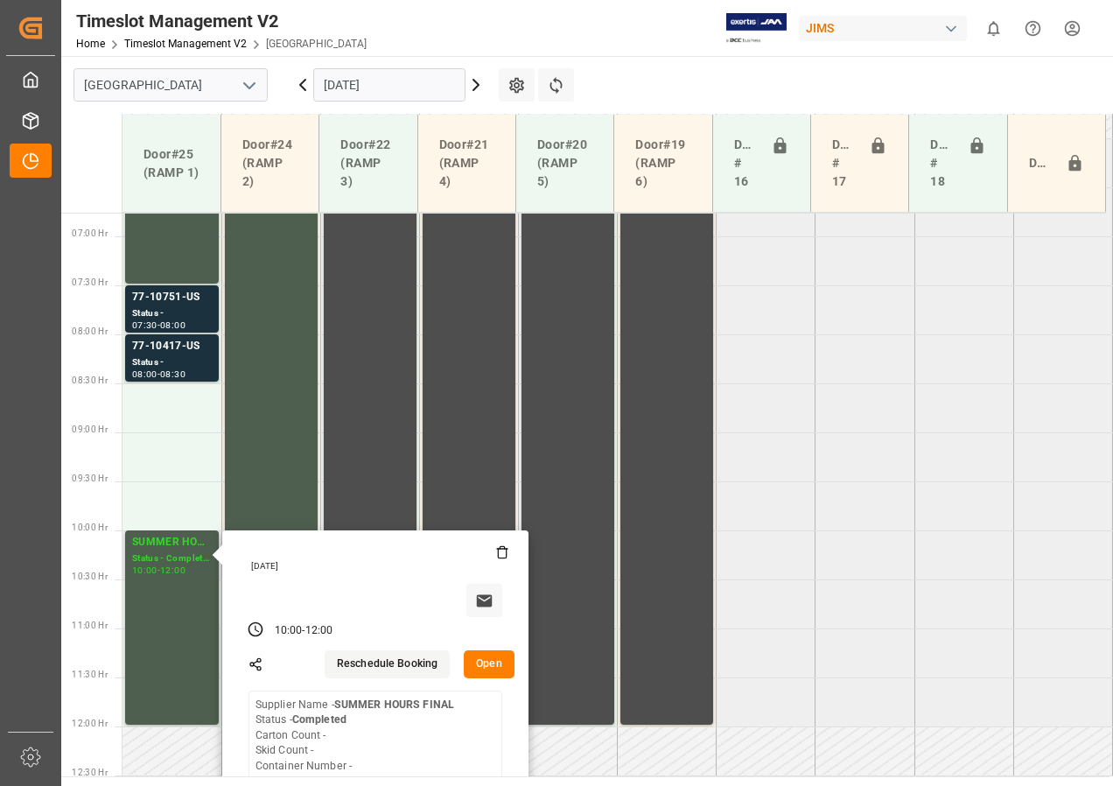
click at [483, 667] on button "Open" at bounding box center [489, 664] width 51 height 28
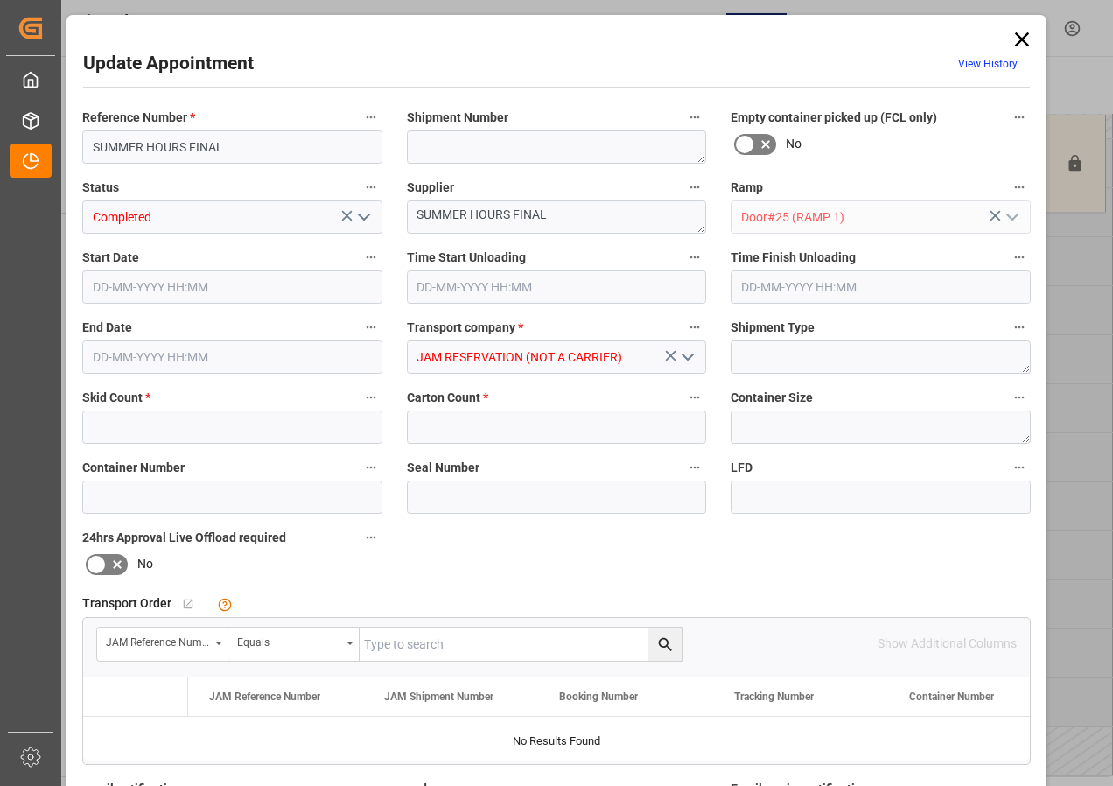
type input "0"
type input "[DATE] 10:00"
type input "[DATE] 12:00"
type input "[DATE] 17:01"
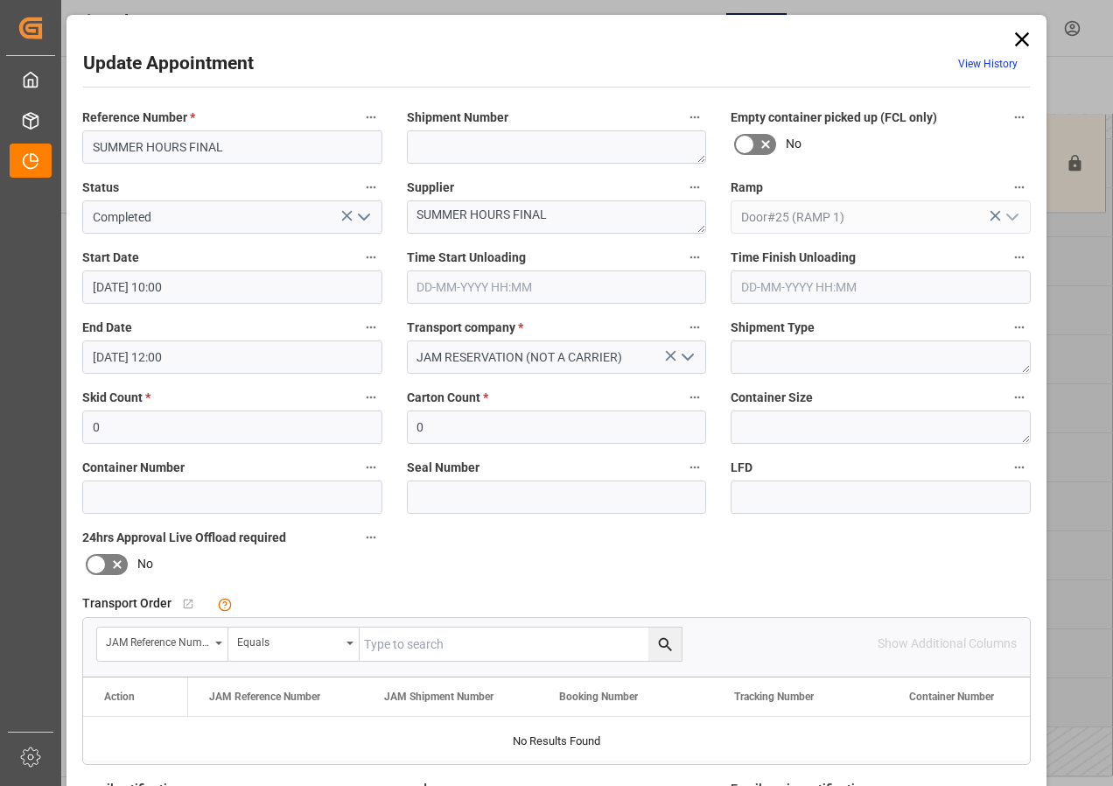
click at [151, 285] on input "[DATE] 10:00" at bounding box center [232, 286] width 300 height 33
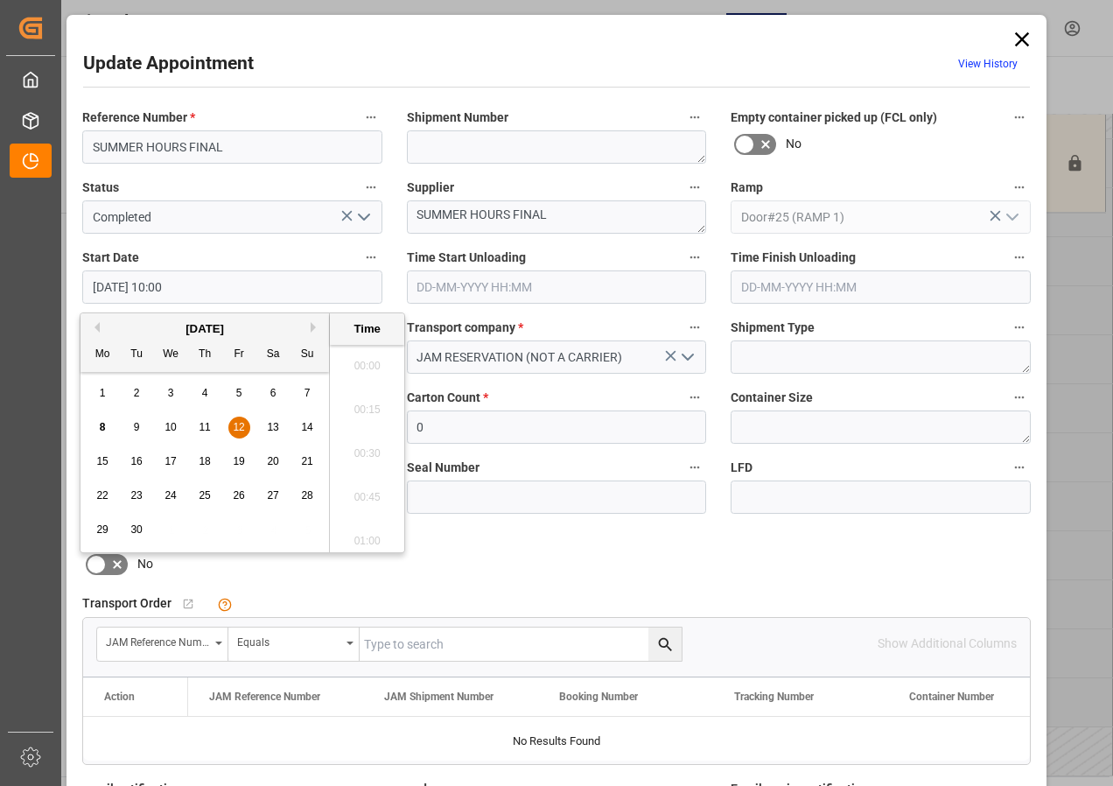
scroll to position [1669, 0]
click at [238, 427] on span "12" at bounding box center [238, 427] width 11 height 12
click at [362, 359] on li "09:30" at bounding box center [367, 361] width 74 height 44
type input "[DATE] 09:30"
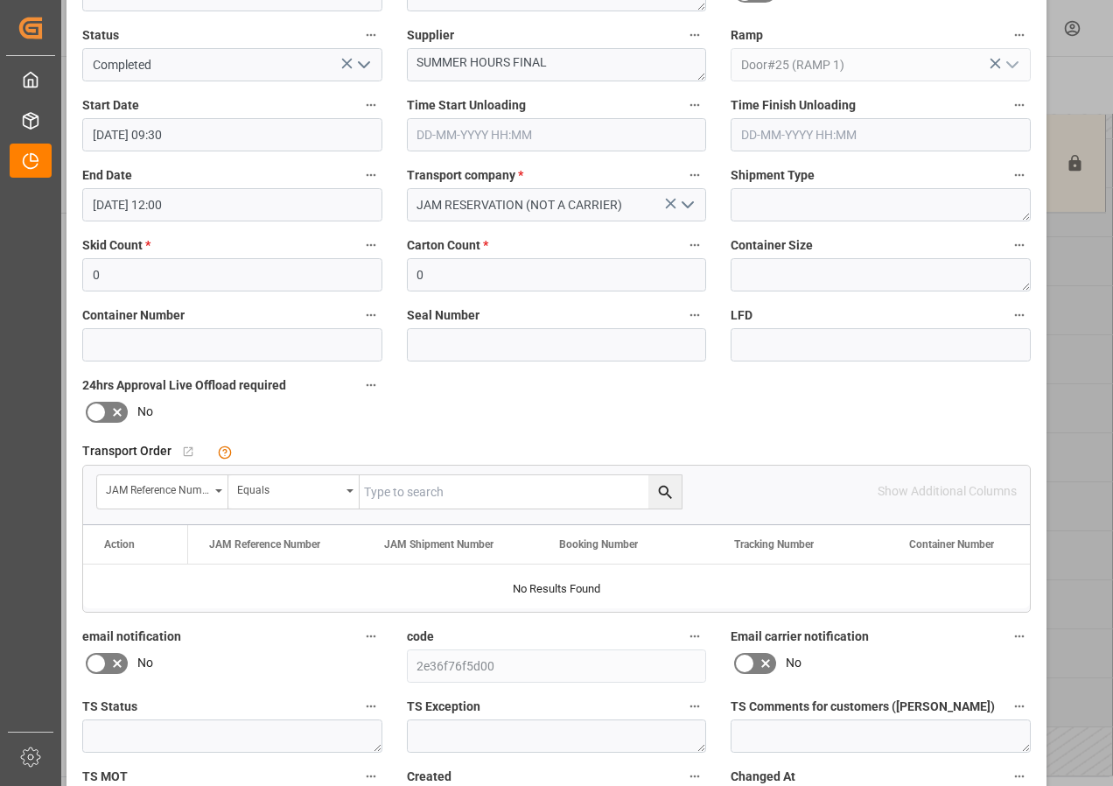
scroll to position [278, 0]
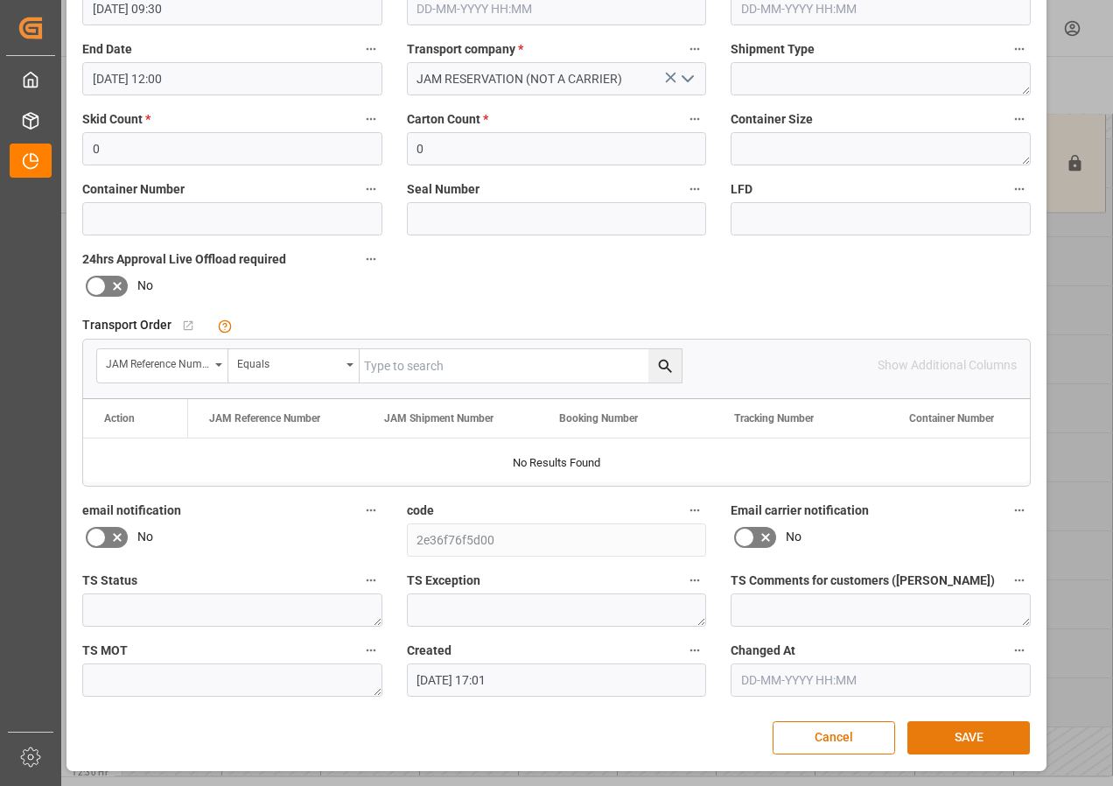
click at [952, 736] on button "SAVE" at bounding box center [969, 737] width 123 height 33
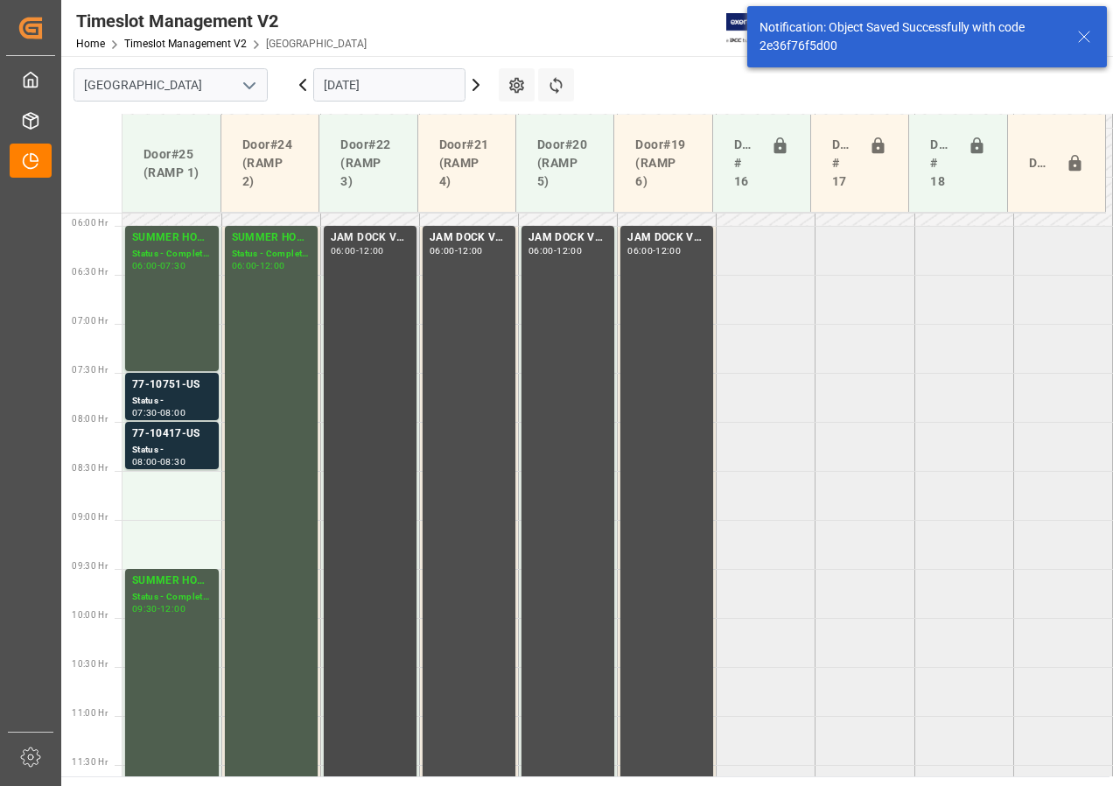
scroll to position [547, 0]
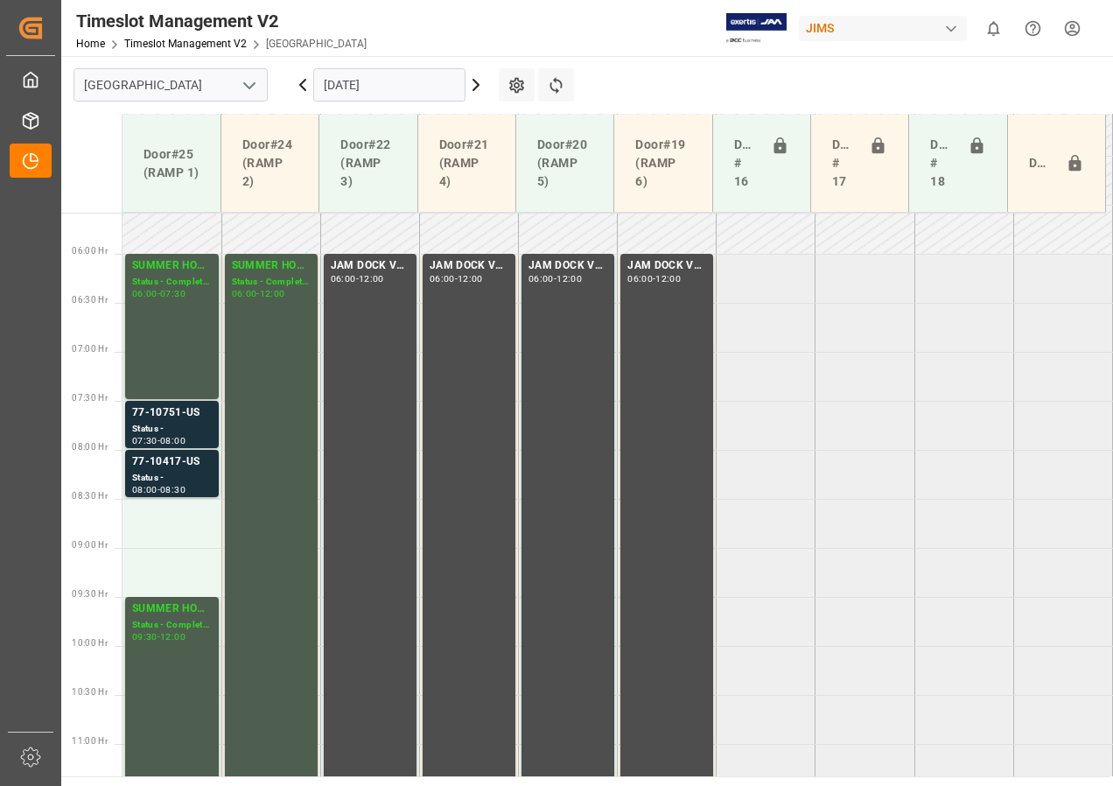
click at [330, 83] on input "[DATE]" at bounding box center [389, 84] width 152 height 33
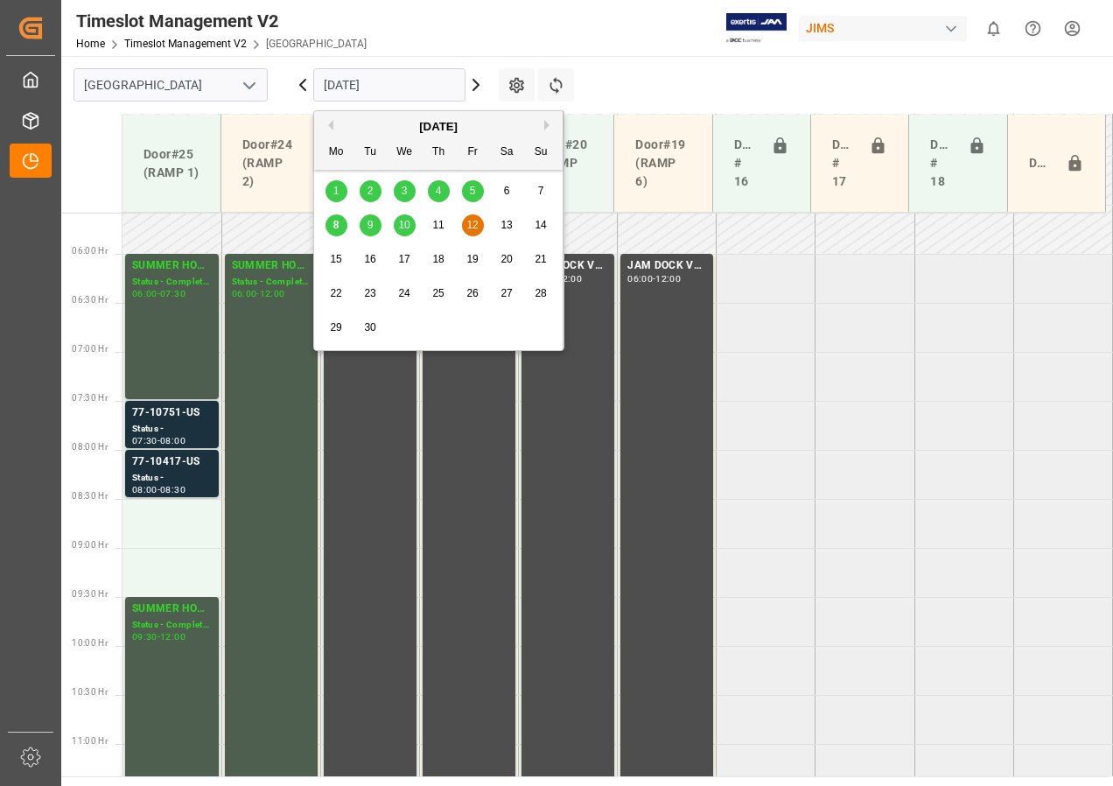
click at [339, 223] on span "8" at bounding box center [336, 225] width 6 height 12
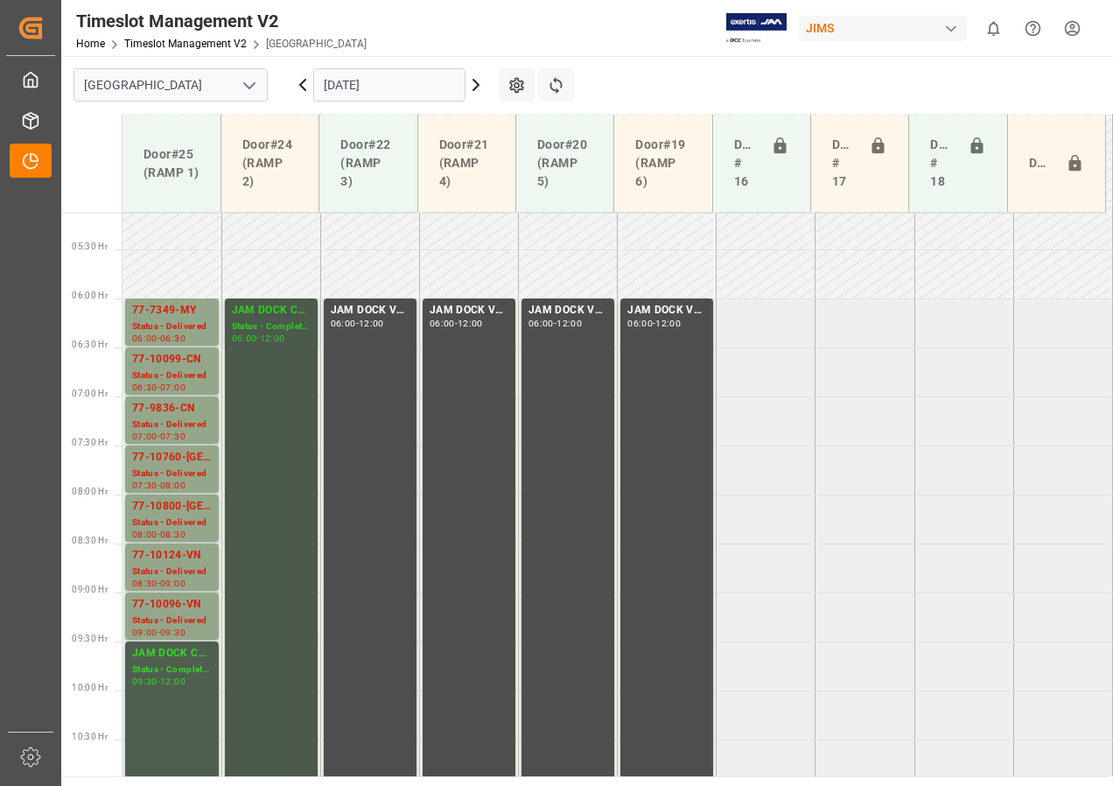
scroll to position [491, 0]
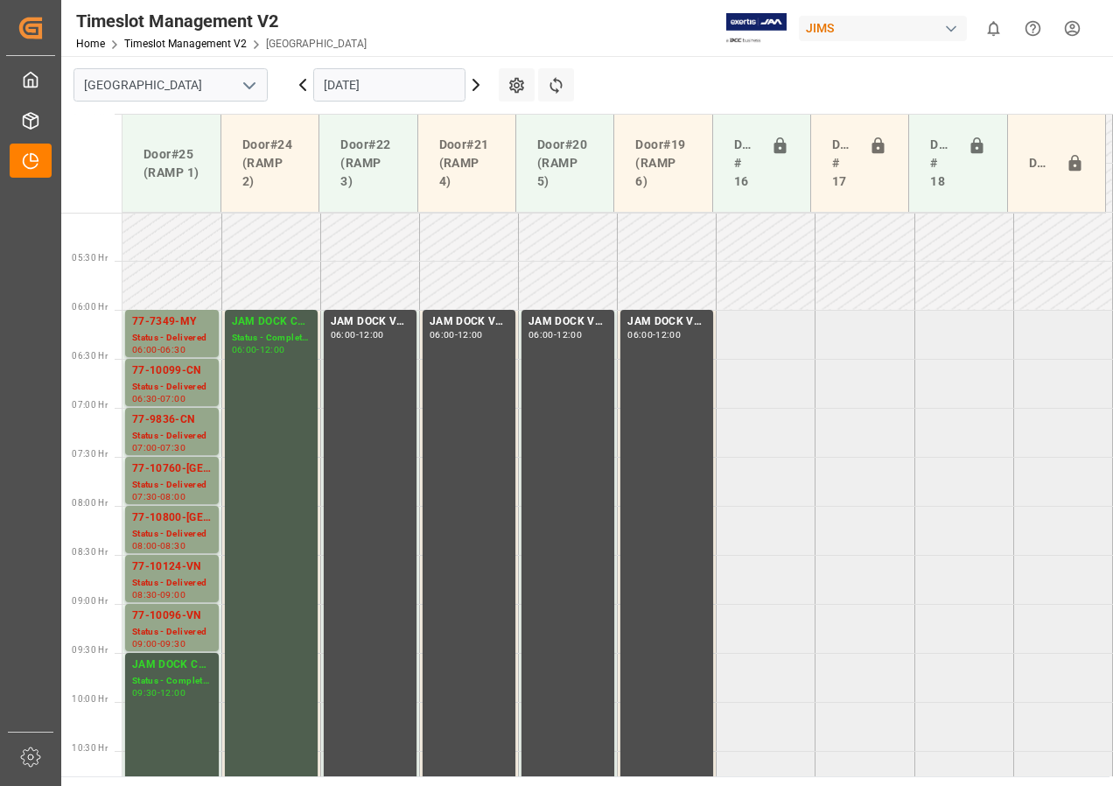
click at [476, 87] on icon at bounding box center [475, 85] width 5 height 11
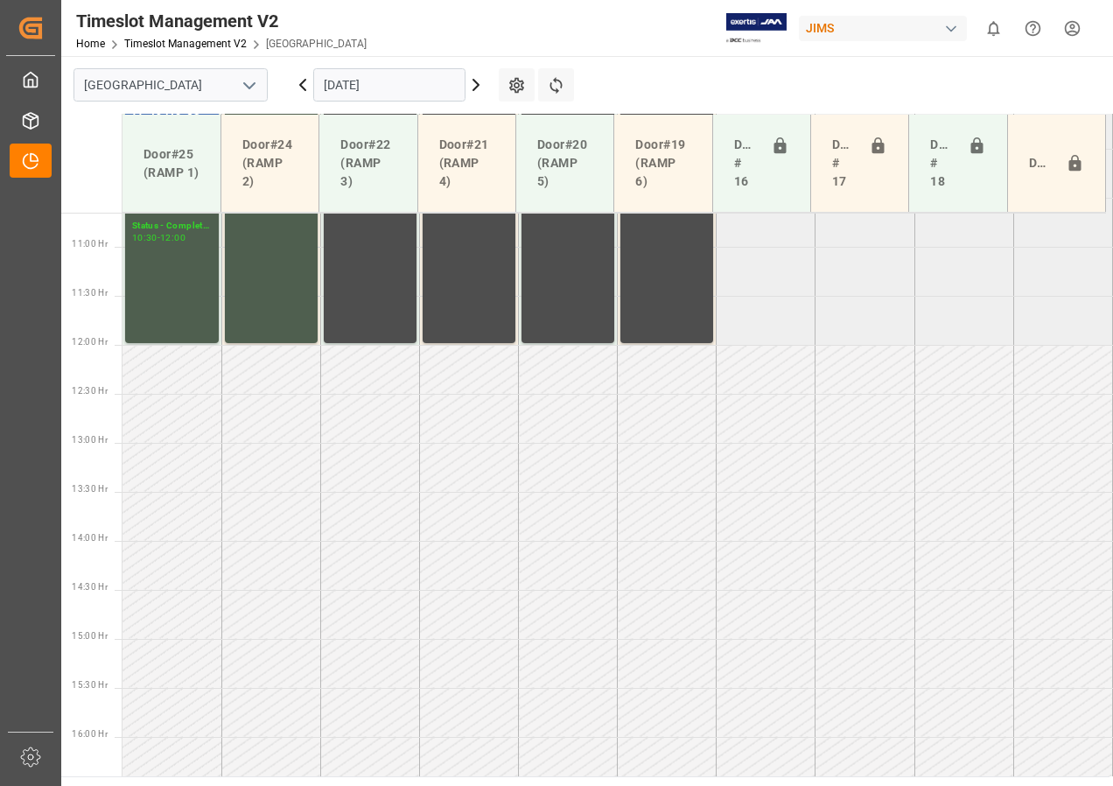
scroll to position [1016, 0]
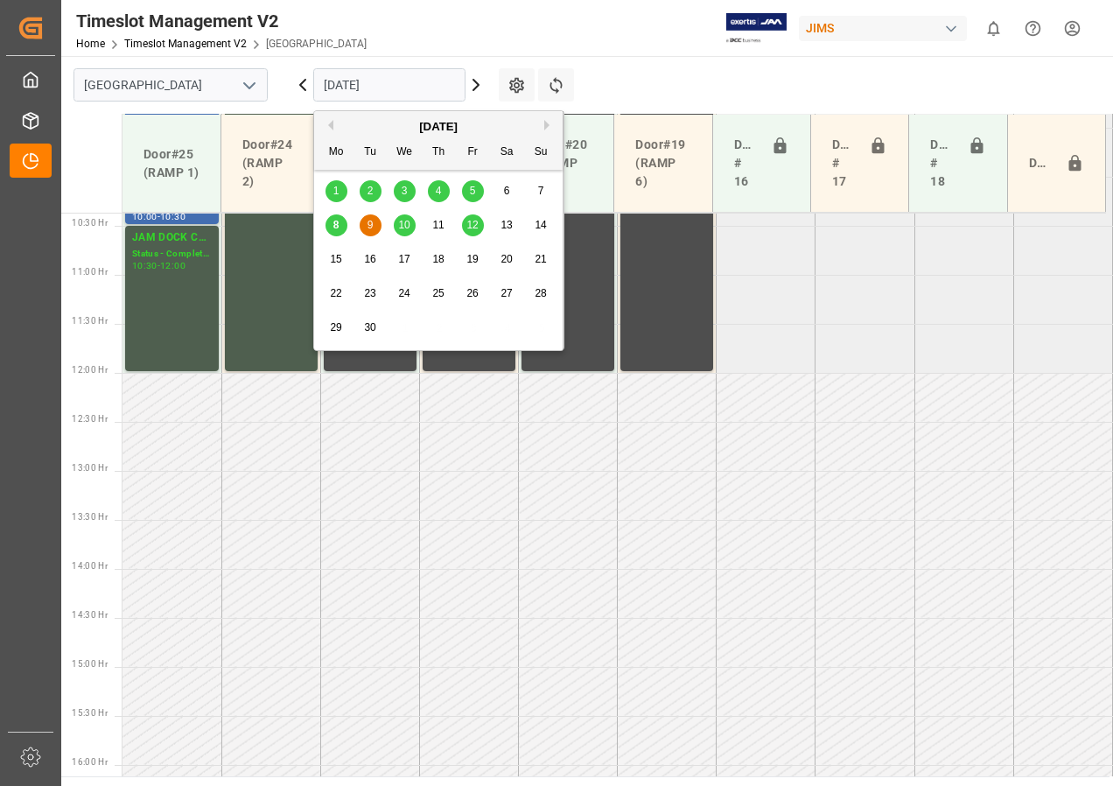
click at [354, 80] on input "[DATE]" at bounding box center [389, 84] width 152 height 33
click at [370, 223] on span "9" at bounding box center [371, 225] width 6 height 12
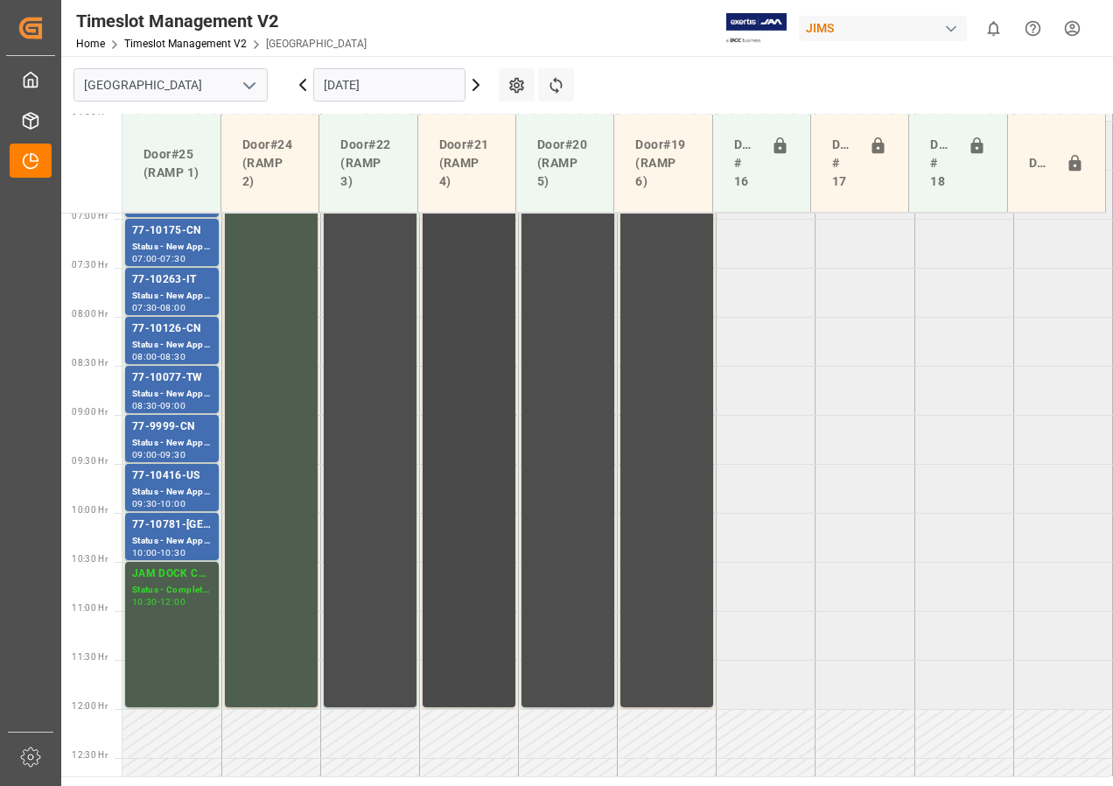
scroll to position [578, 0]
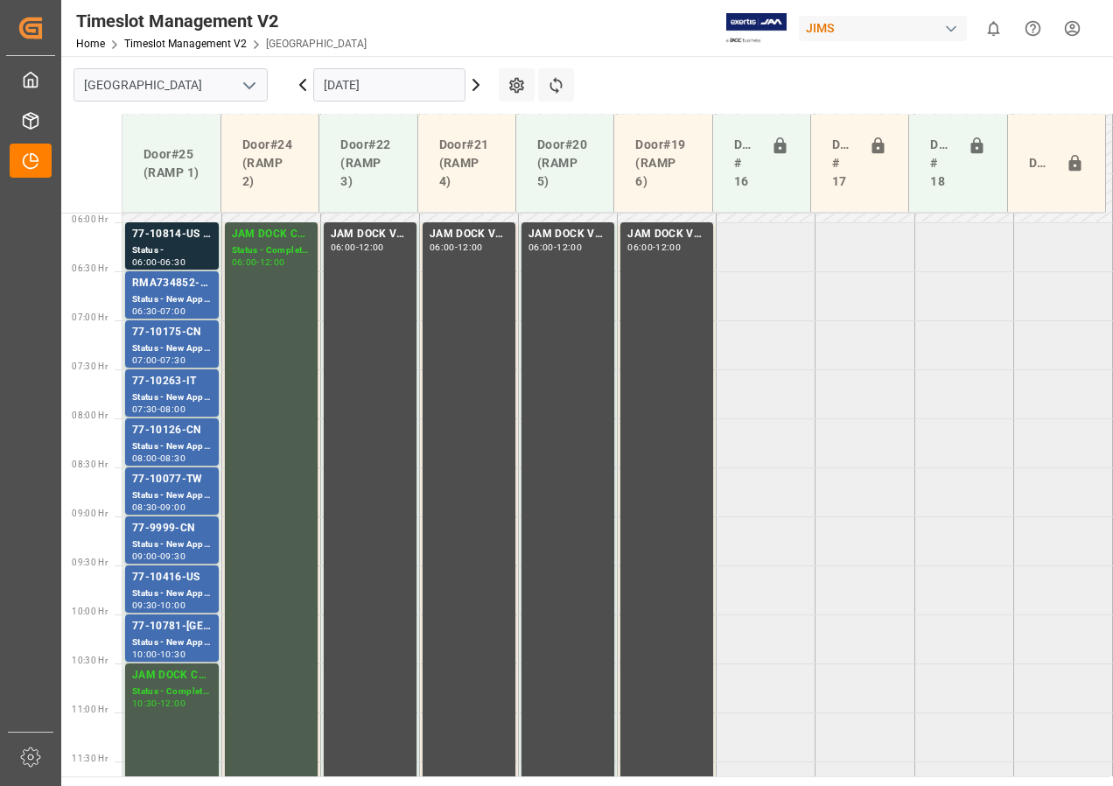
click at [305, 87] on icon at bounding box center [302, 84] width 21 height 21
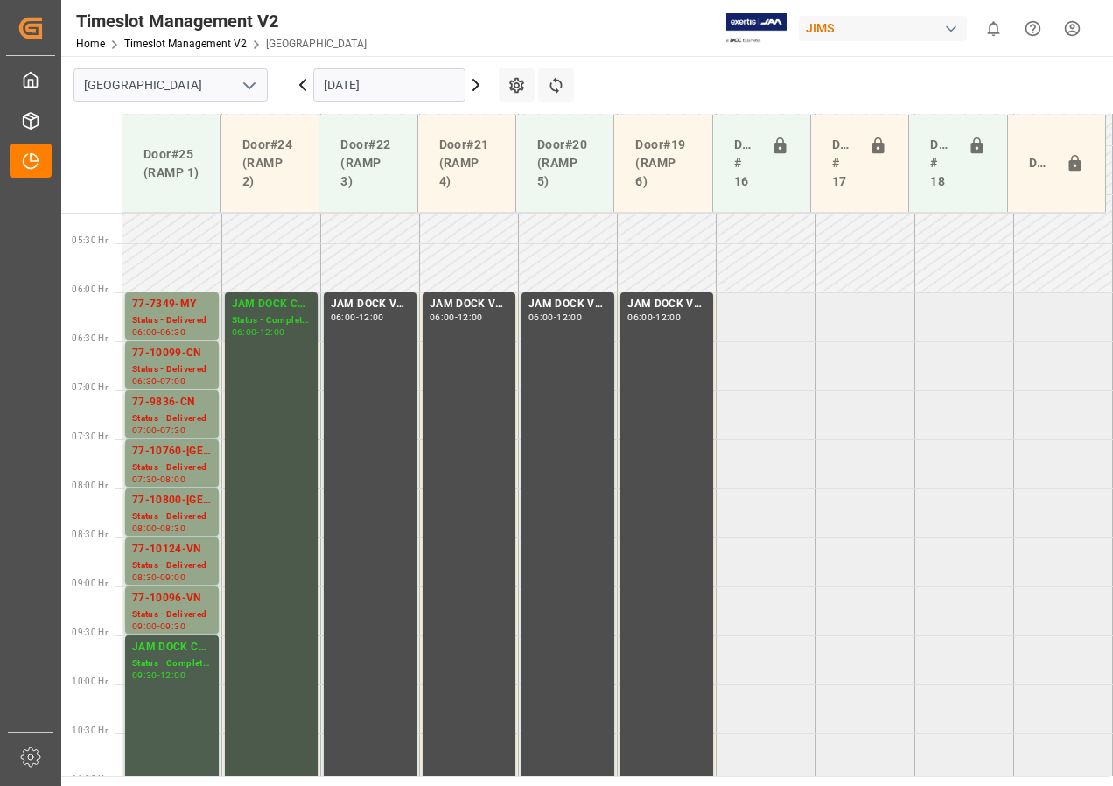
scroll to position [480, 0]
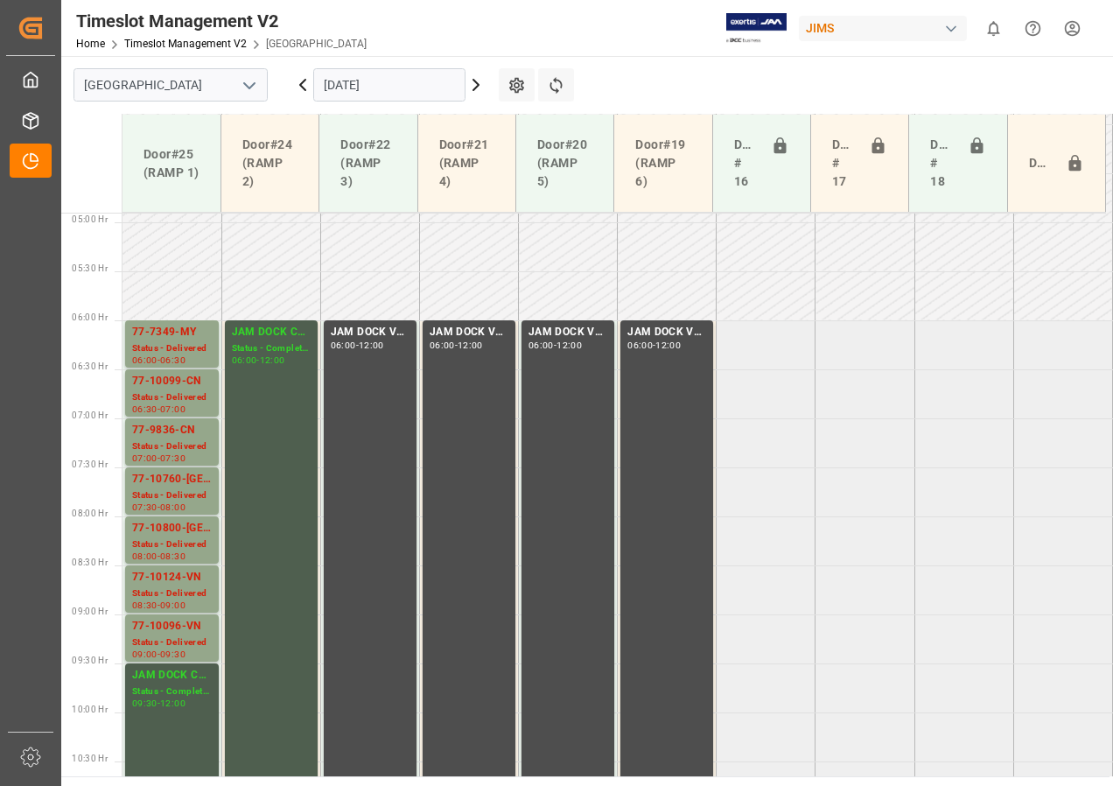
click at [471, 83] on icon at bounding box center [476, 84] width 21 height 21
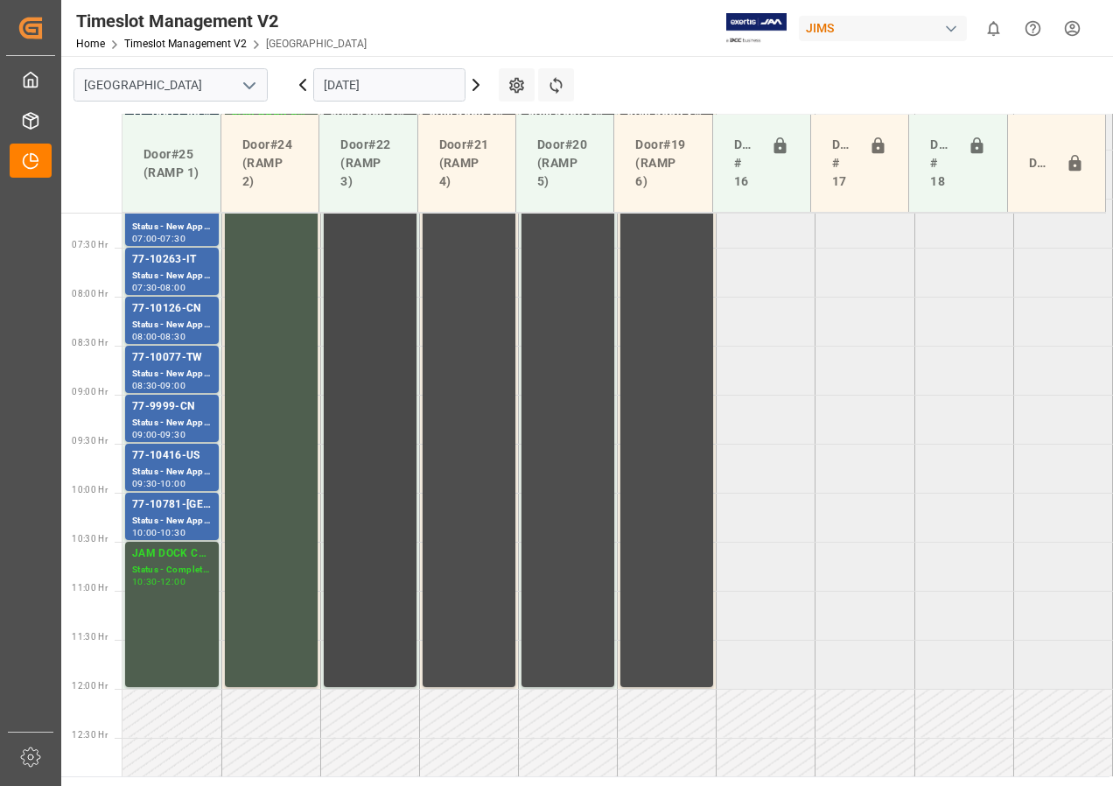
scroll to position [525, 0]
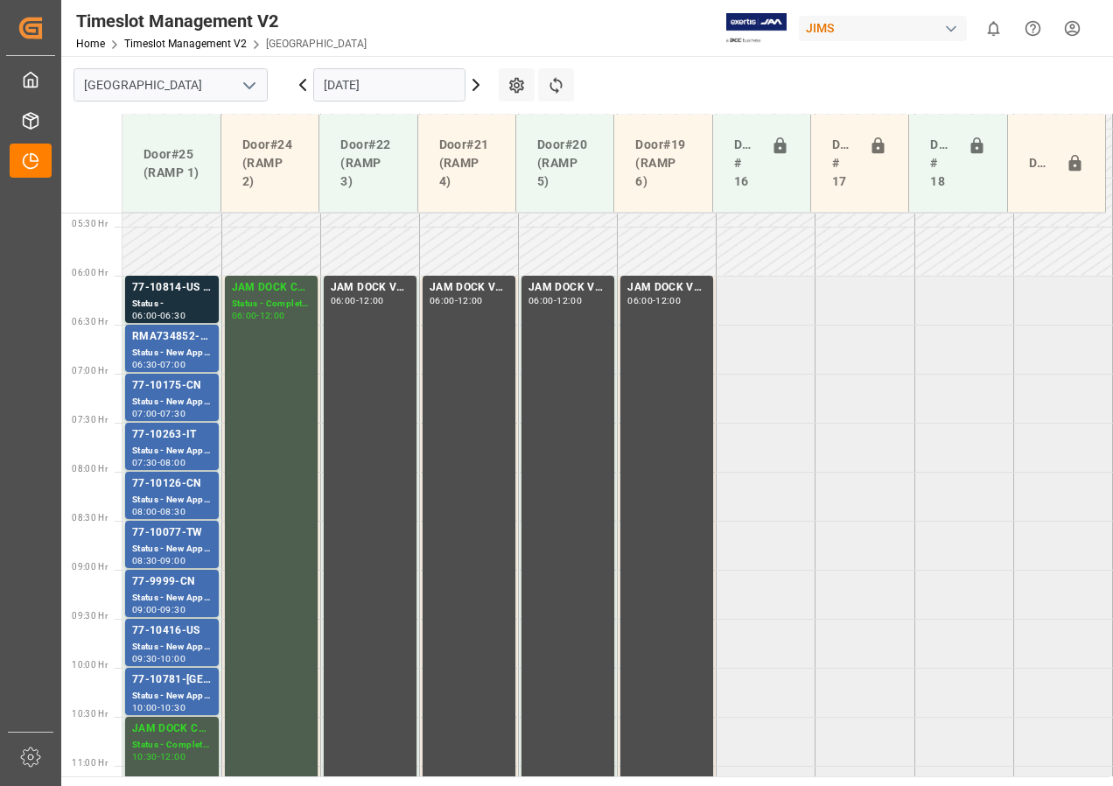
click at [475, 80] on icon at bounding box center [476, 84] width 21 height 21
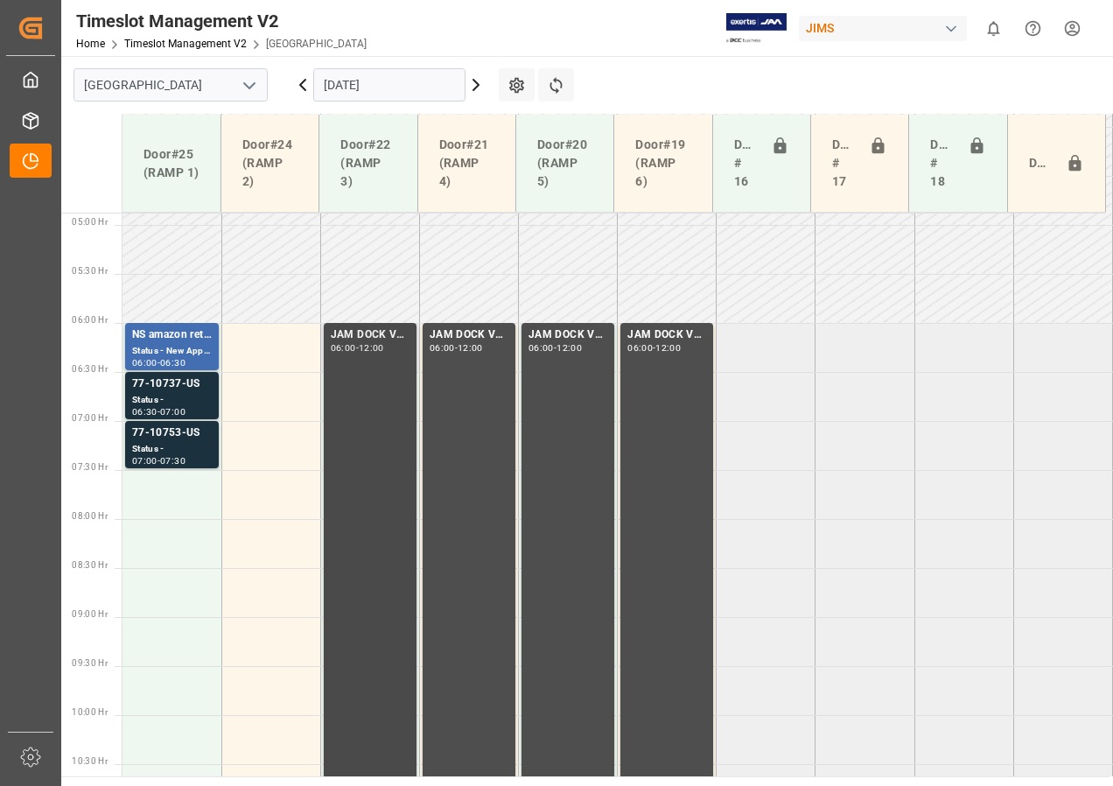
scroll to position [565, 0]
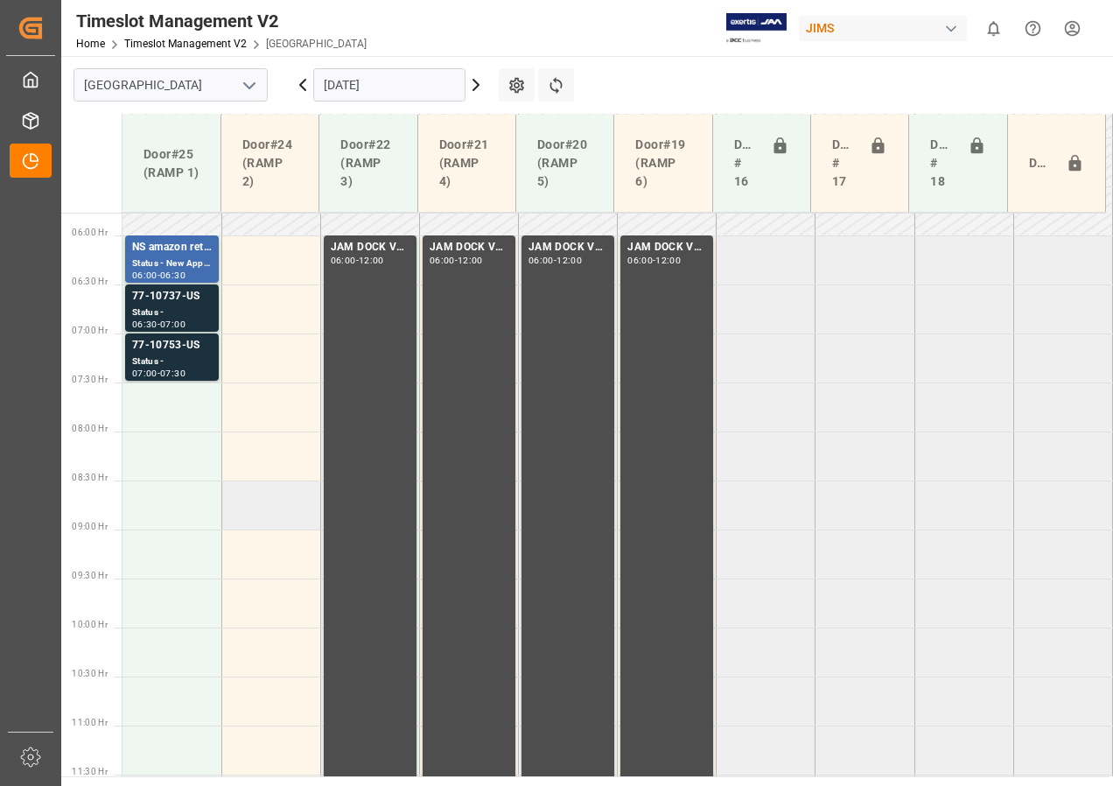
click at [286, 500] on td at bounding box center [270, 504] width 99 height 49
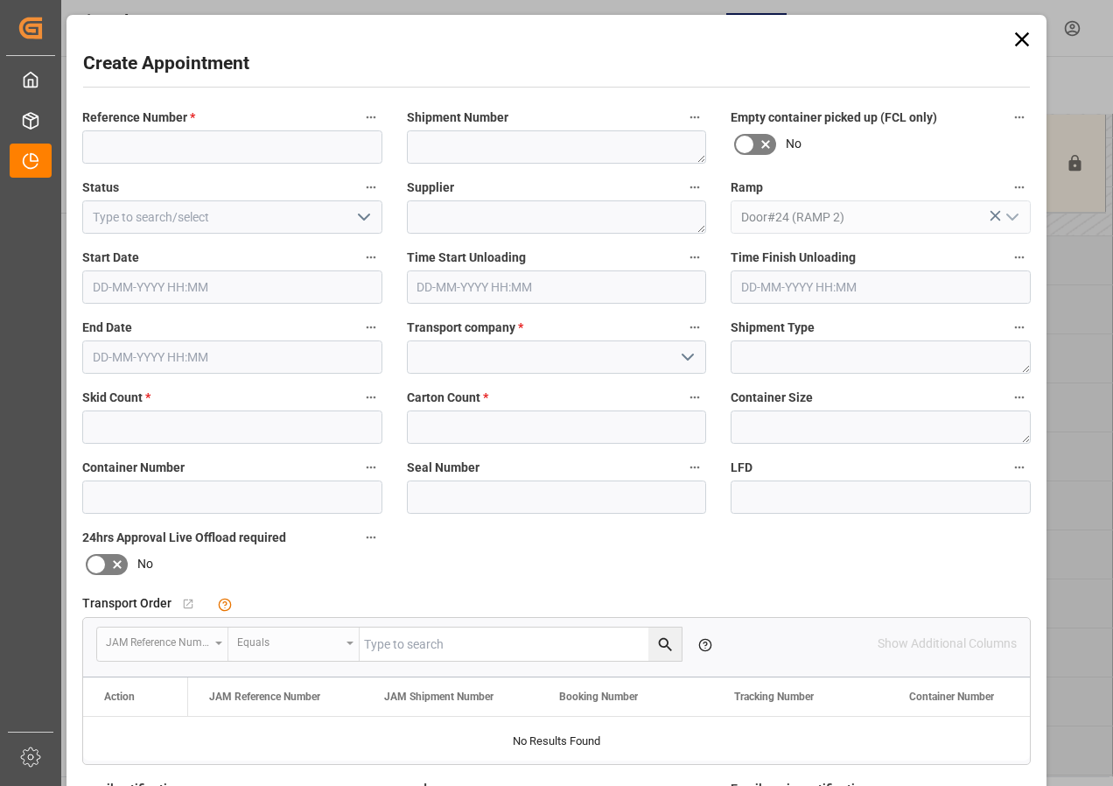
type input "[DATE] 08:30"
type input "[DATE] 09:00"
click at [1019, 36] on icon at bounding box center [1022, 39] width 25 height 25
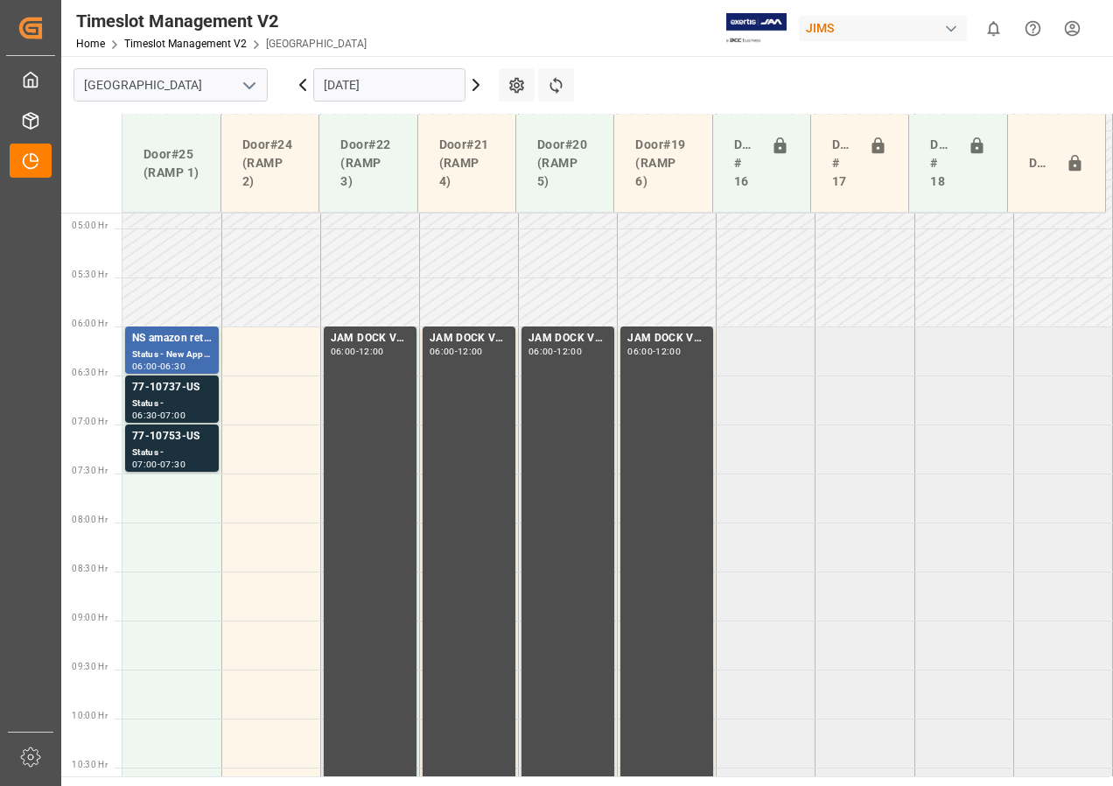
scroll to position [390, 0]
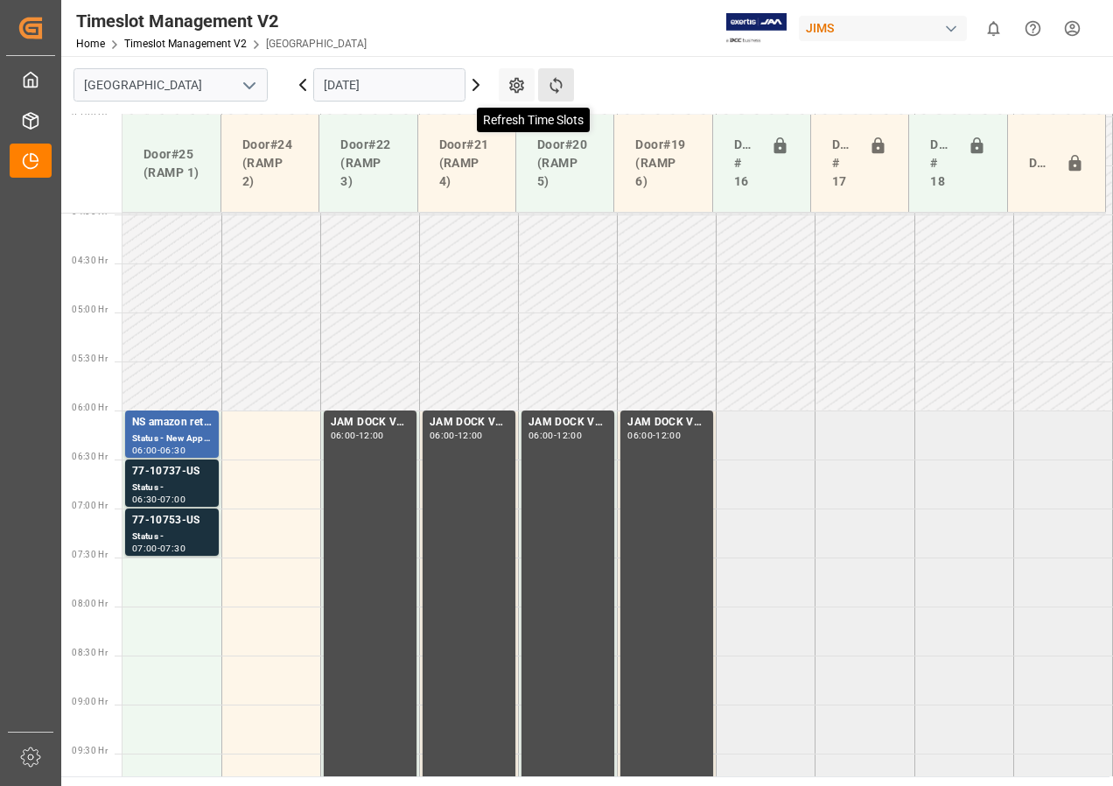
click at [555, 79] on icon at bounding box center [556, 85] width 12 height 17
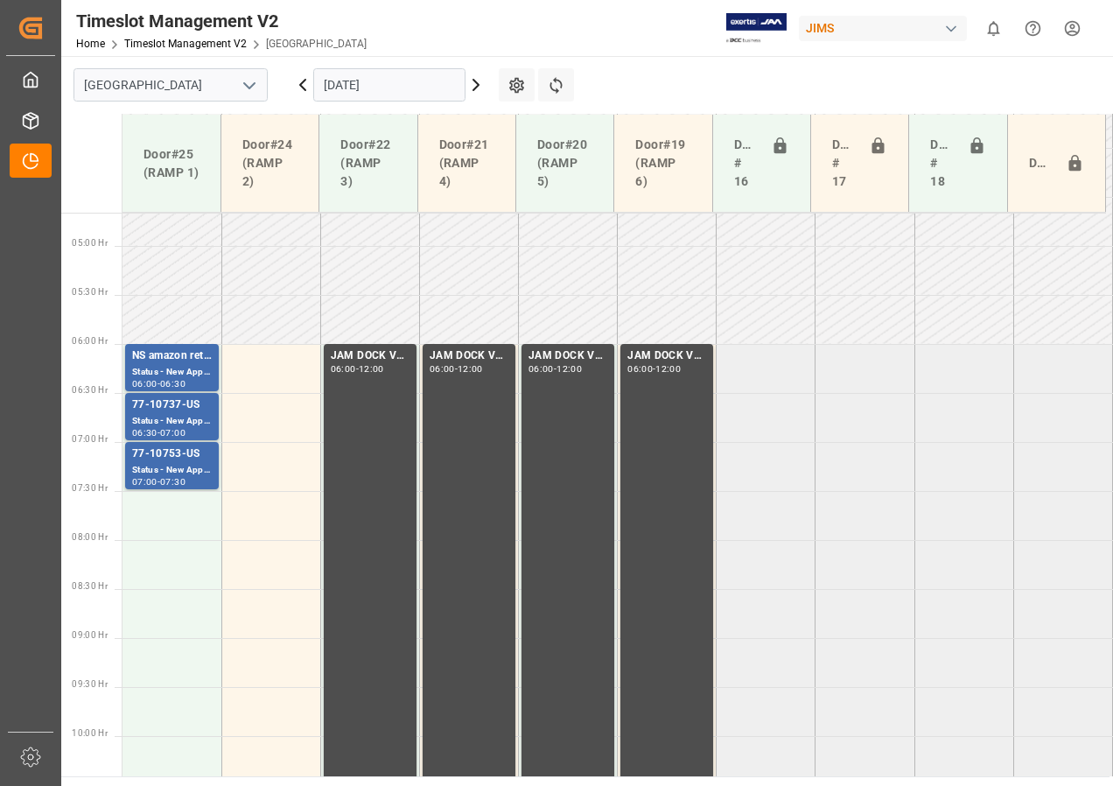
scroll to position [544, 0]
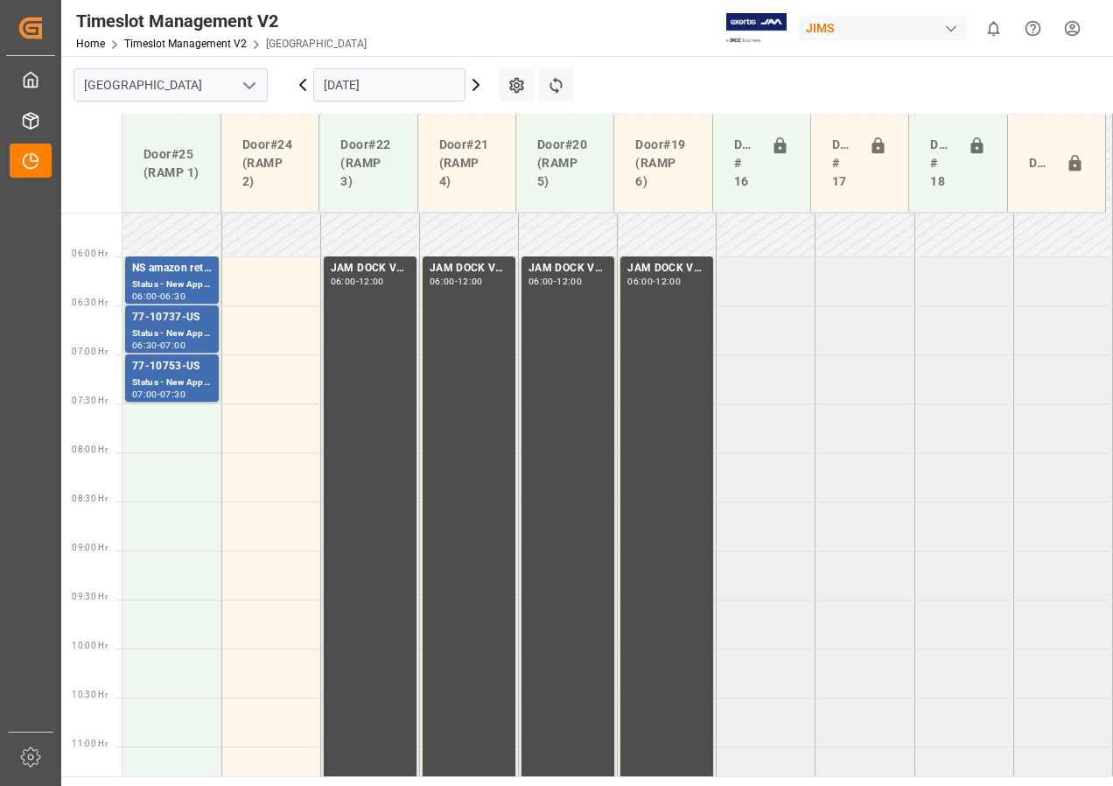
click at [344, 84] on input "[DATE]" at bounding box center [389, 84] width 152 height 33
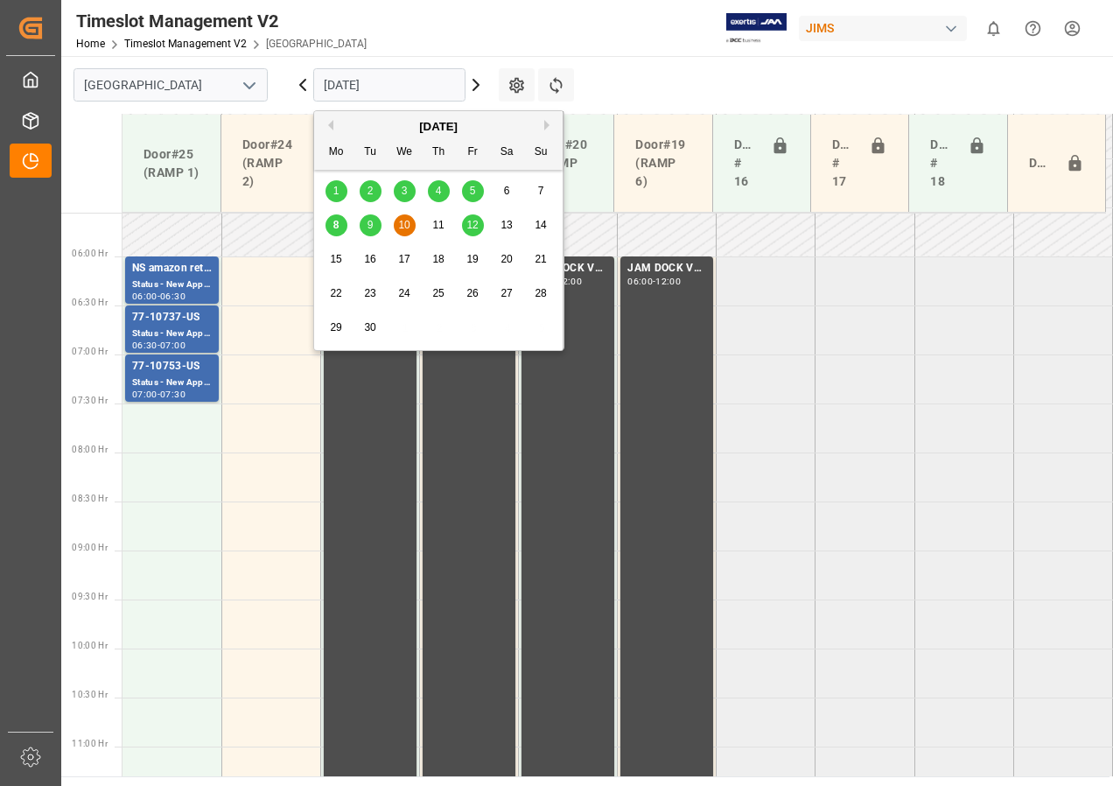
click at [472, 223] on span "12" at bounding box center [471, 225] width 11 height 12
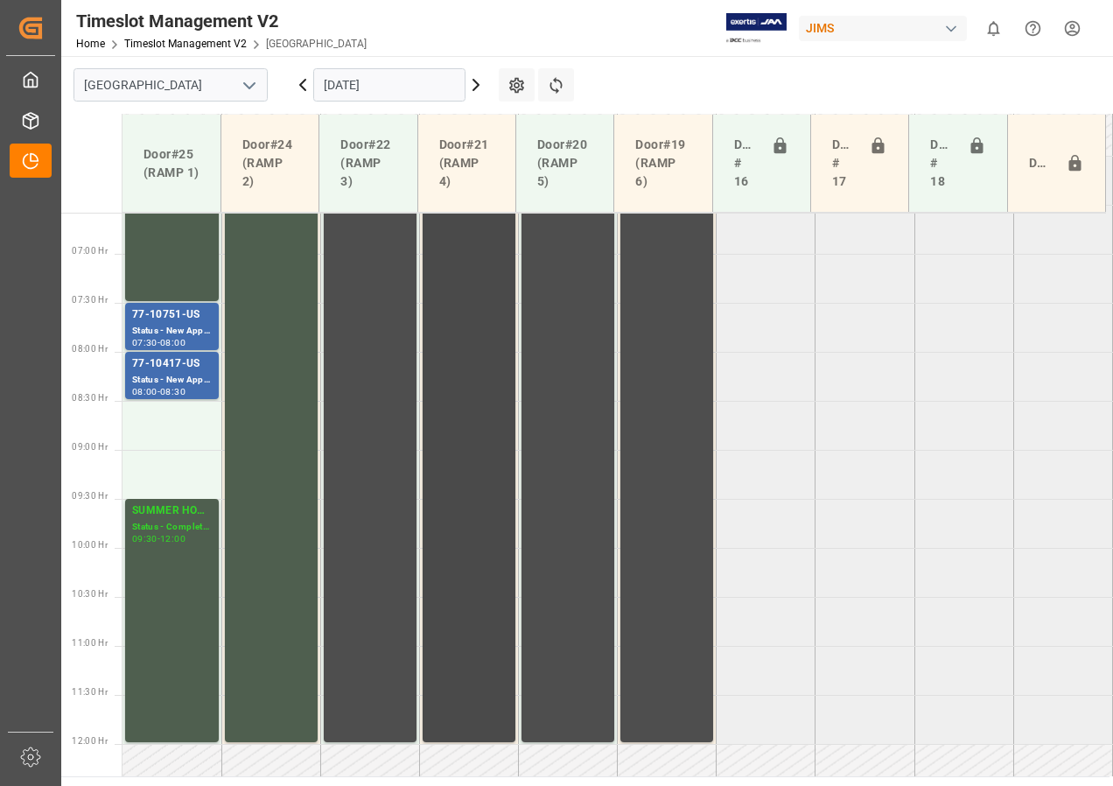
scroll to position [589, 0]
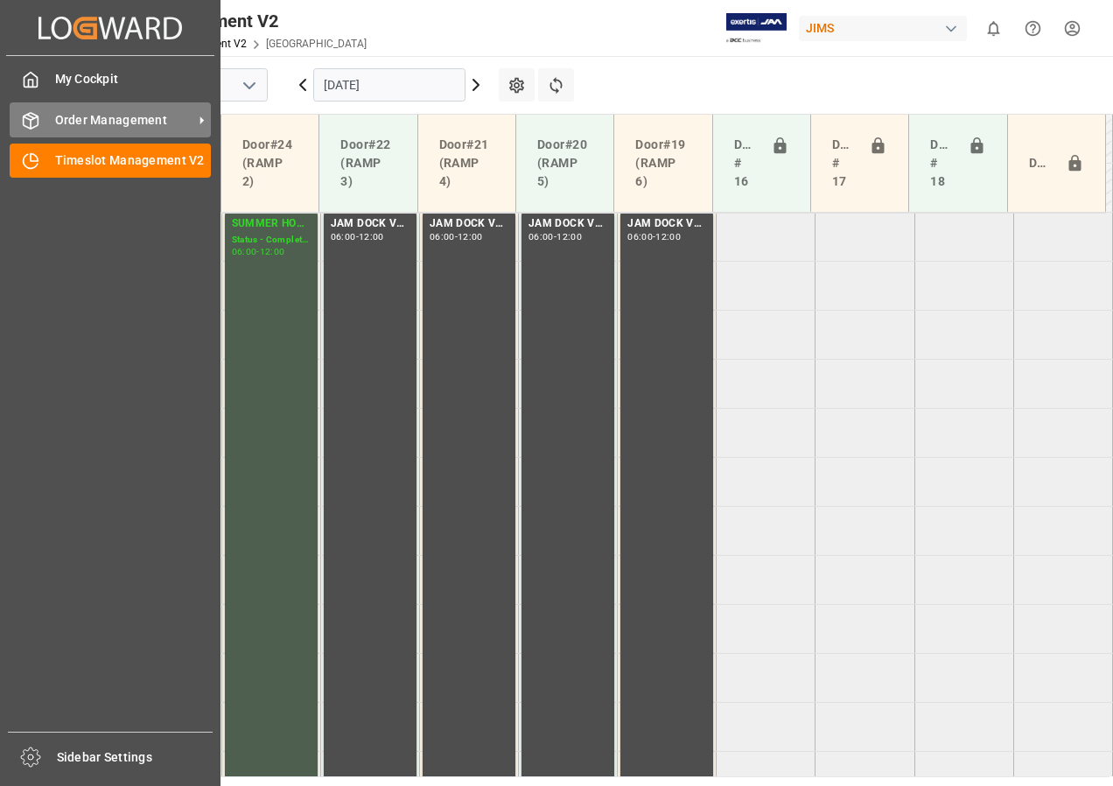
click at [106, 116] on span "Order Management" at bounding box center [124, 120] width 138 height 18
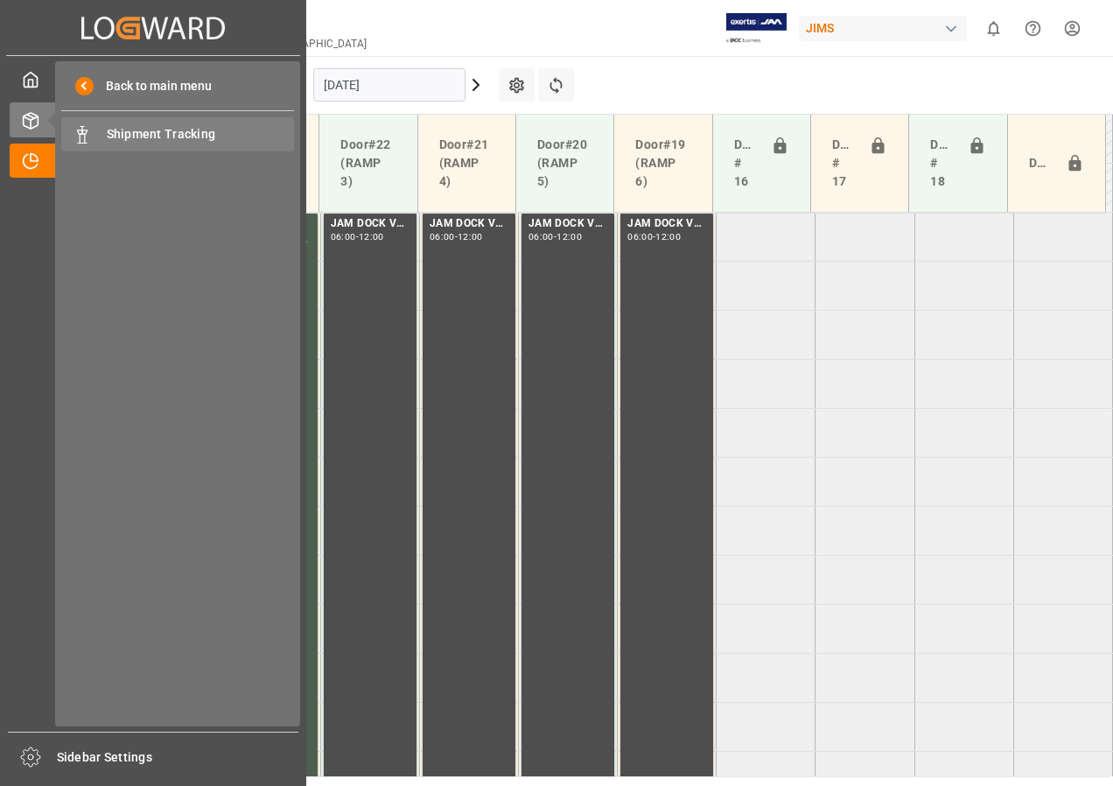
click at [163, 135] on span "Shipment Tracking" at bounding box center [201, 134] width 188 height 18
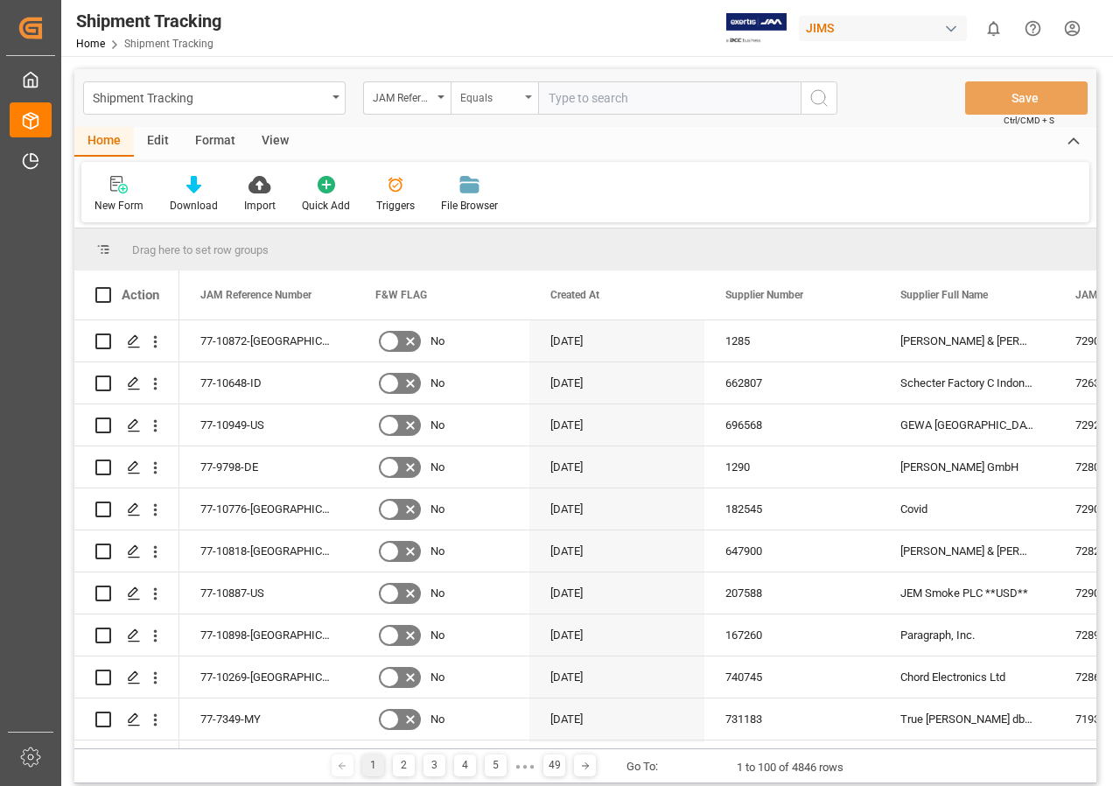
click at [531, 95] on div "Equals" at bounding box center [495, 97] width 88 height 33
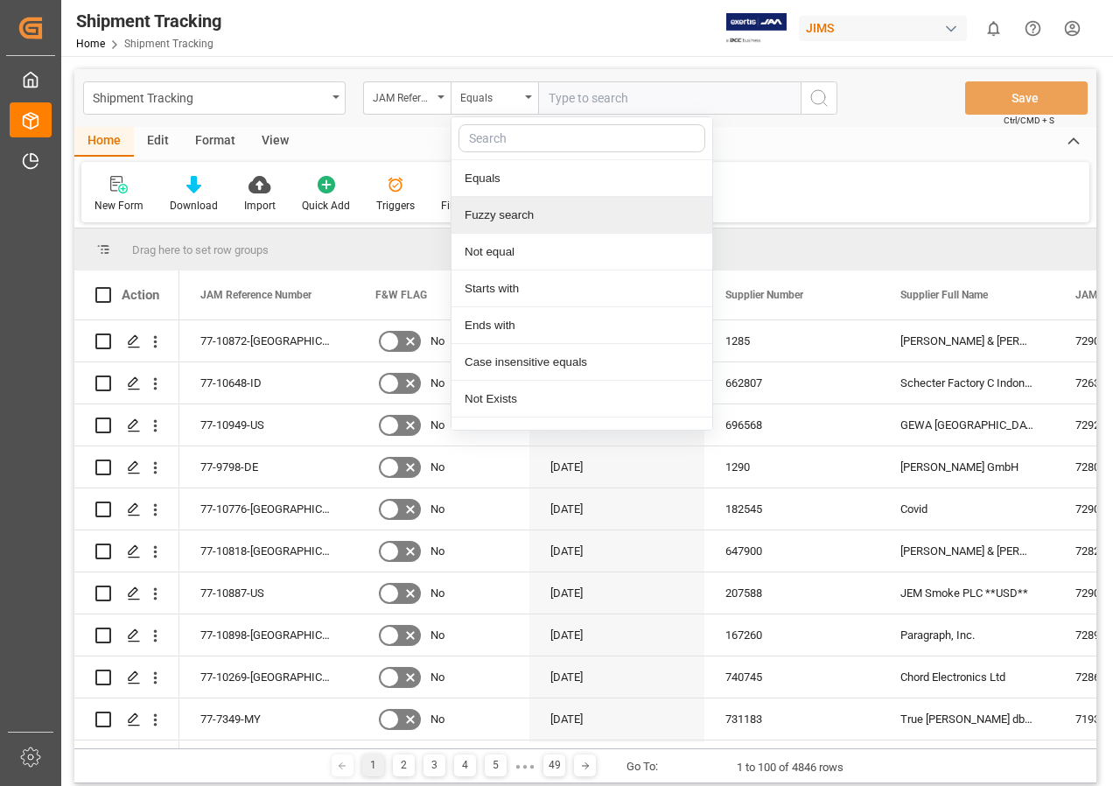
click at [483, 215] on div "Fuzzy search" at bounding box center [582, 215] width 261 height 37
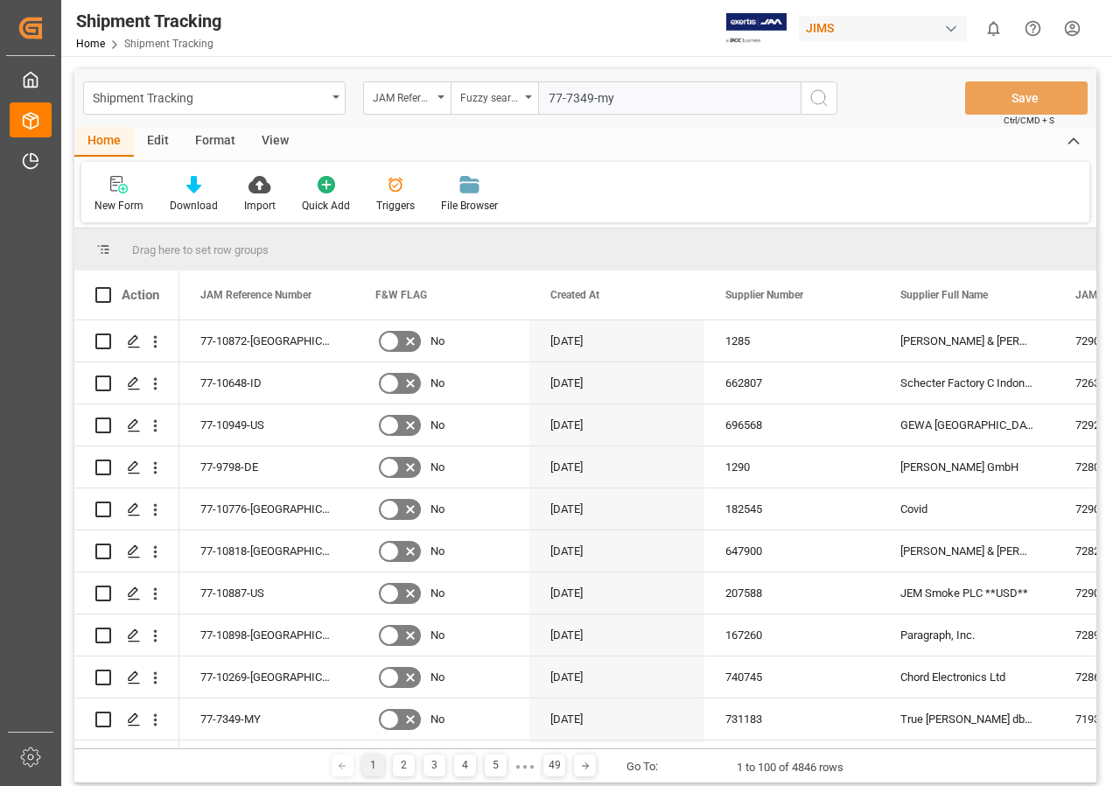
type input "77-7349-my"
click at [826, 95] on icon "search button" at bounding box center [819, 98] width 21 height 21
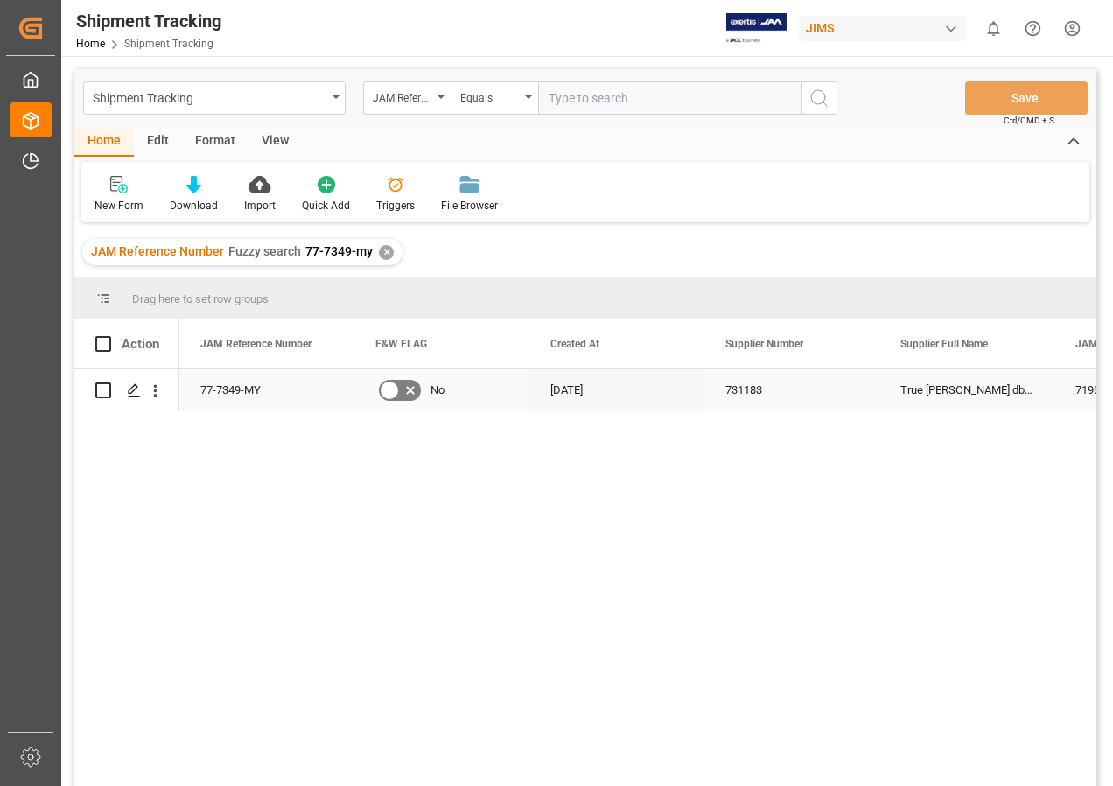
click at [906, 402] on div "True [PERSON_NAME] dba Bassboss" at bounding box center [967, 389] width 175 height 41
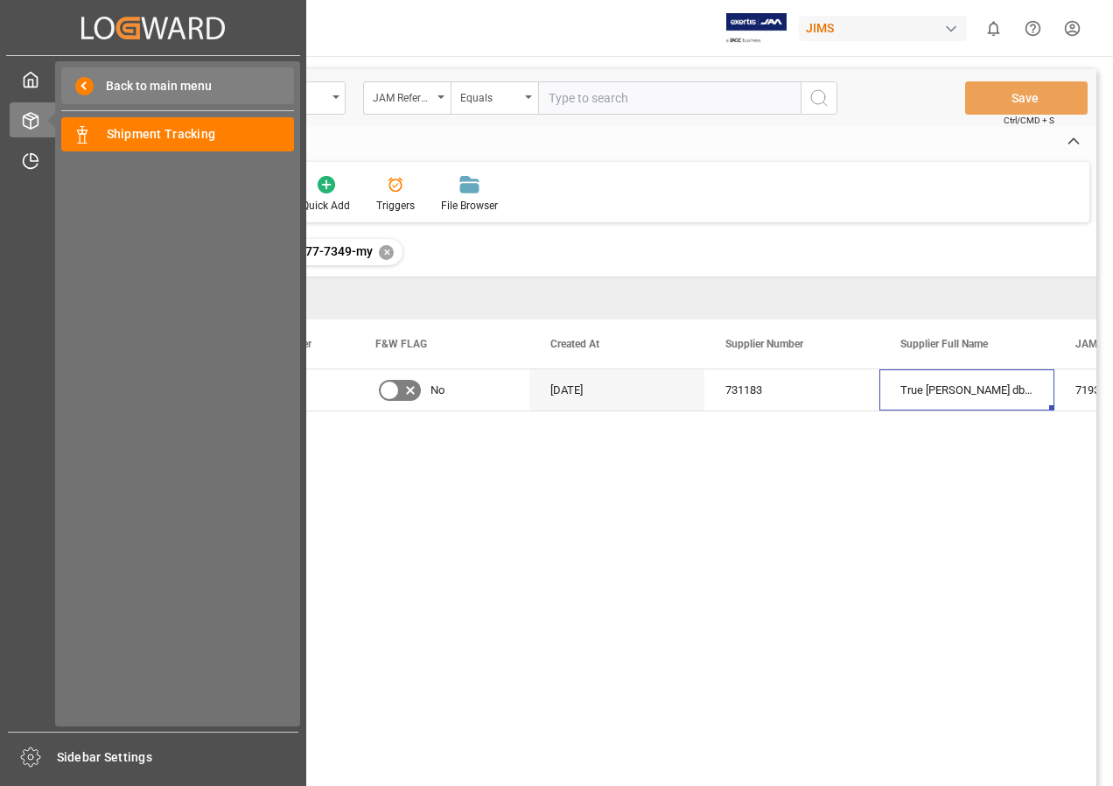
click at [148, 92] on span "Back to main menu" at bounding box center [153, 86] width 118 height 18
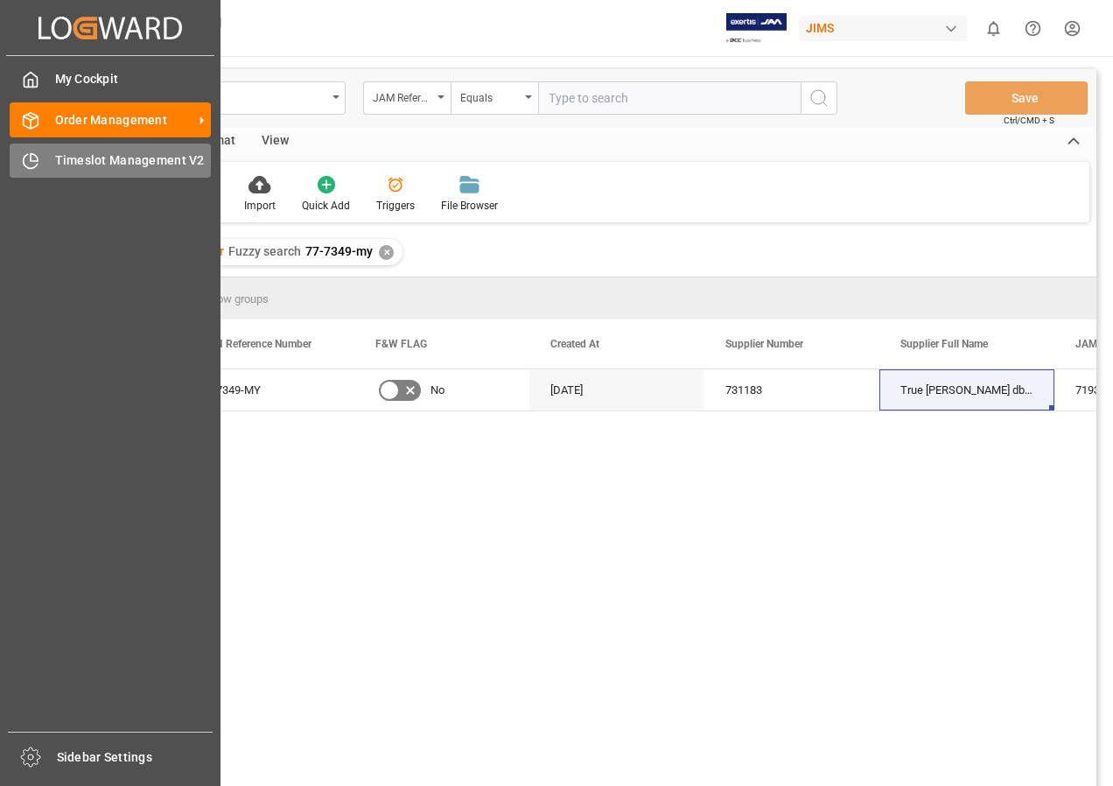
click at [102, 164] on span "Timeslot Management V2" at bounding box center [133, 160] width 157 height 18
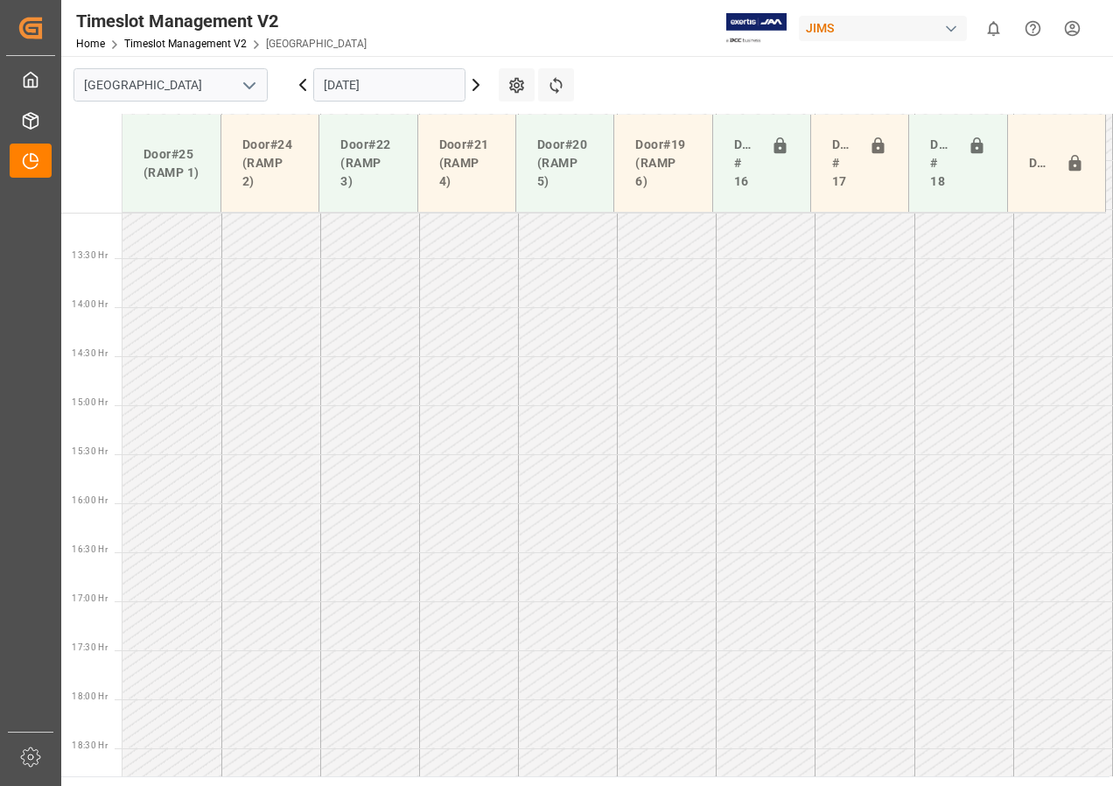
scroll to position [1300, 0]
click at [436, 88] on input "[DATE]" at bounding box center [389, 84] width 152 height 33
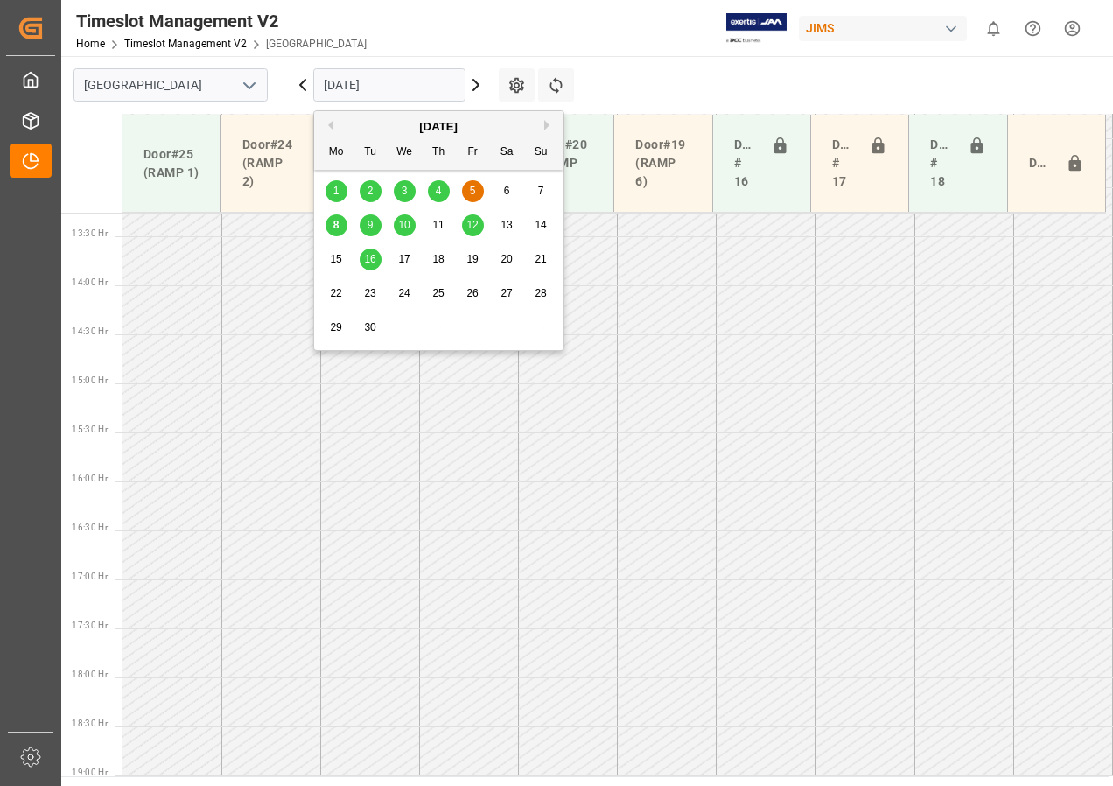
click at [401, 221] on span "10" at bounding box center [403, 225] width 11 height 12
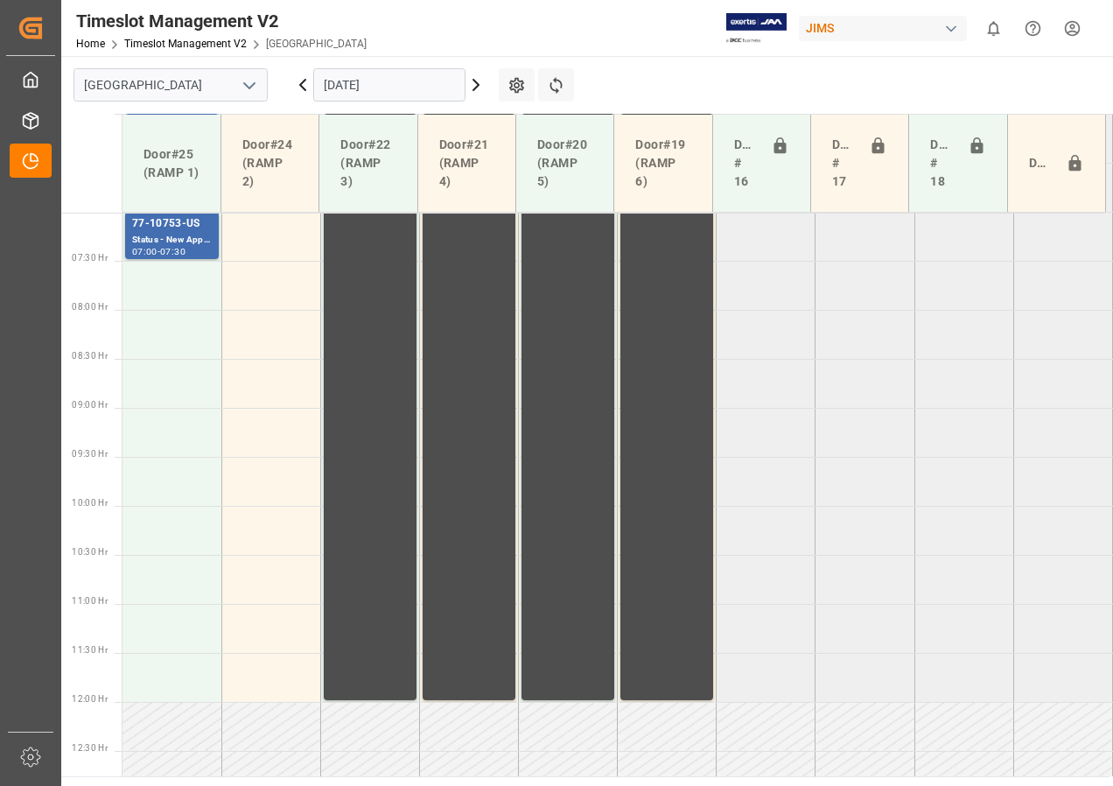
scroll to position [512, 0]
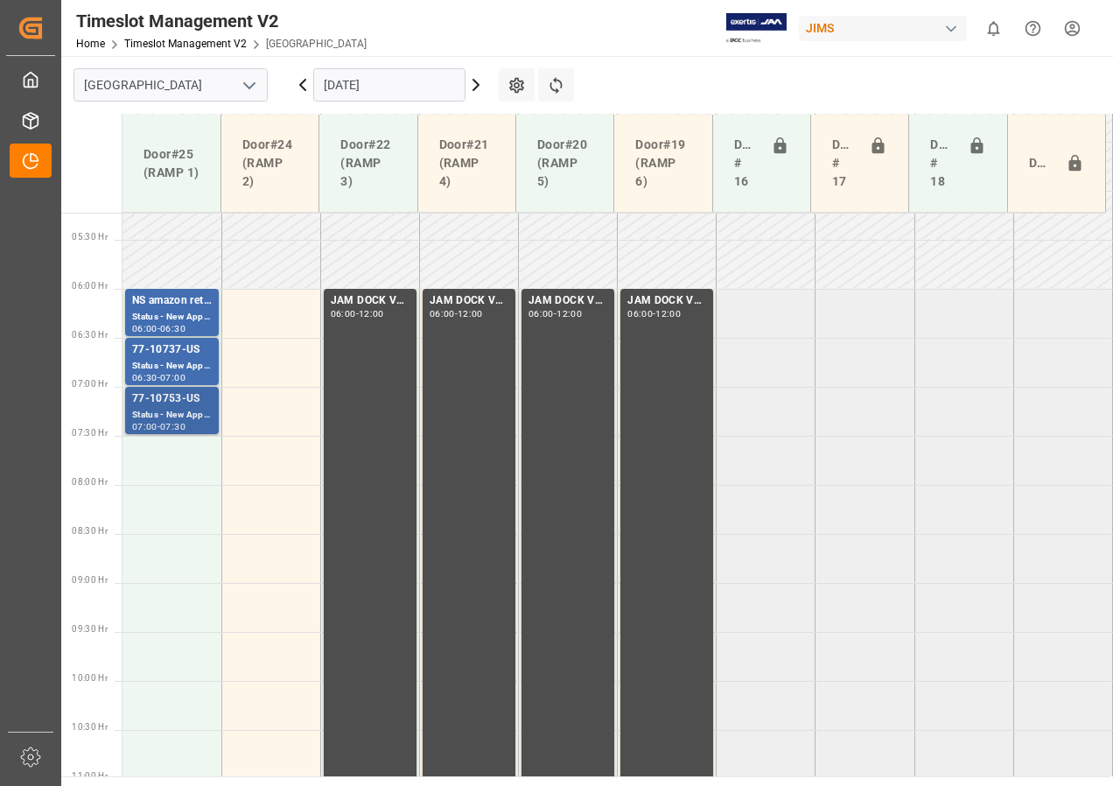
click at [165, 417] on div "Status - New Appointment" at bounding box center [172, 415] width 80 height 15
click at [149, 354] on div "77-10737-US" at bounding box center [172, 350] width 80 height 18
click at [157, 409] on div "Status - New Appointment" at bounding box center [172, 415] width 80 height 15
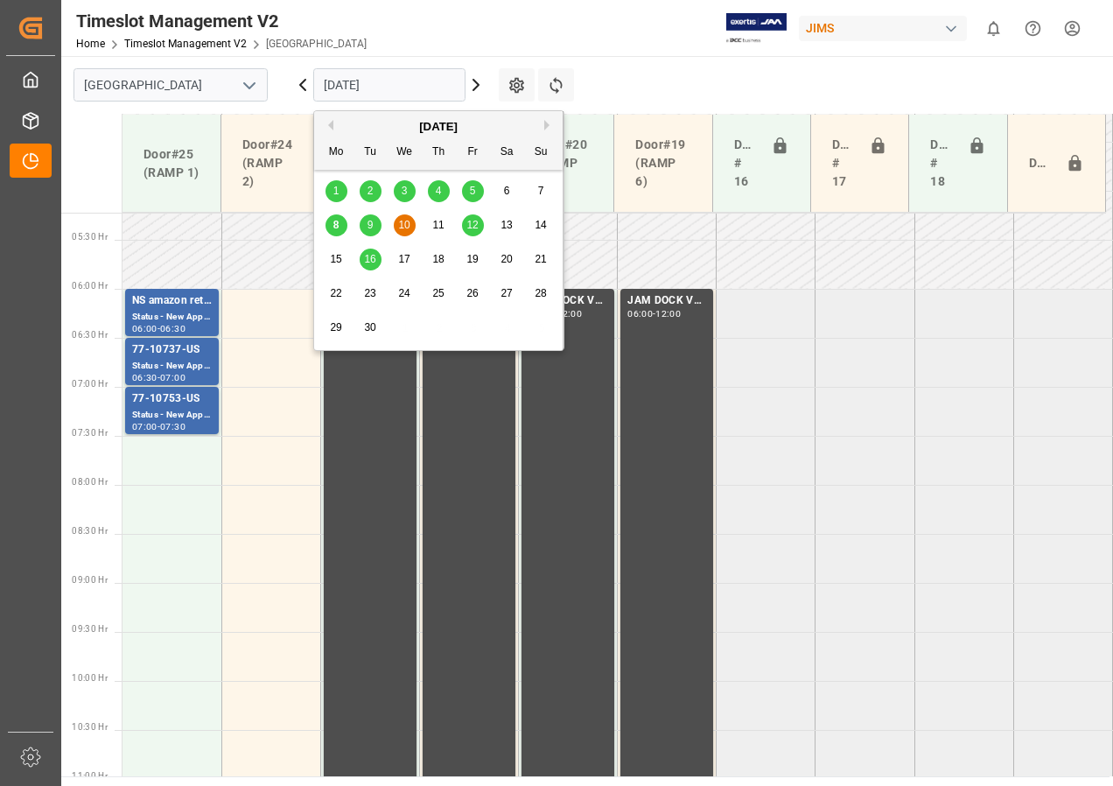
click at [343, 88] on input "[DATE]" at bounding box center [389, 84] width 152 height 33
click at [365, 256] on span "16" at bounding box center [369, 259] width 11 height 12
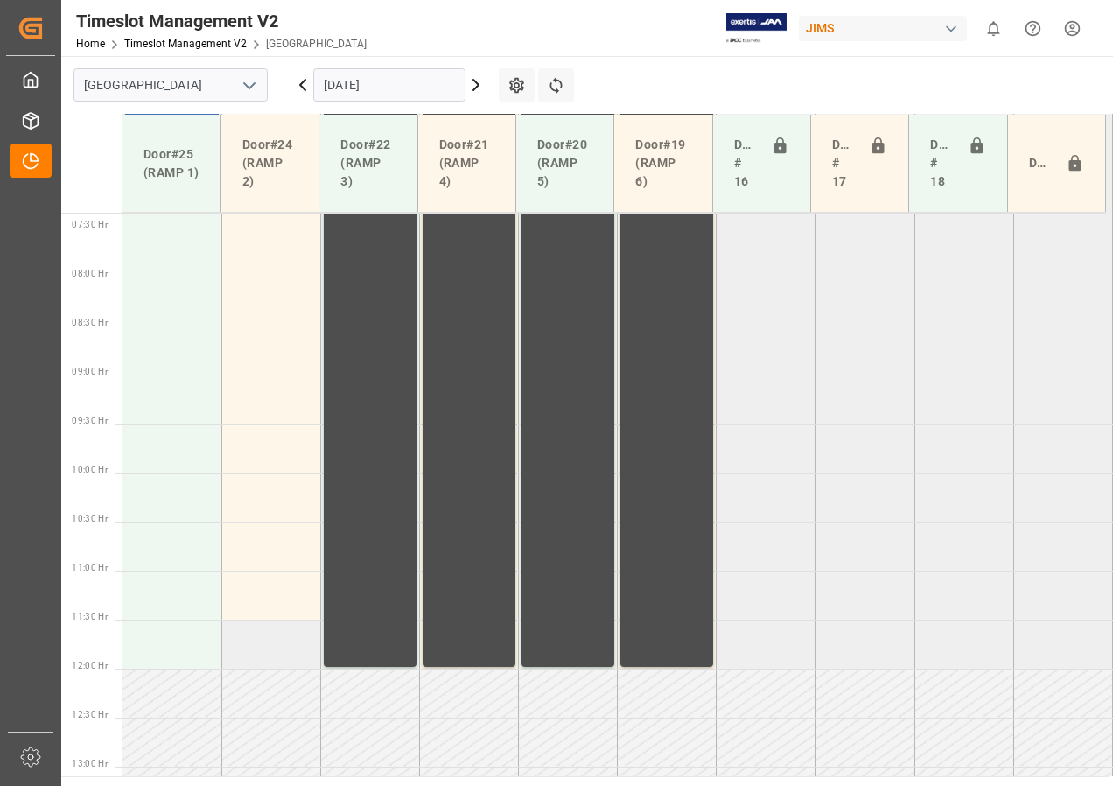
scroll to position [545, 0]
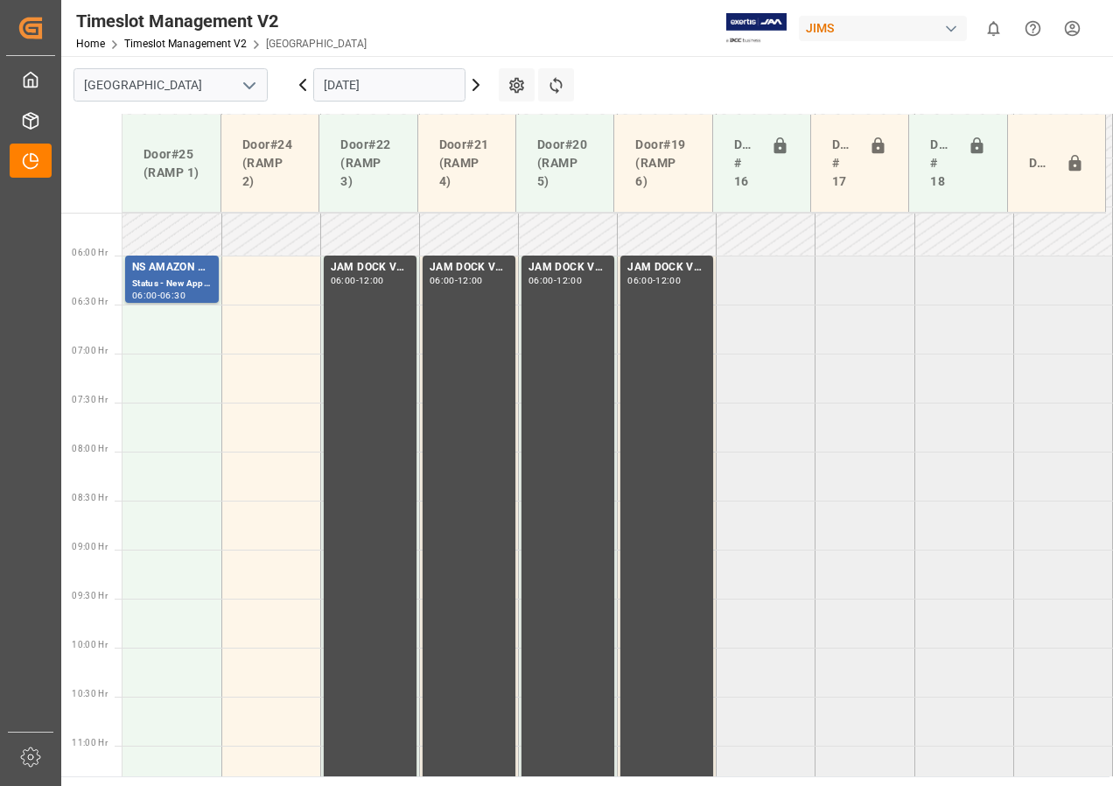
click at [339, 82] on input "[DATE]" at bounding box center [389, 84] width 152 height 33
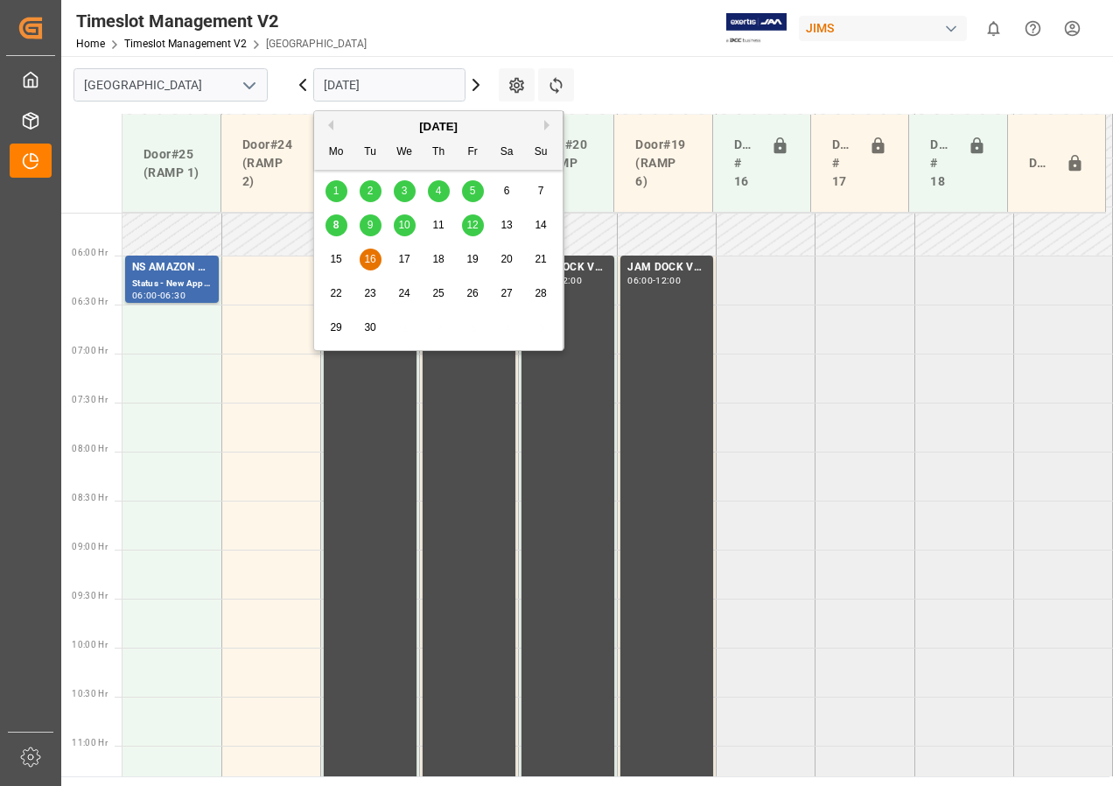
click at [337, 223] on span "8" at bounding box center [336, 225] width 6 height 12
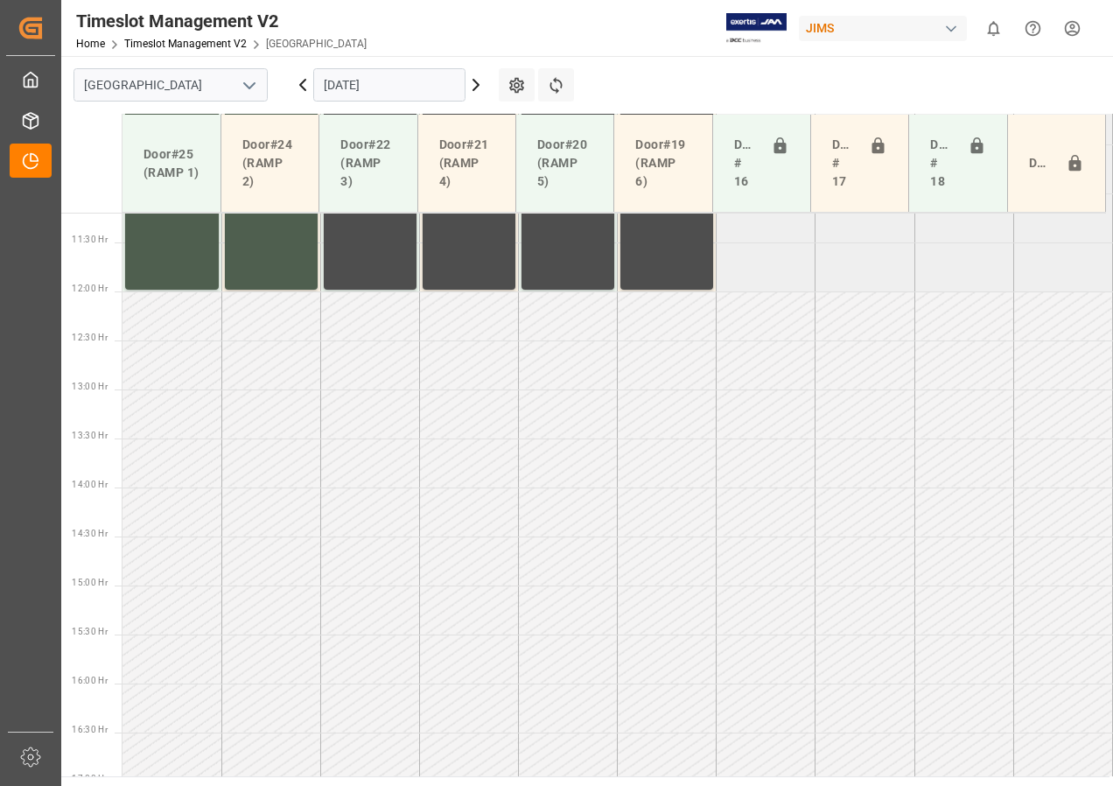
scroll to position [1300, 0]
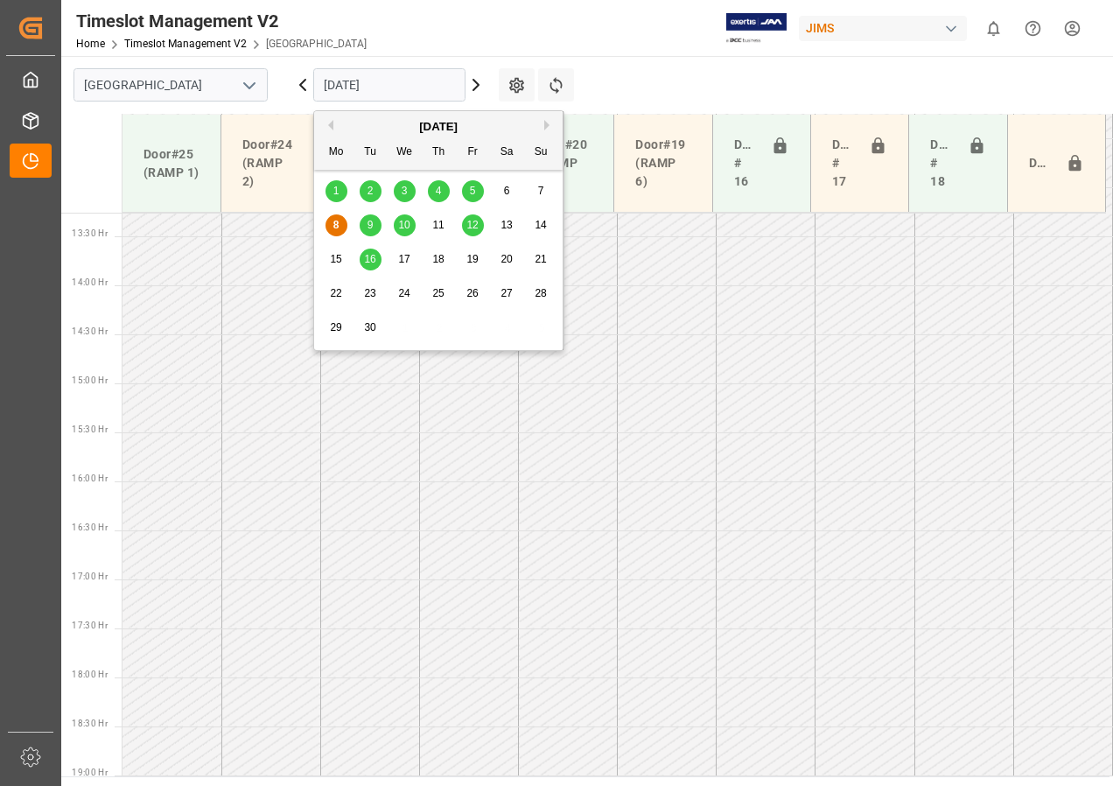
click at [362, 92] on input "[DATE]" at bounding box center [389, 84] width 152 height 33
click at [370, 227] on span "9" at bounding box center [371, 225] width 6 height 12
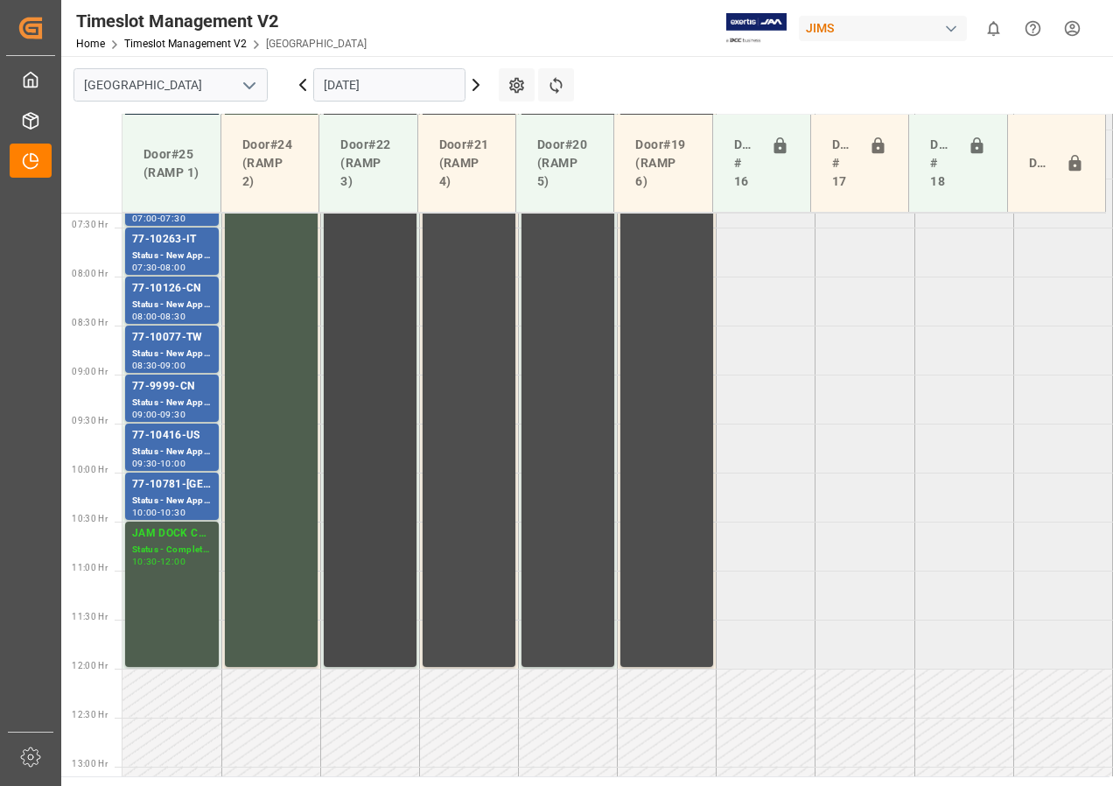
scroll to position [599, 0]
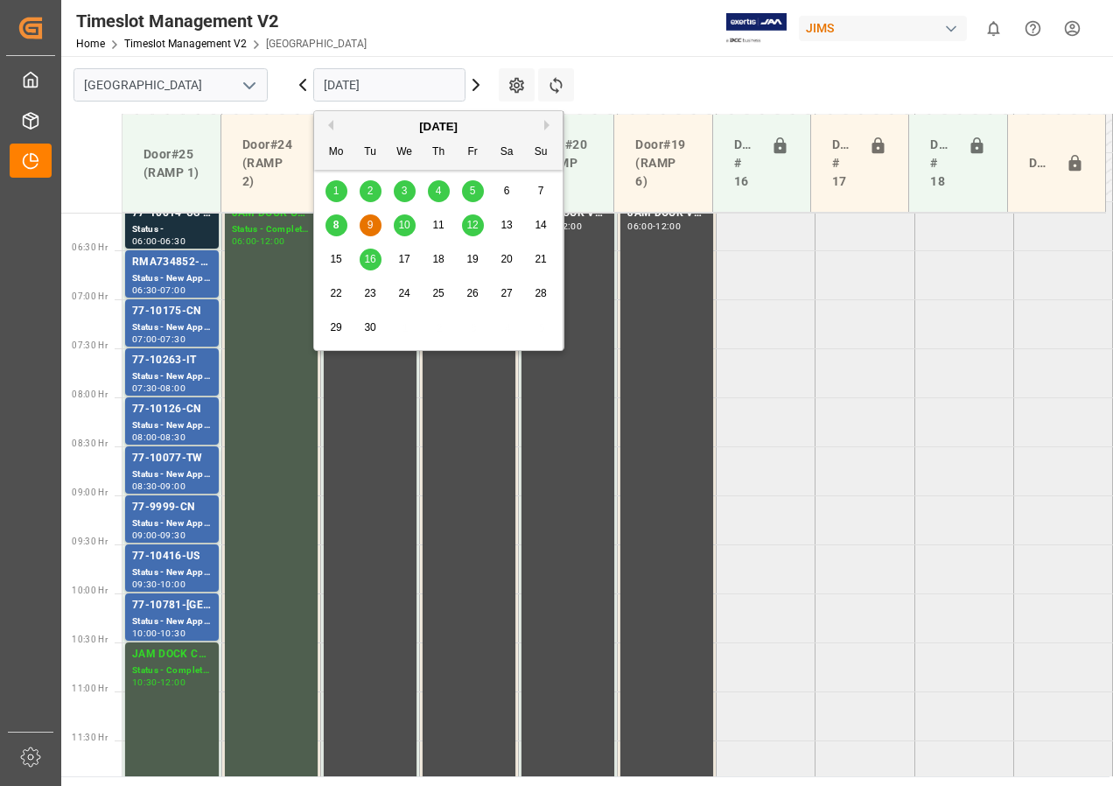
click at [361, 88] on input "[DATE]" at bounding box center [389, 84] width 152 height 33
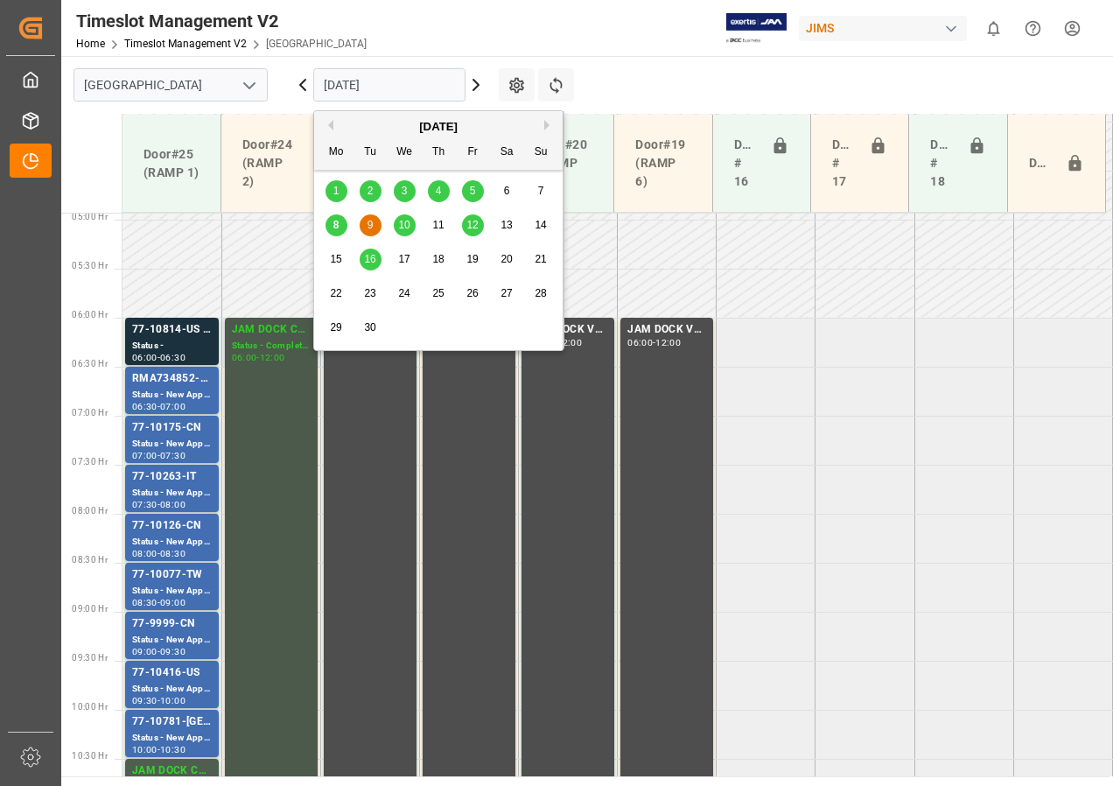
scroll to position [512, 0]
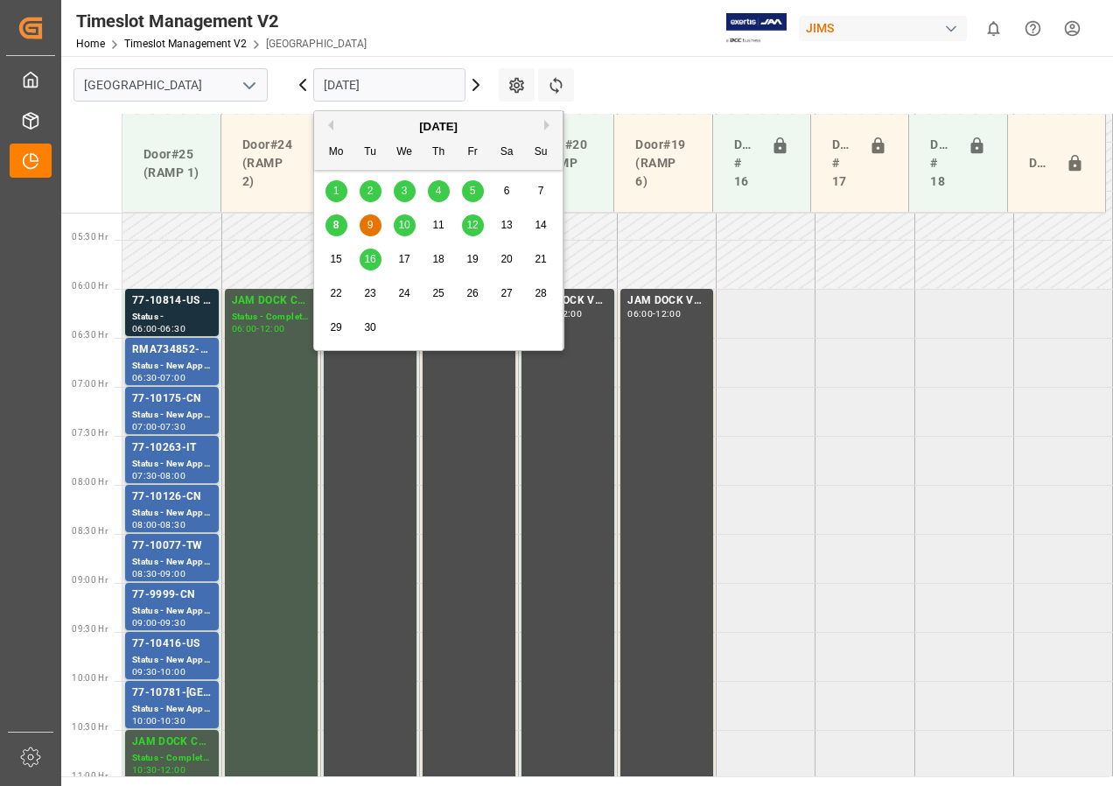
click at [407, 223] on span "10" at bounding box center [403, 225] width 11 height 12
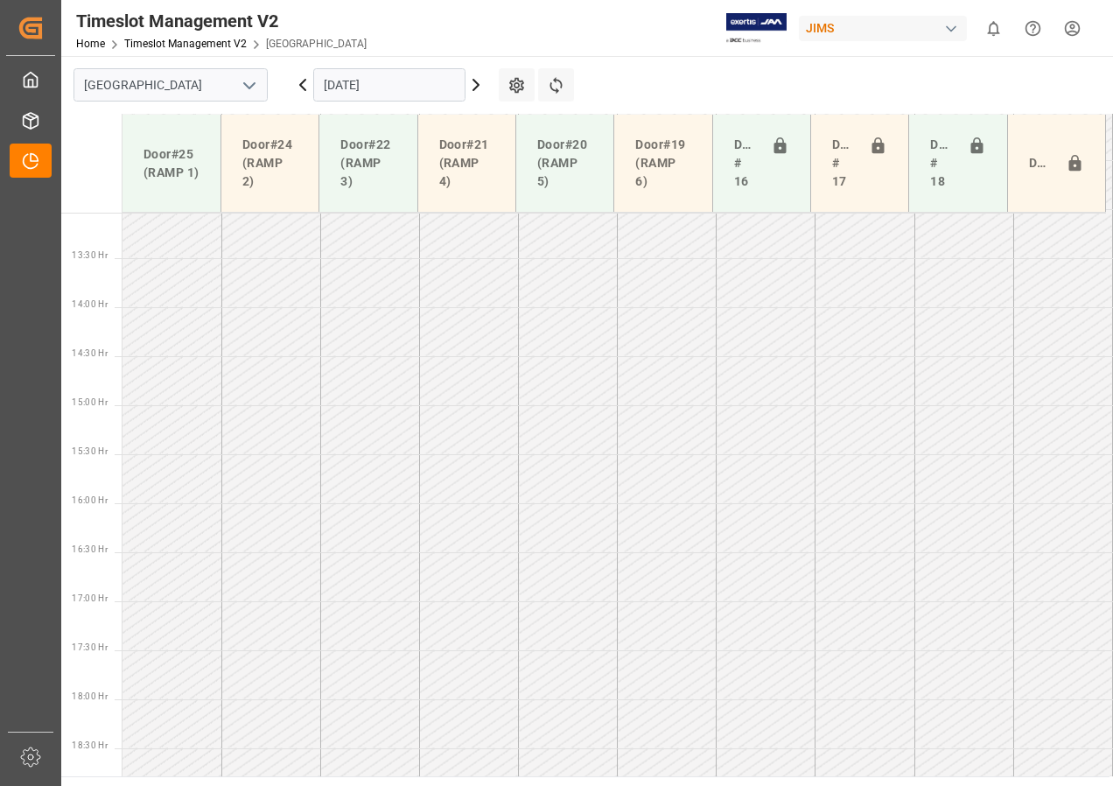
scroll to position [1300, 0]
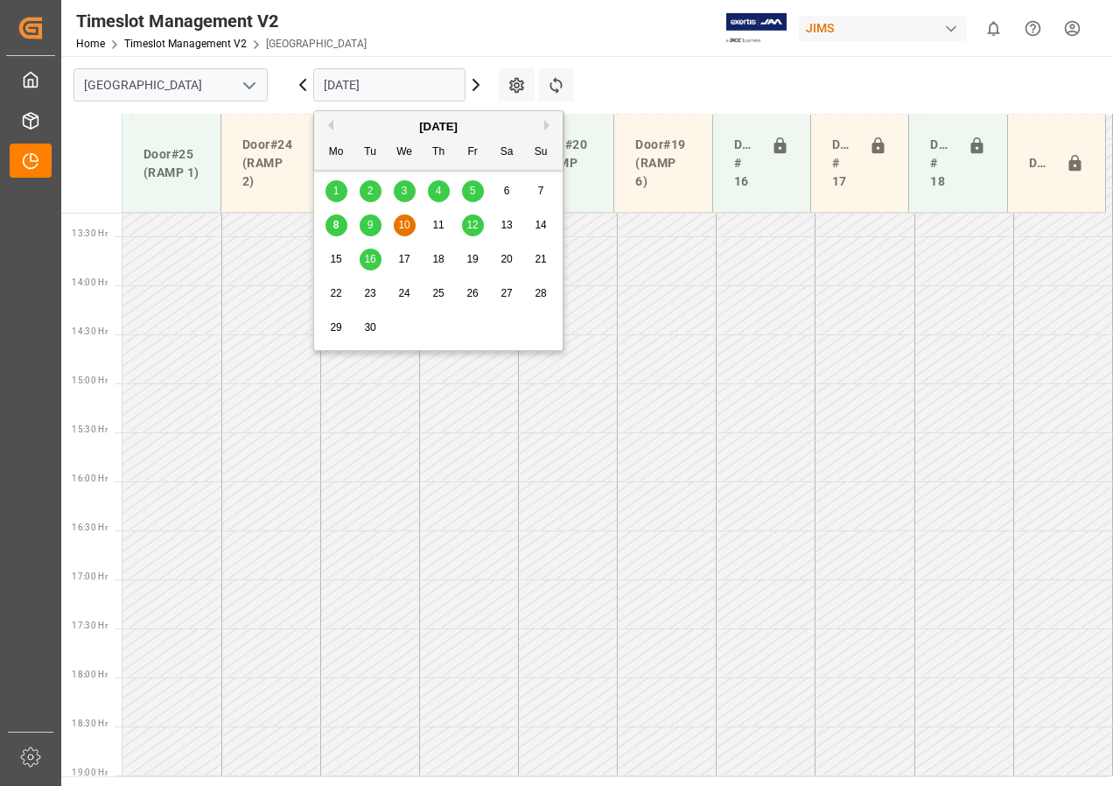
click at [440, 88] on input "[DATE]" at bounding box center [389, 84] width 152 height 33
click at [440, 225] on span "11" at bounding box center [437, 225] width 11 height 12
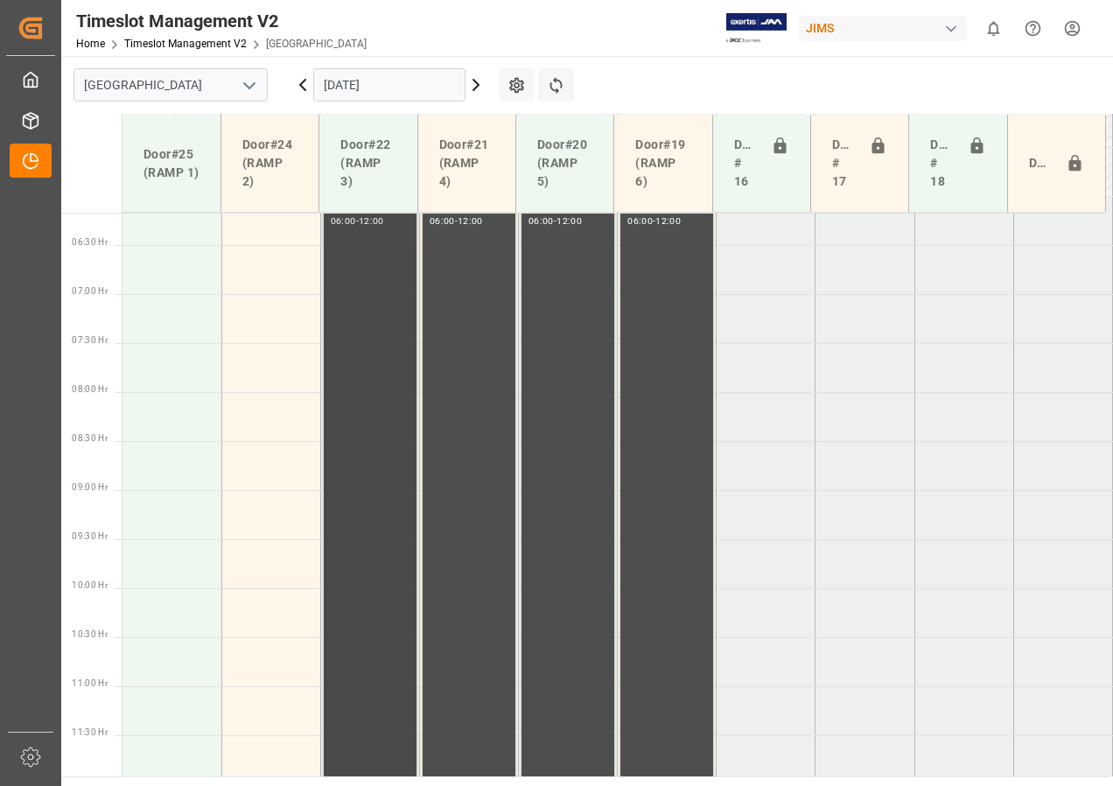
scroll to position [634, 0]
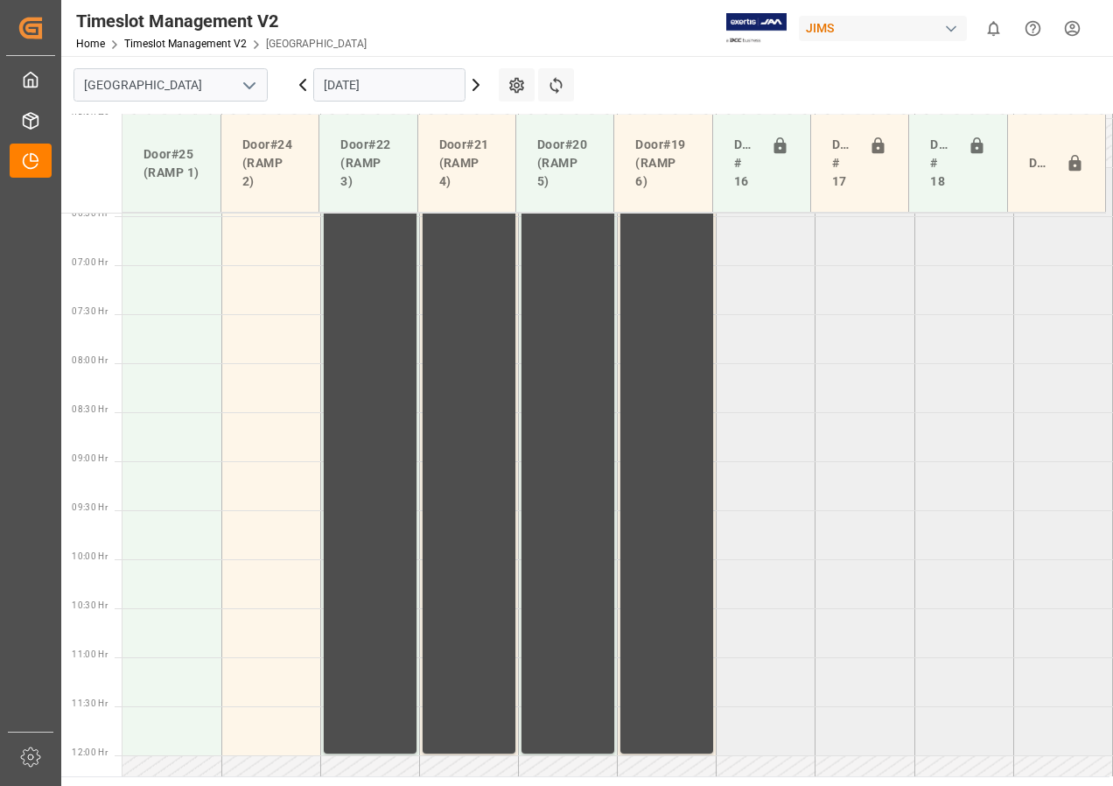
click at [389, 90] on input "[DATE]" at bounding box center [389, 84] width 152 height 33
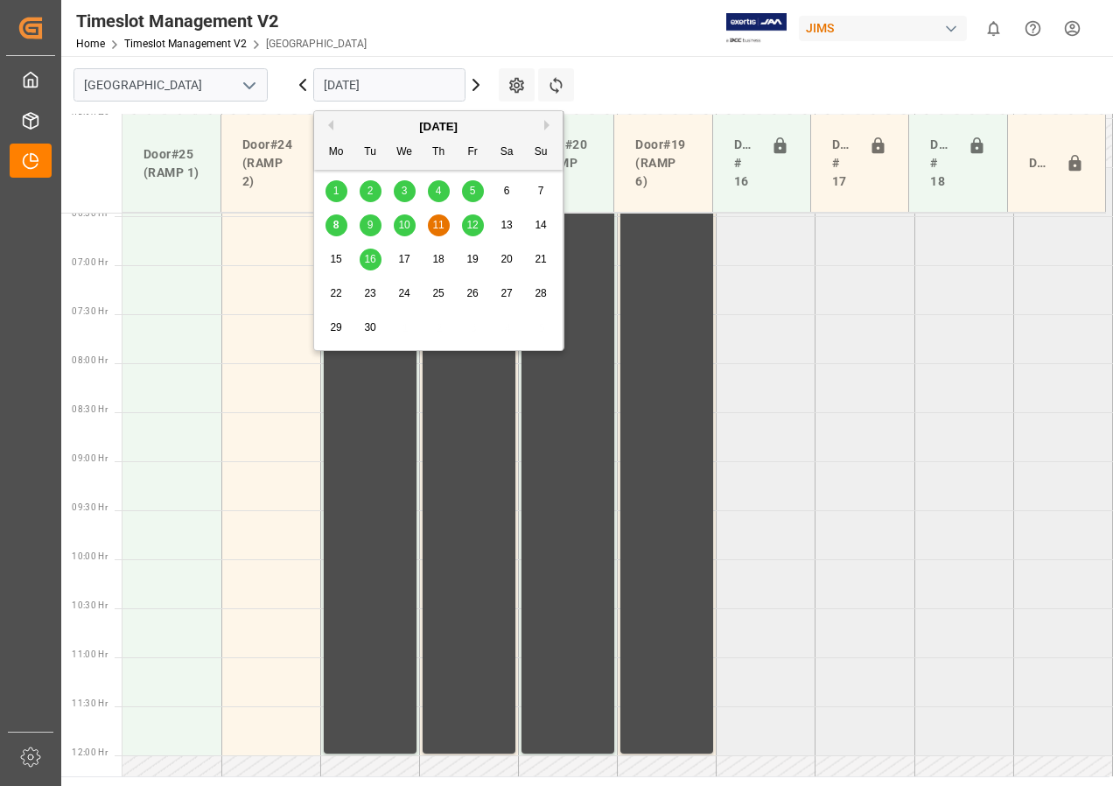
click at [469, 227] on span "12" at bounding box center [471, 225] width 11 height 12
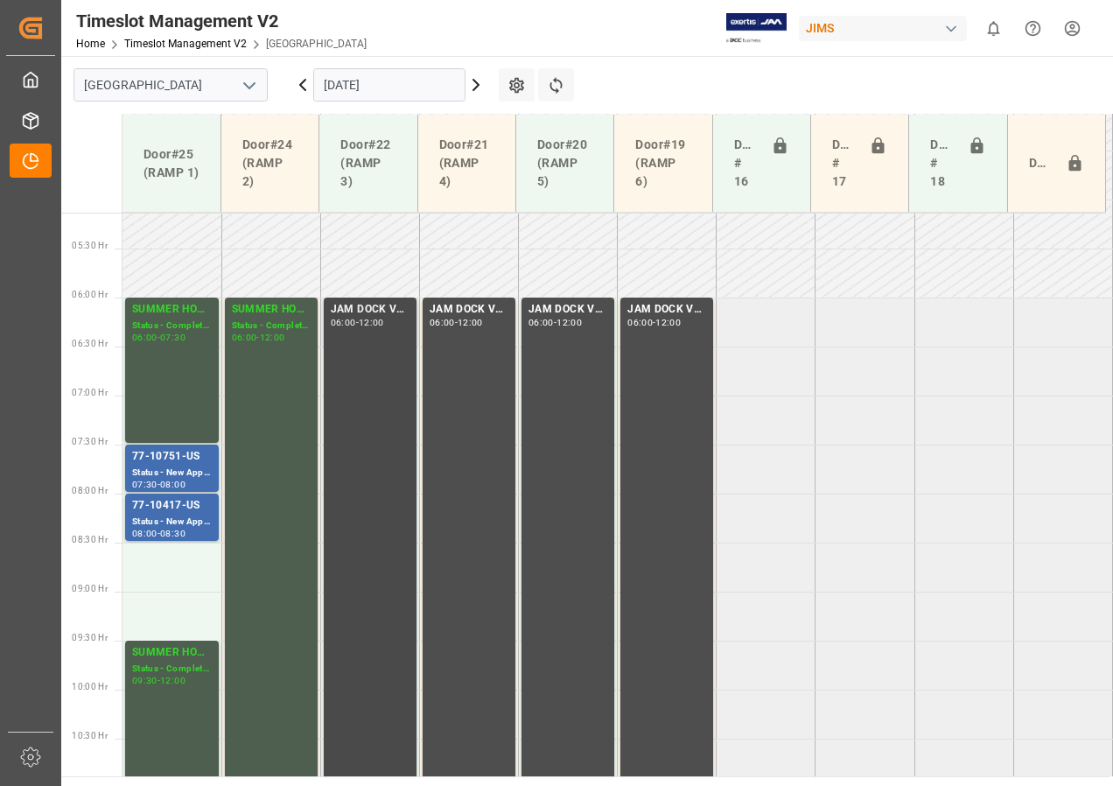
scroll to position [501, 0]
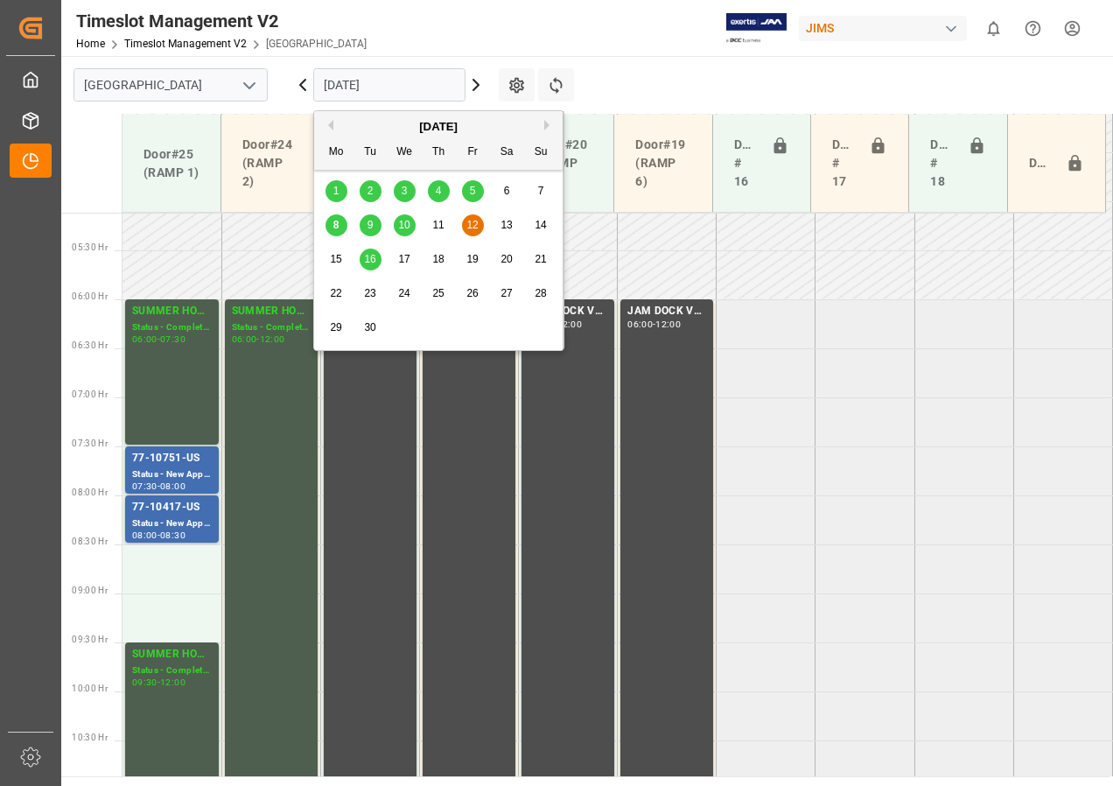
click at [341, 88] on input "[DATE]" at bounding box center [389, 84] width 152 height 33
click at [403, 221] on span "10" at bounding box center [403, 225] width 11 height 12
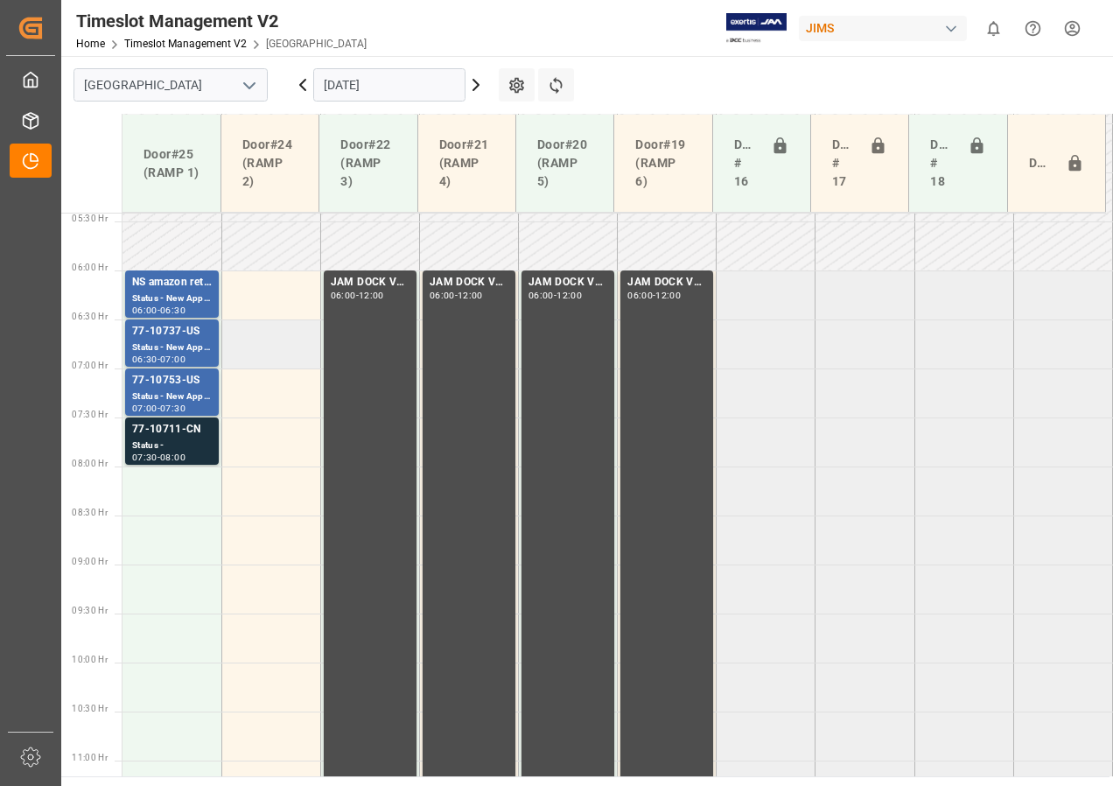
scroll to position [459, 0]
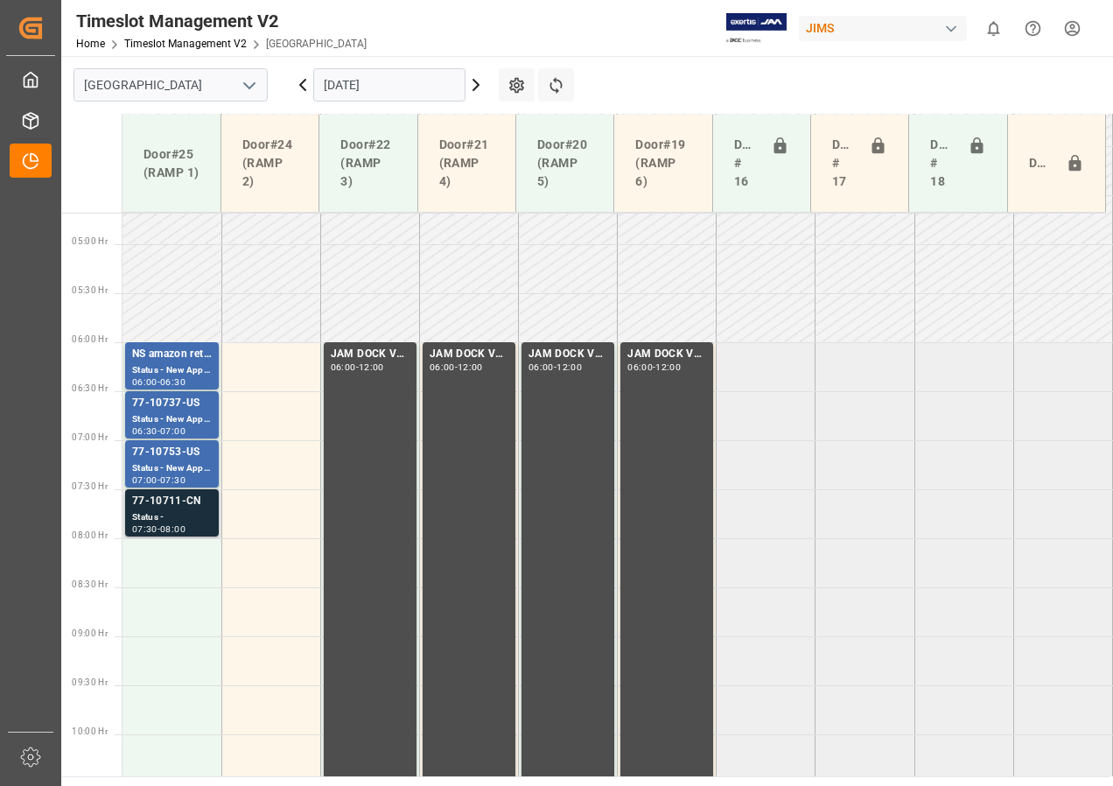
click at [168, 523] on div "77-10711-CN Status - 07:30 - 08:00" at bounding box center [172, 513] width 80 height 40
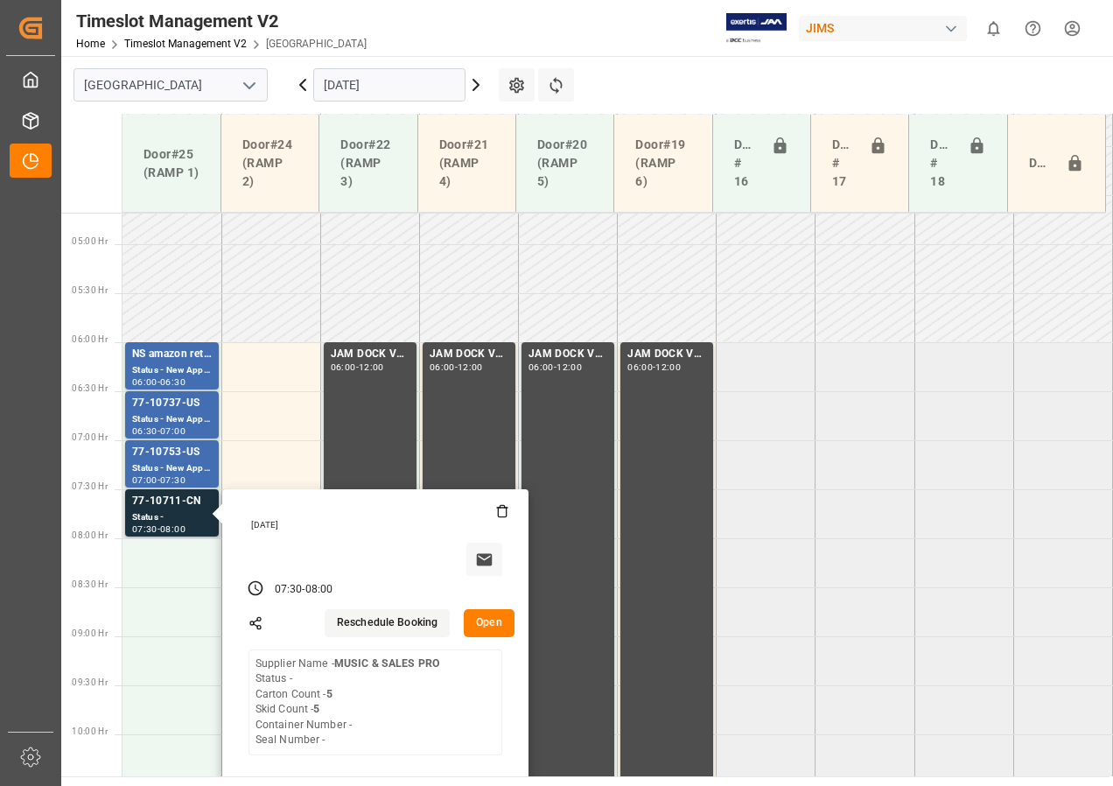
click at [495, 625] on button "Open" at bounding box center [489, 623] width 51 height 28
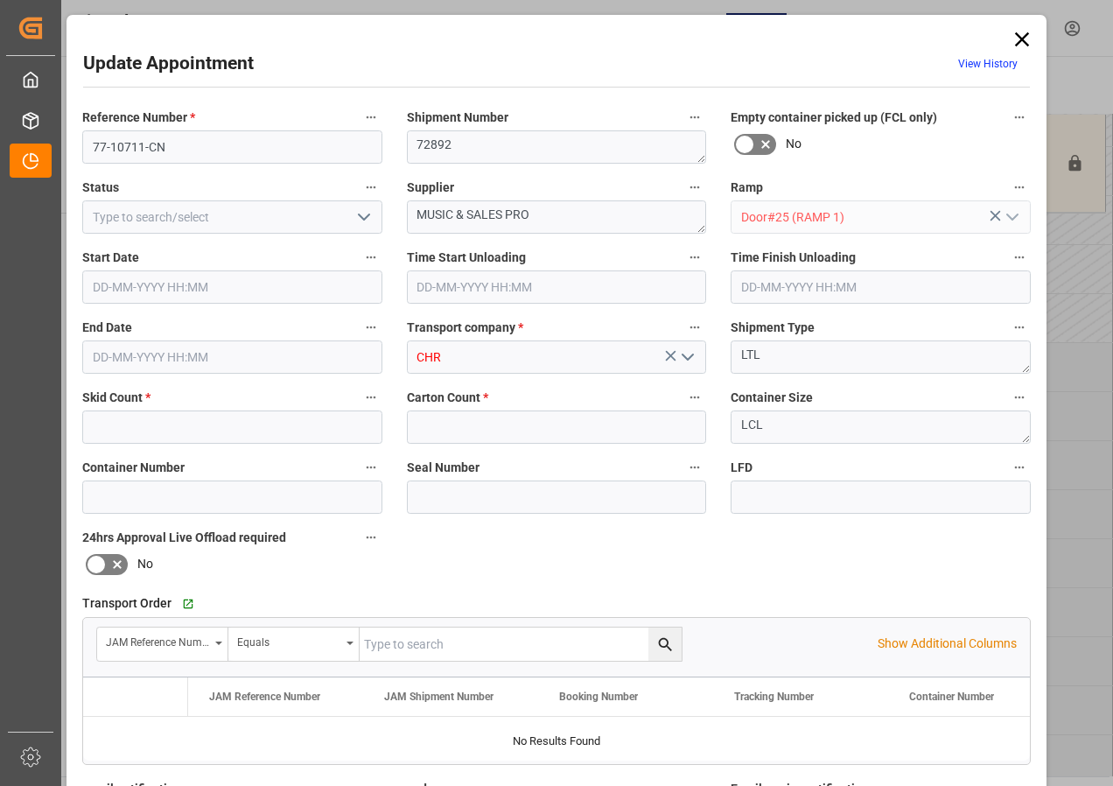
type input "5"
type input "[DATE] 07:30"
type input "[DATE] 08:00"
type input "[DATE] 18:08"
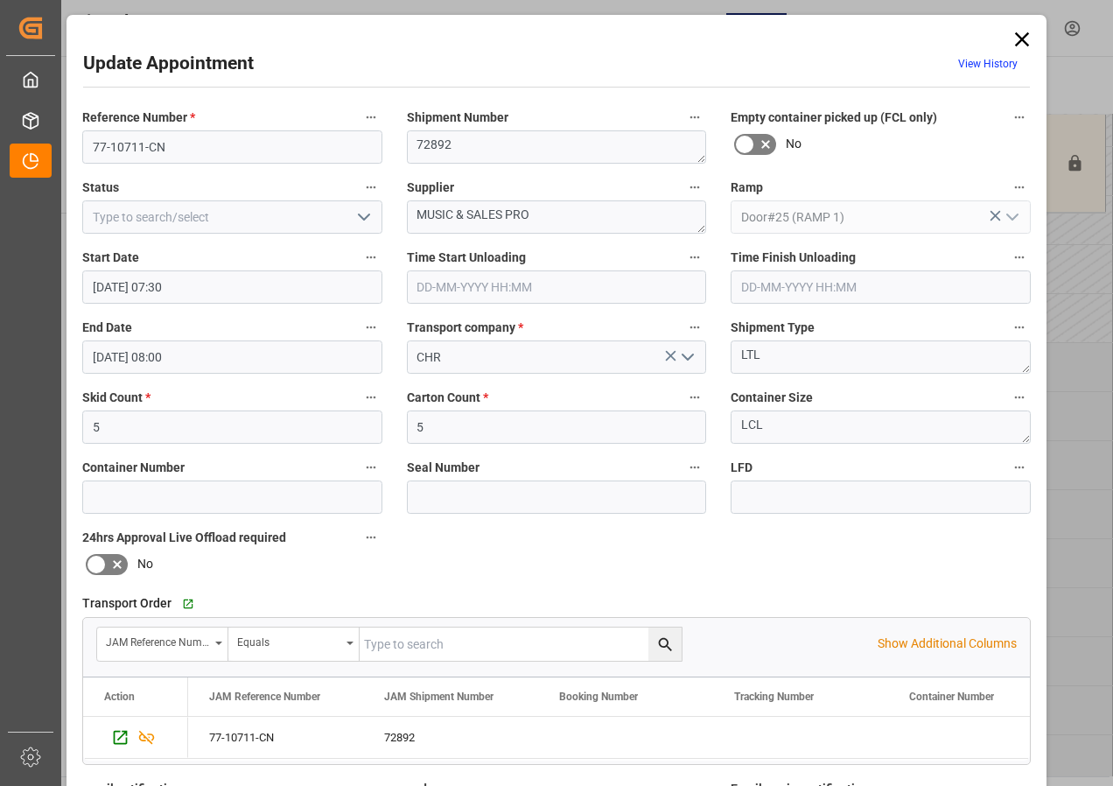
click at [1016, 39] on icon at bounding box center [1022, 39] width 25 height 25
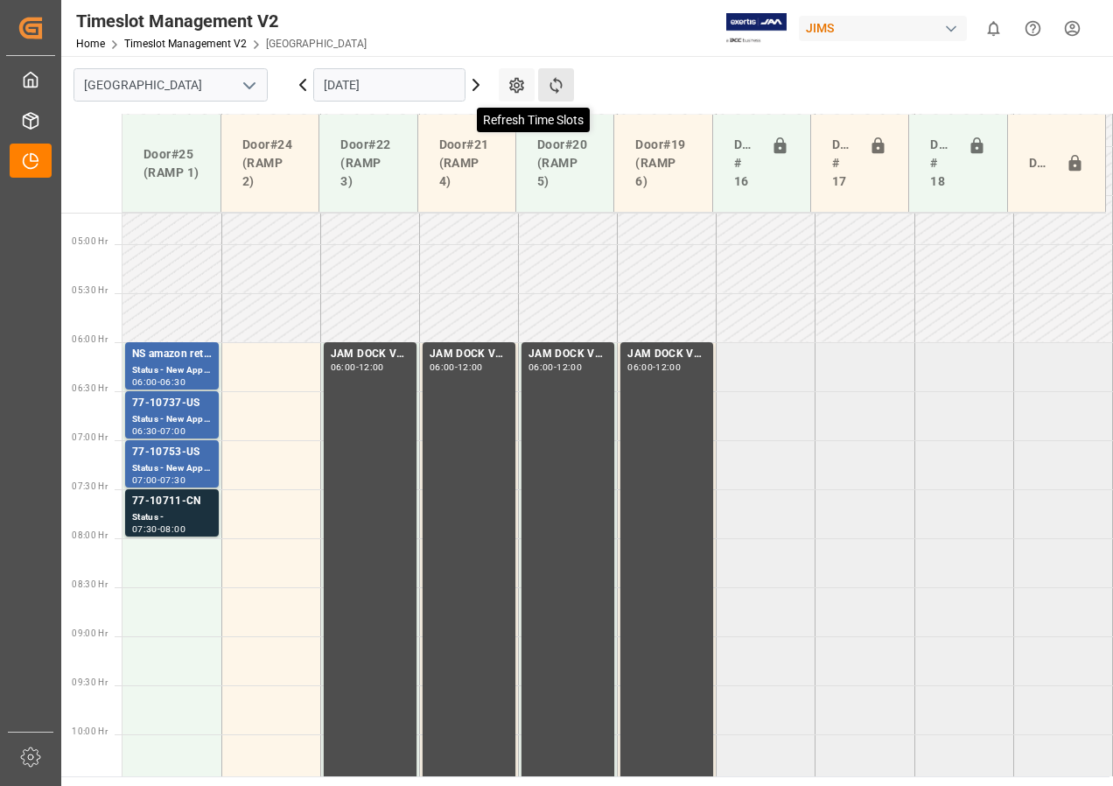
click at [550, 85] on icon at bounding box center [556, 85] width 12 height 17
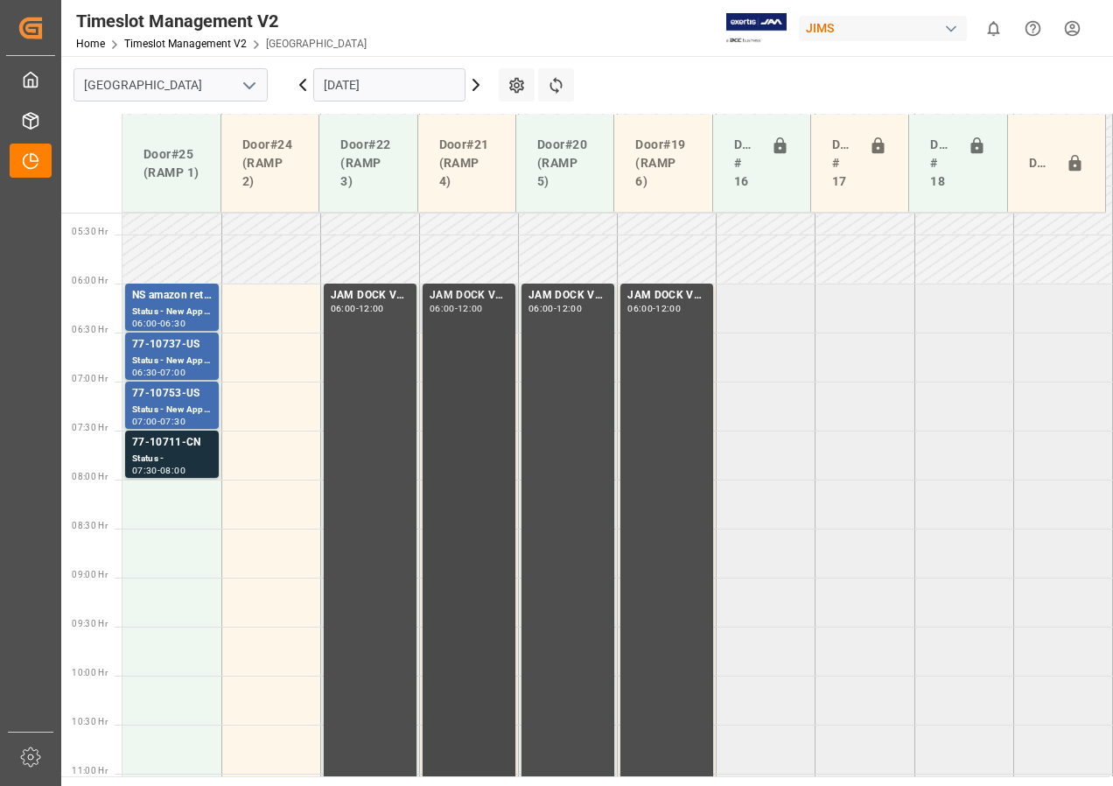
scroll to position [424, 0]
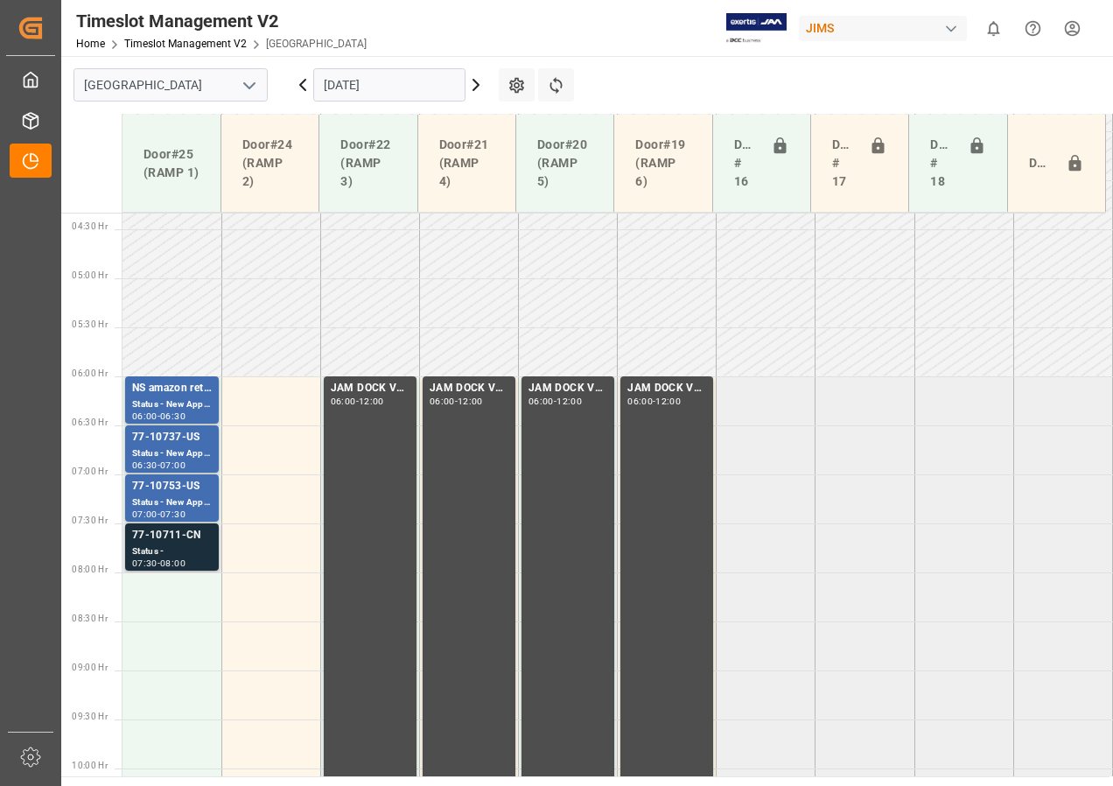
click at [168, 539] on div "77-10711-CN" at bounding box center [172, 536] width 80 height 18
